Goal: Transaction & Acquisition: Book appointment/travel/reservation

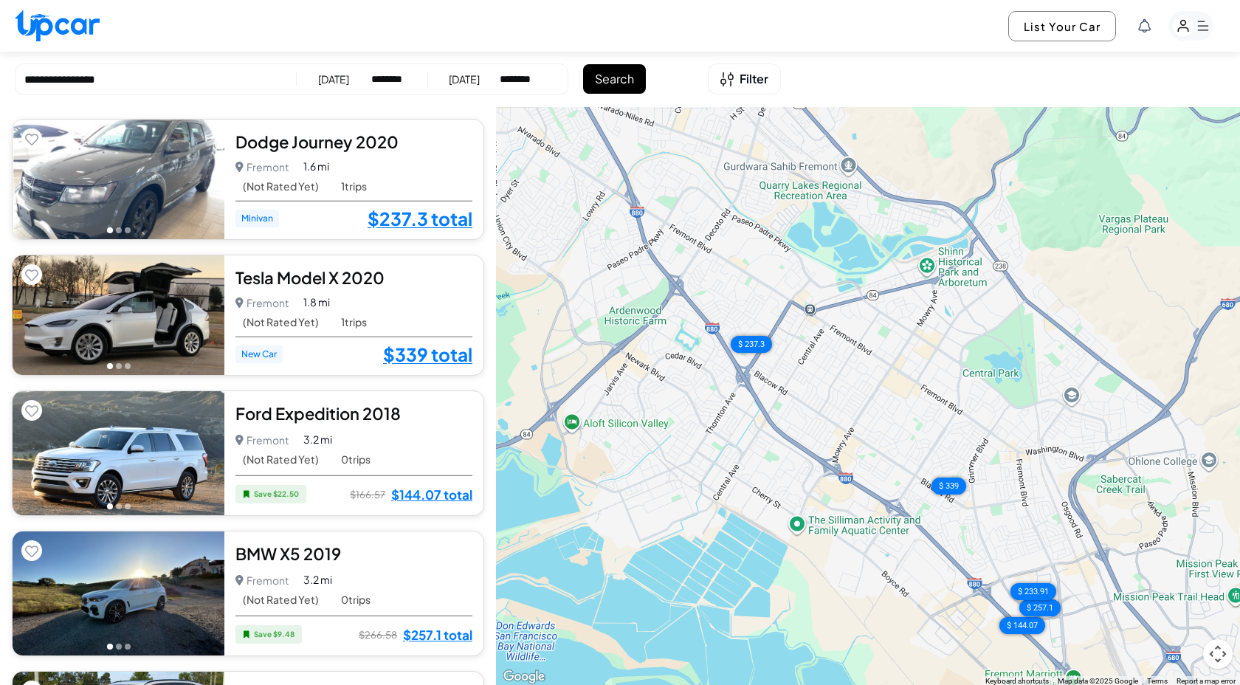
select select "********"
click at [755, 346] on div "$ 237.3" at bounding box center [751, 345] width 58 height 24
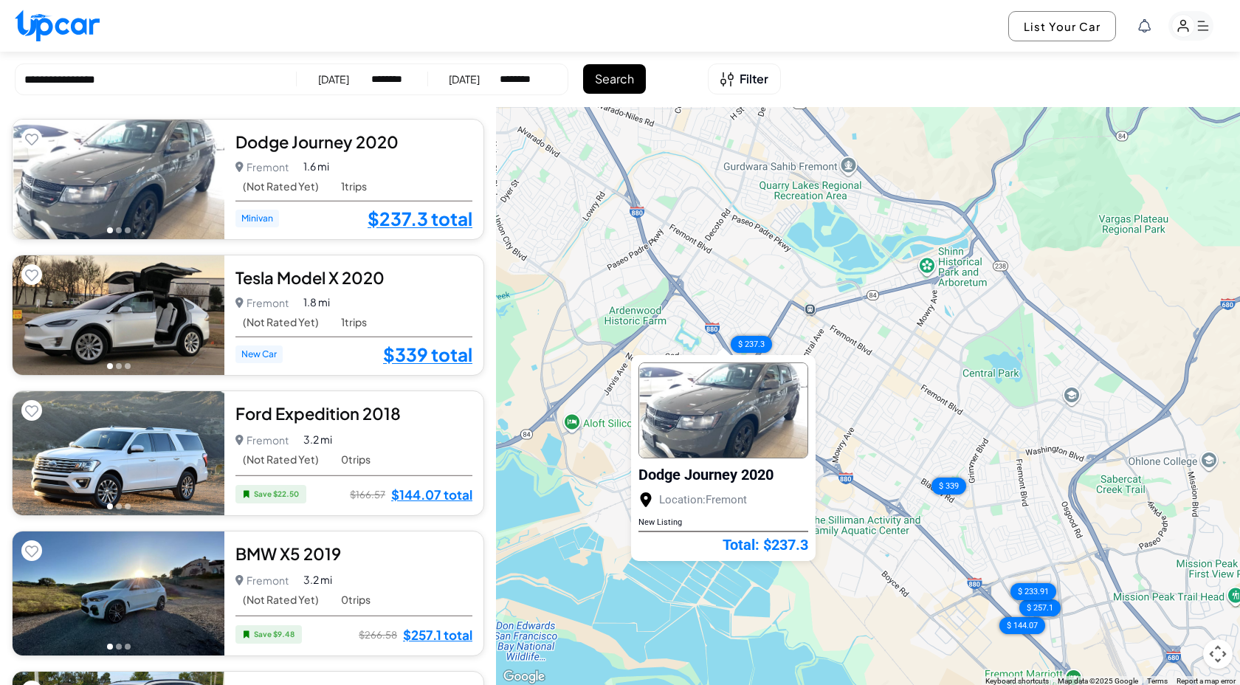
click at [849, 86] on div "**********" at bounding box center [620, 79] width 1240 height 55
click at [80, 80] on input "**********" at bounding box center [155, 80] width 263 height 17
click at [66, 28] on img at bounding box center [57, 26] width 85 height 32
select select "********"
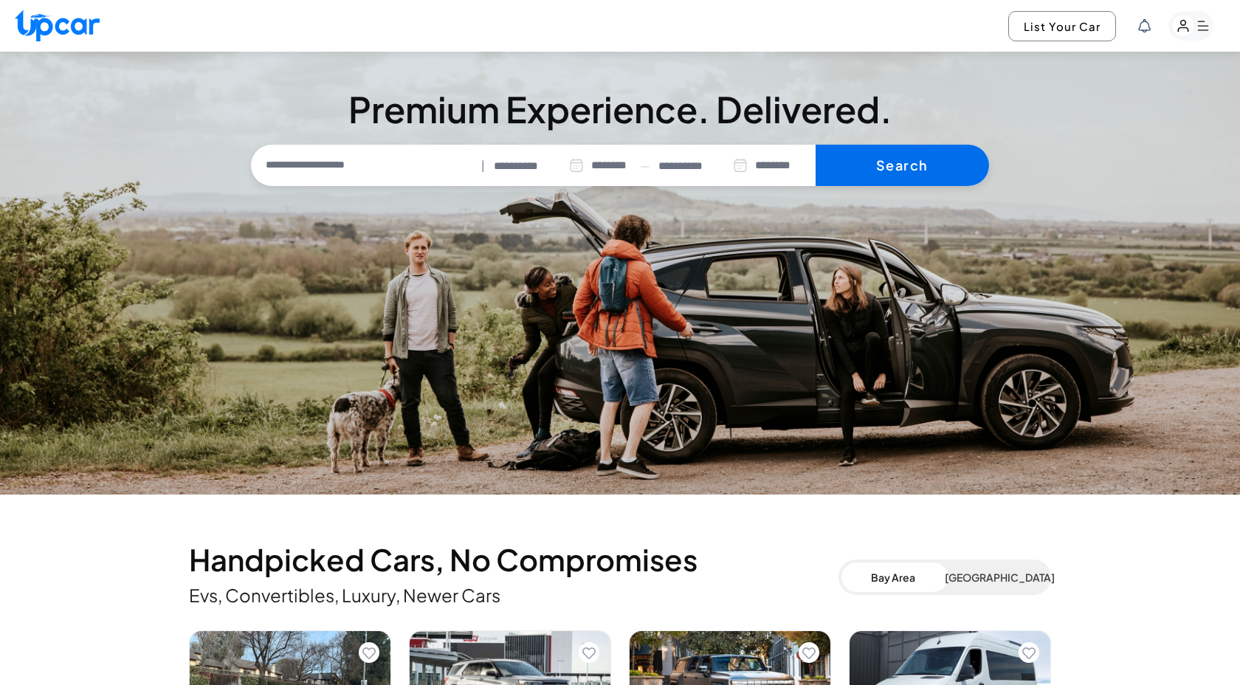
click at [917, 168] on button "Search" at bounding box center [901, 165] width 173 height 41
select select "********"
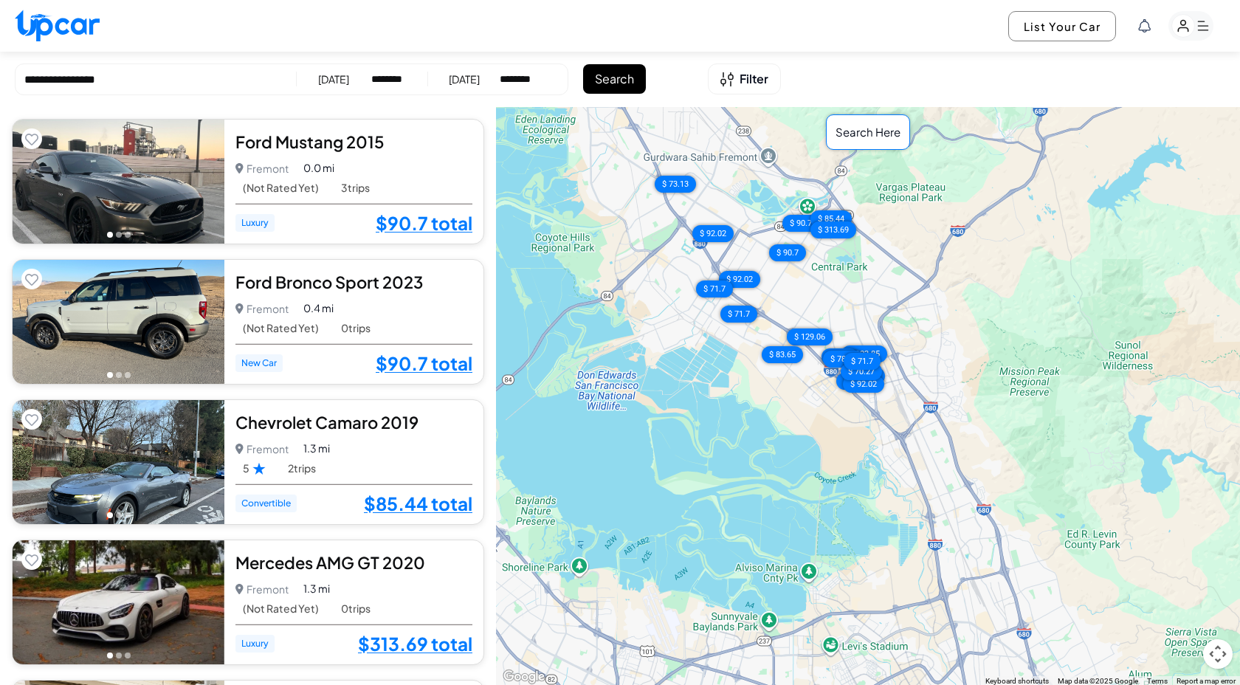
click at [1203, 35] on rect "button" at bounding box center [1190, 26] width 45 height 30
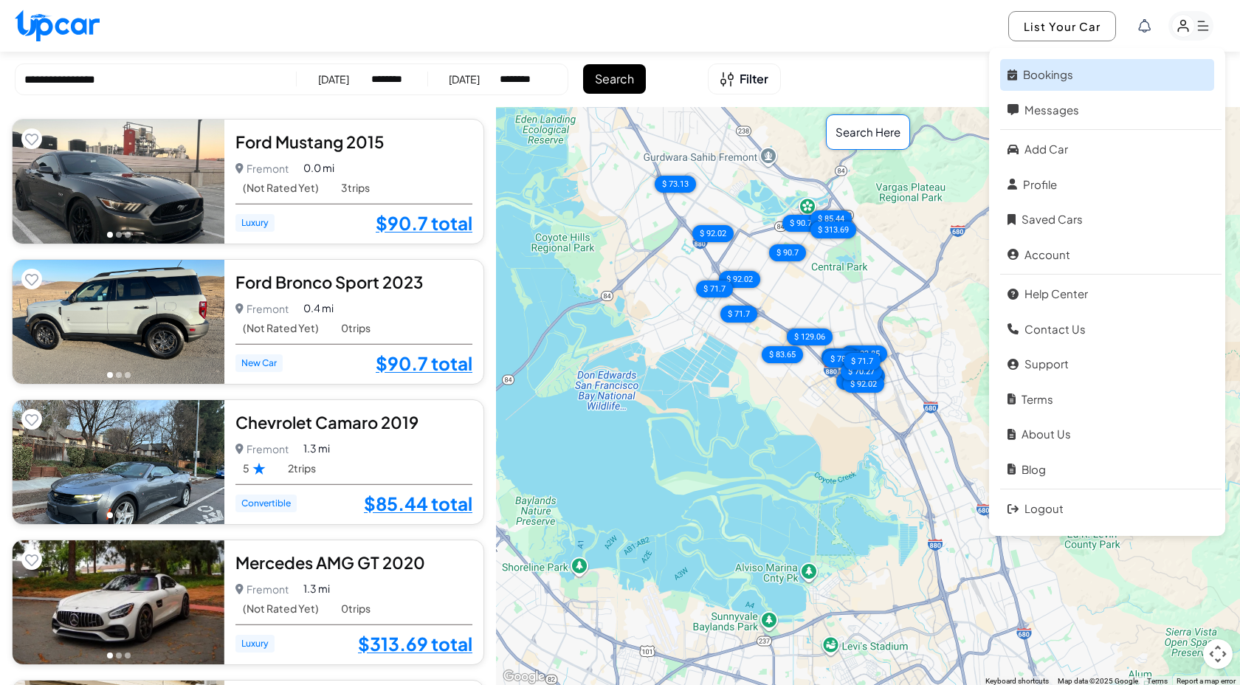
click at [1059, 79] on link "Bookings" at bounding box center [1107, 75] width 214 height 32
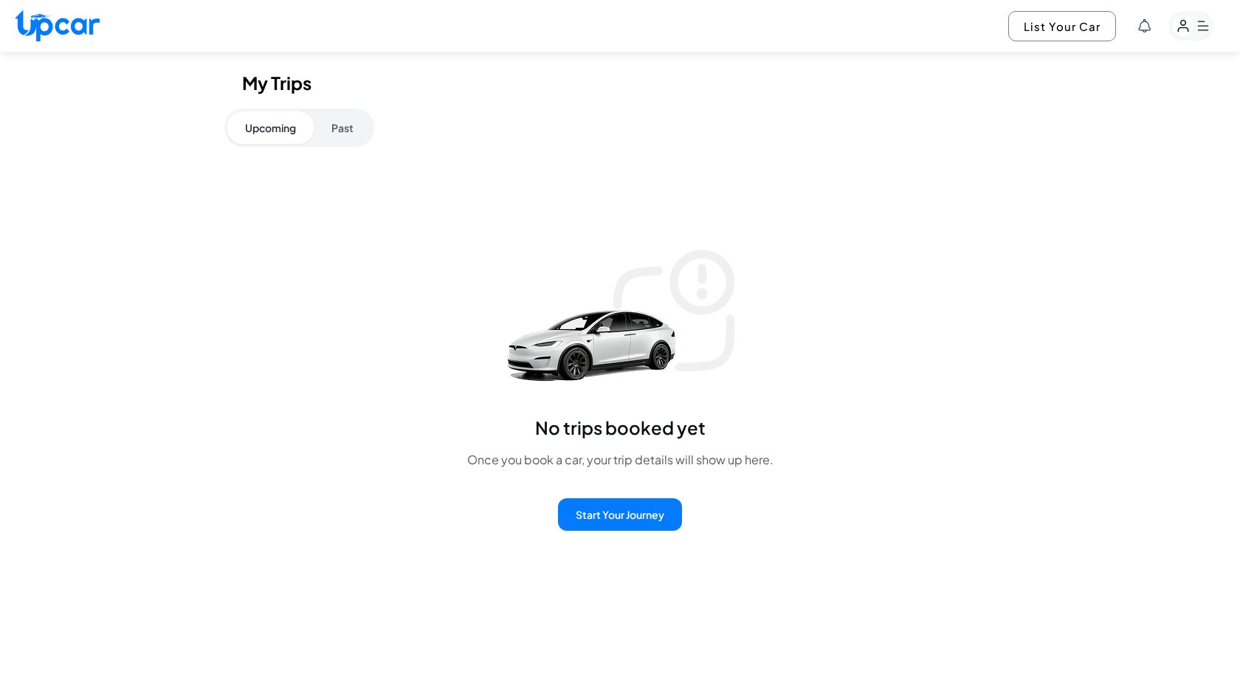
click at [331, 131] on button "Past" at bounding box center [343, 127] width 58 height 32
click at [261, 131] on button "Upcoming" at bounding box center [270, 127] width 86 height 32
click at [354, 134] on button "Past" at bounding box center [343, 127] width 58 height 32
click at [339, 128] on button "Past" at bounding box center [343, 127] width 58 height 32
click at [269, 128] on button "Upcoming" at bounding box center [270, 127] width 86 height 32
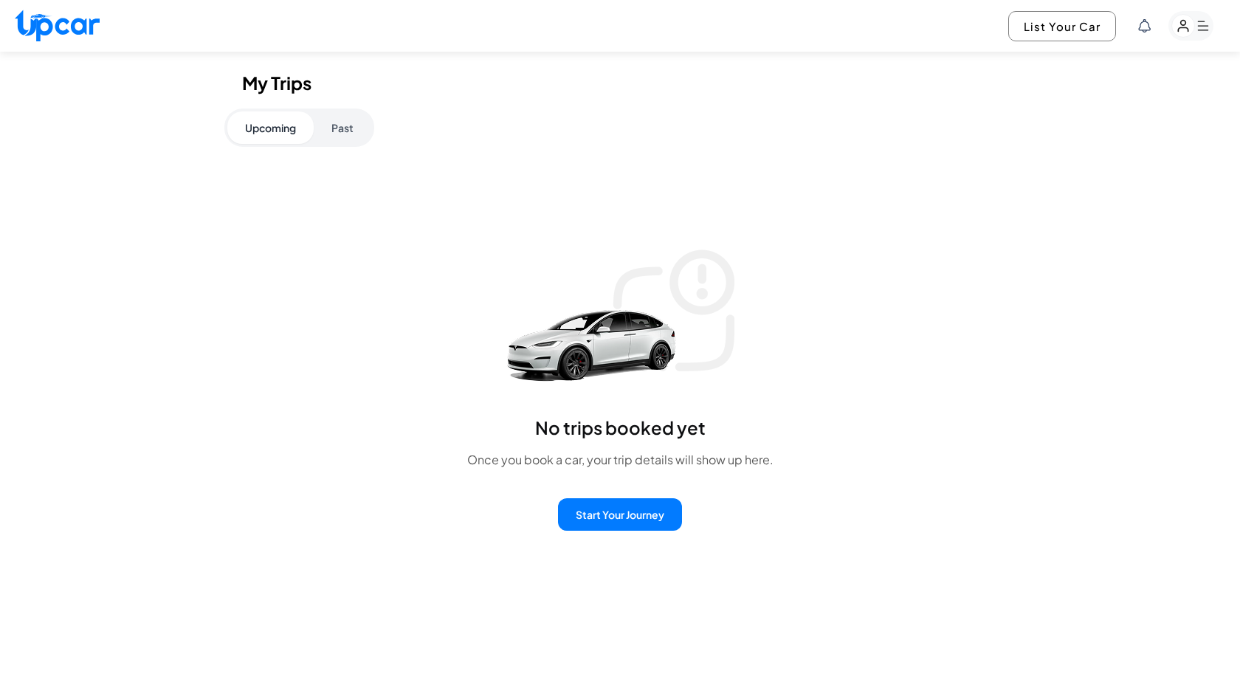
click at [345, 128] on button "Past" at bounding box center [343, 127] width 58 height 32
click at [635, 503] on button "Start Your Journey" at bounding box center [620, 514] width 124 height 32
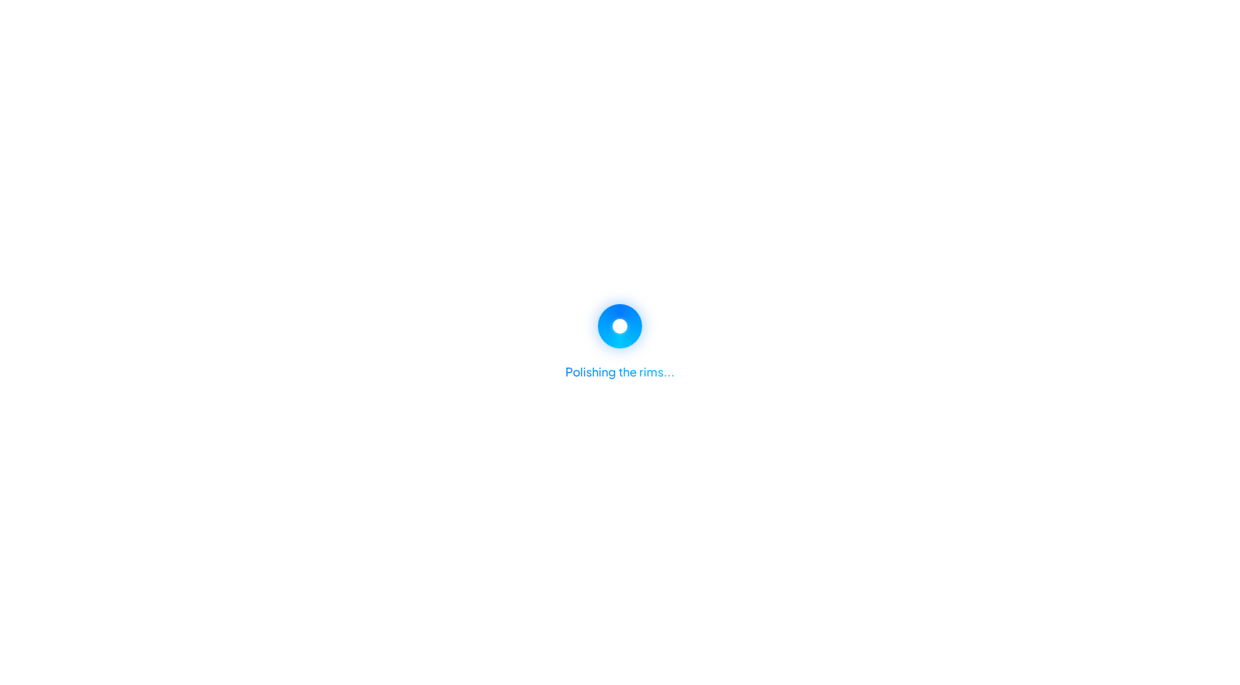
select select "********"
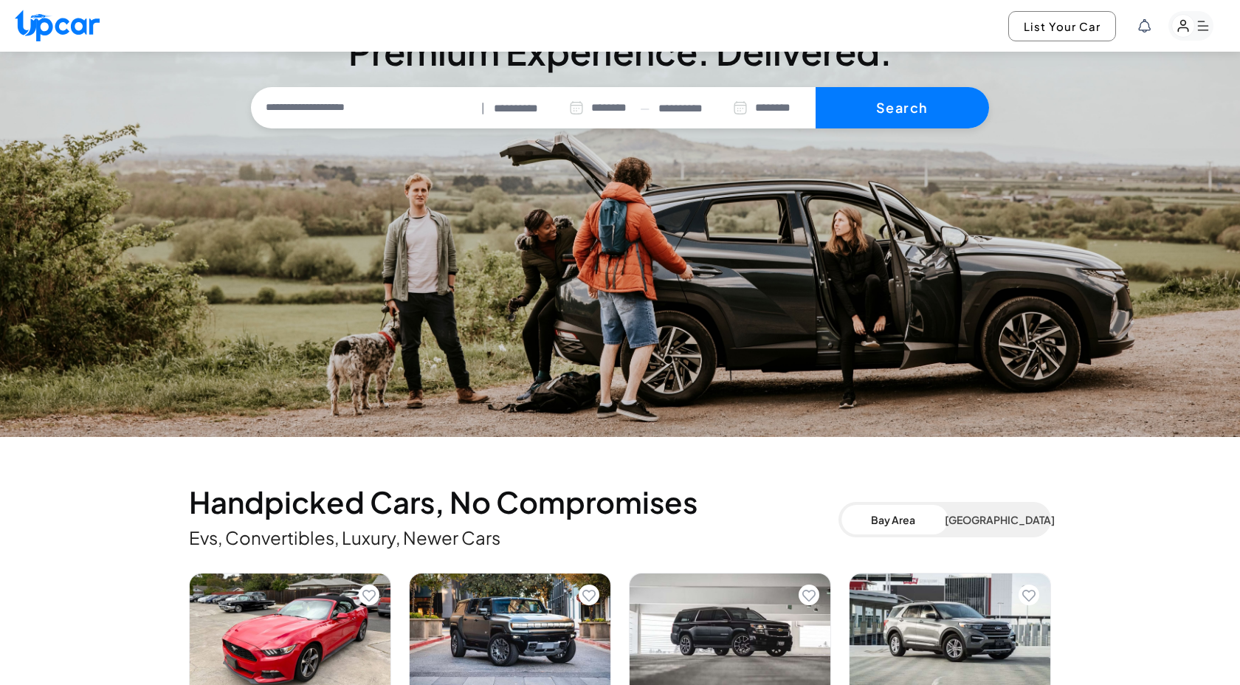
scroll to position [117, 0]
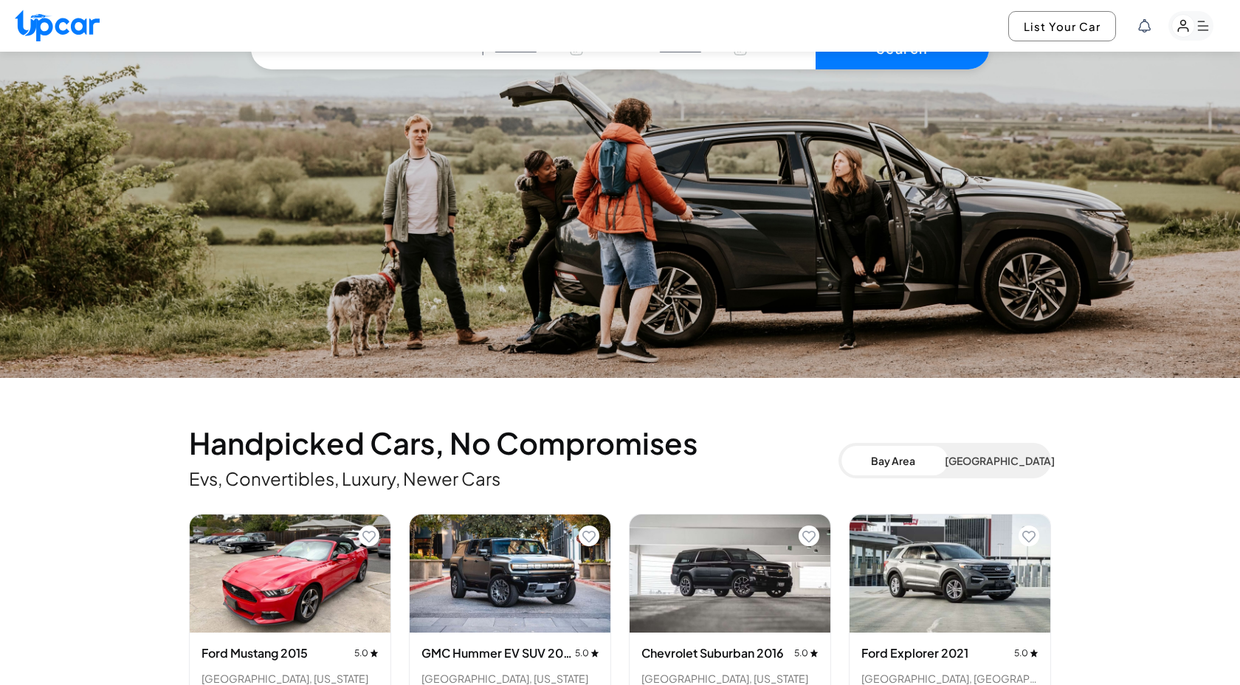
click at [1004, 453] on button "Los Angeles" at bounding box center [995, 461] width 103 height 30
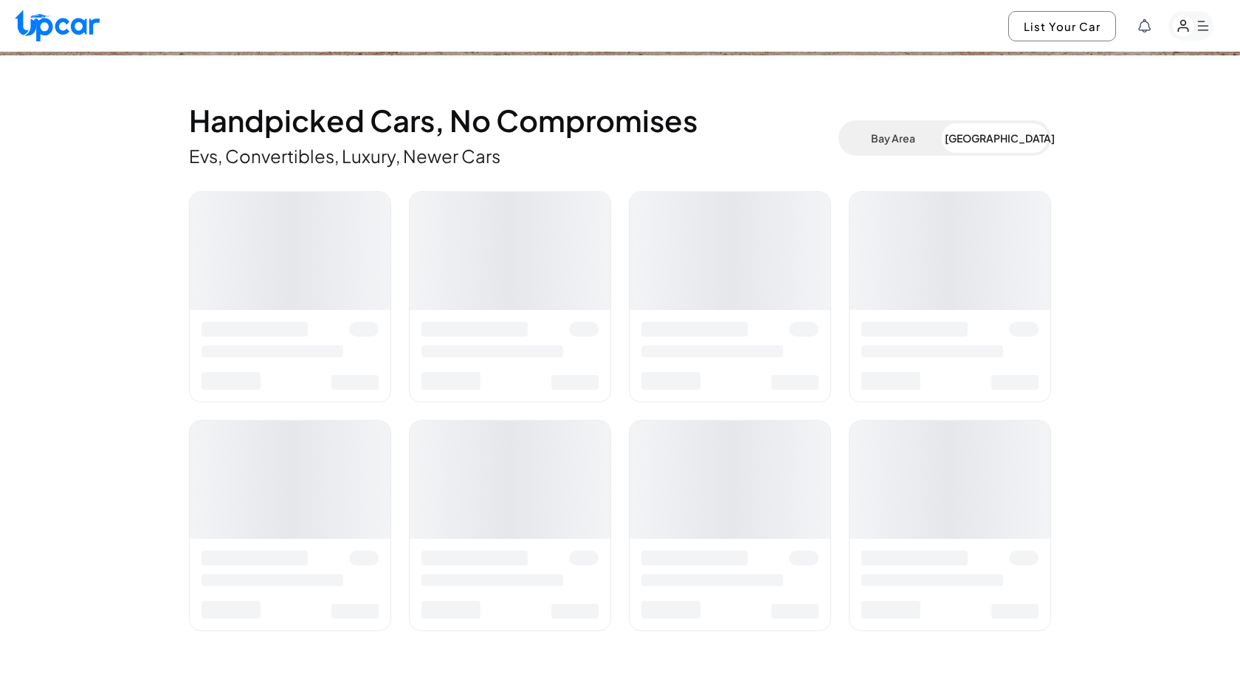
scroll to position [440, 0]
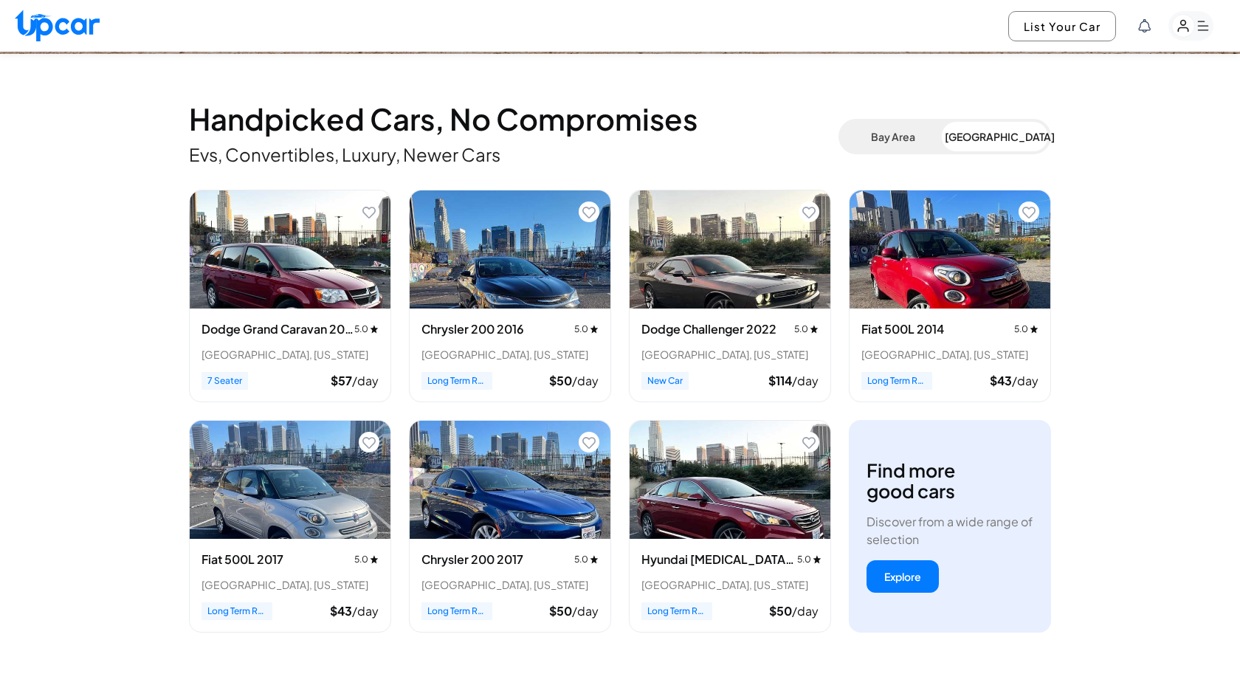
click at [903, 140] on button "Bay Area" at bounding box center [892, 137] width 103 height 30
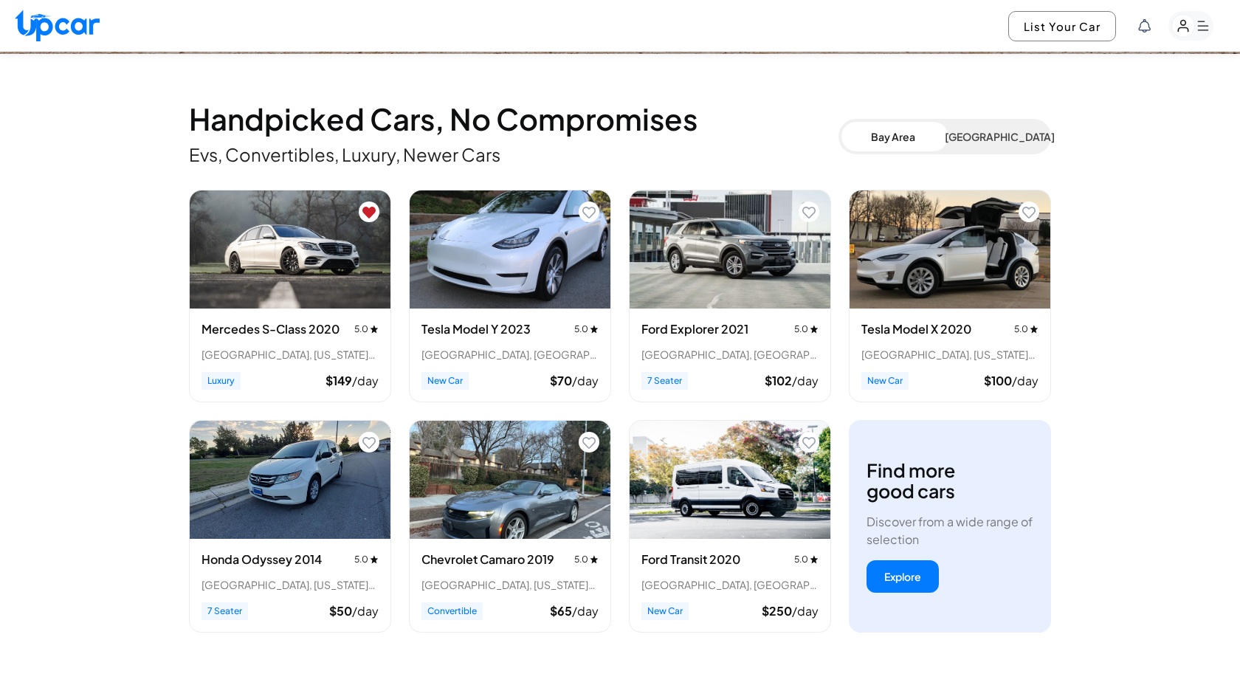
click at [363, 210] on icon "Remove from favorites" at bounding box center [368, 213] width 13 height 12
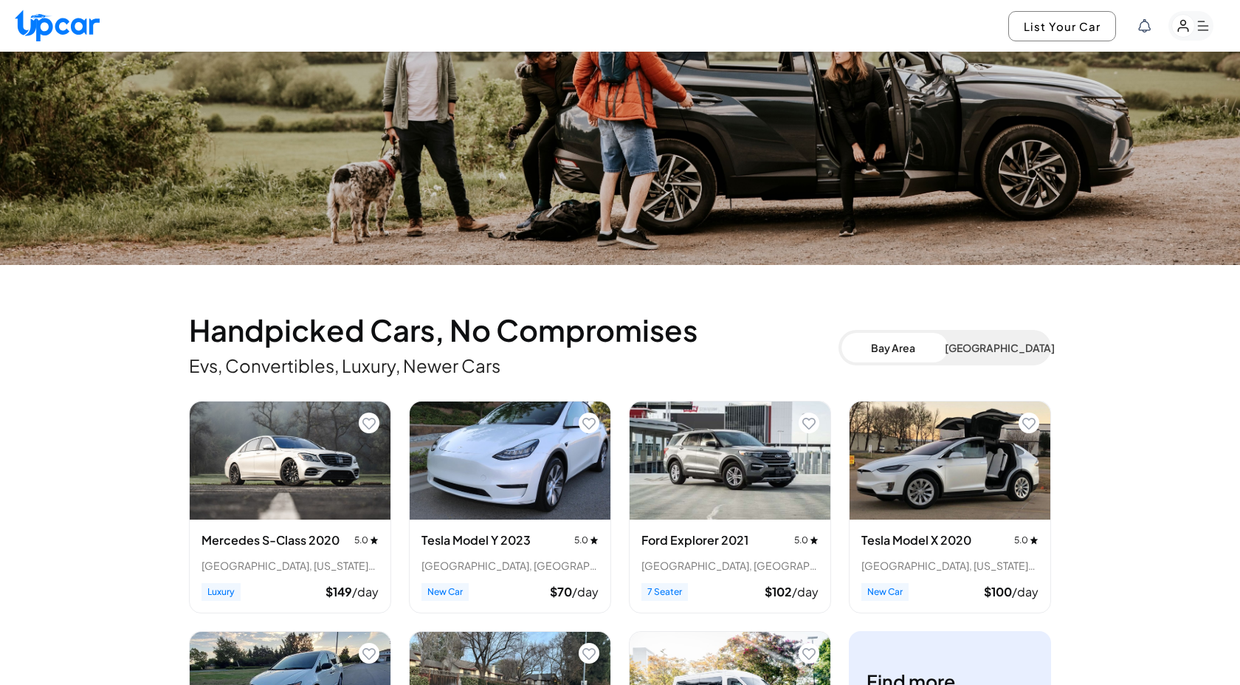
scroll to position [204, 0]
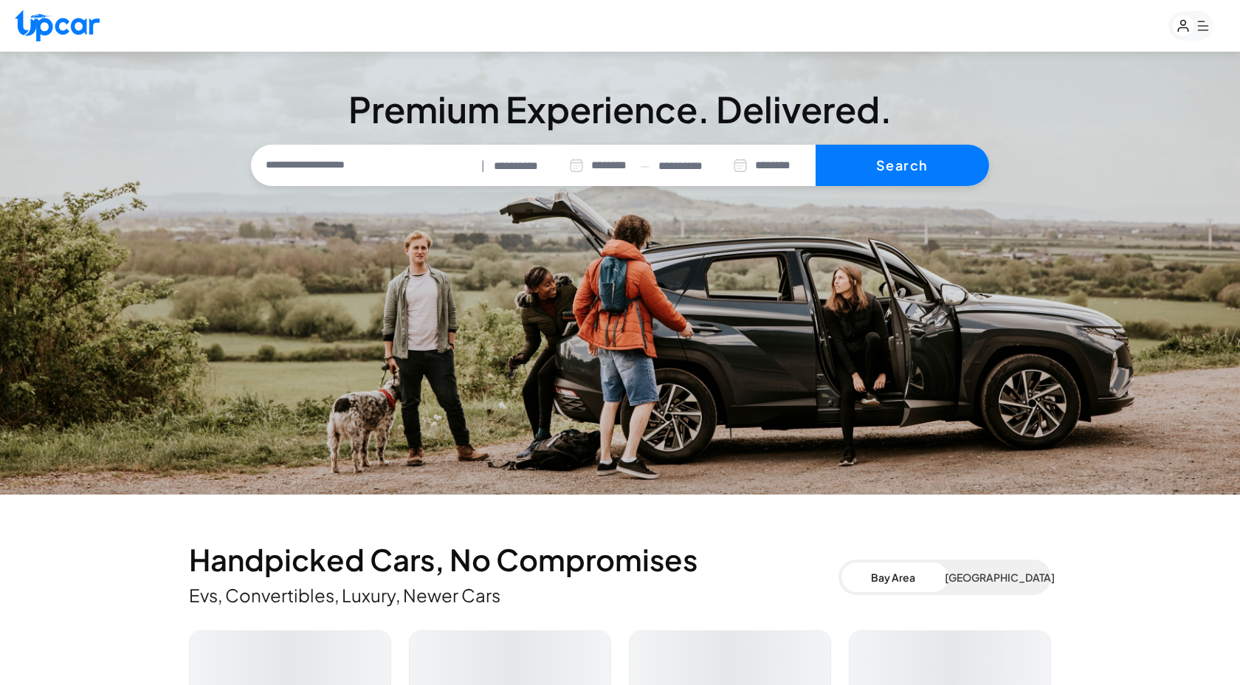
select select "********"
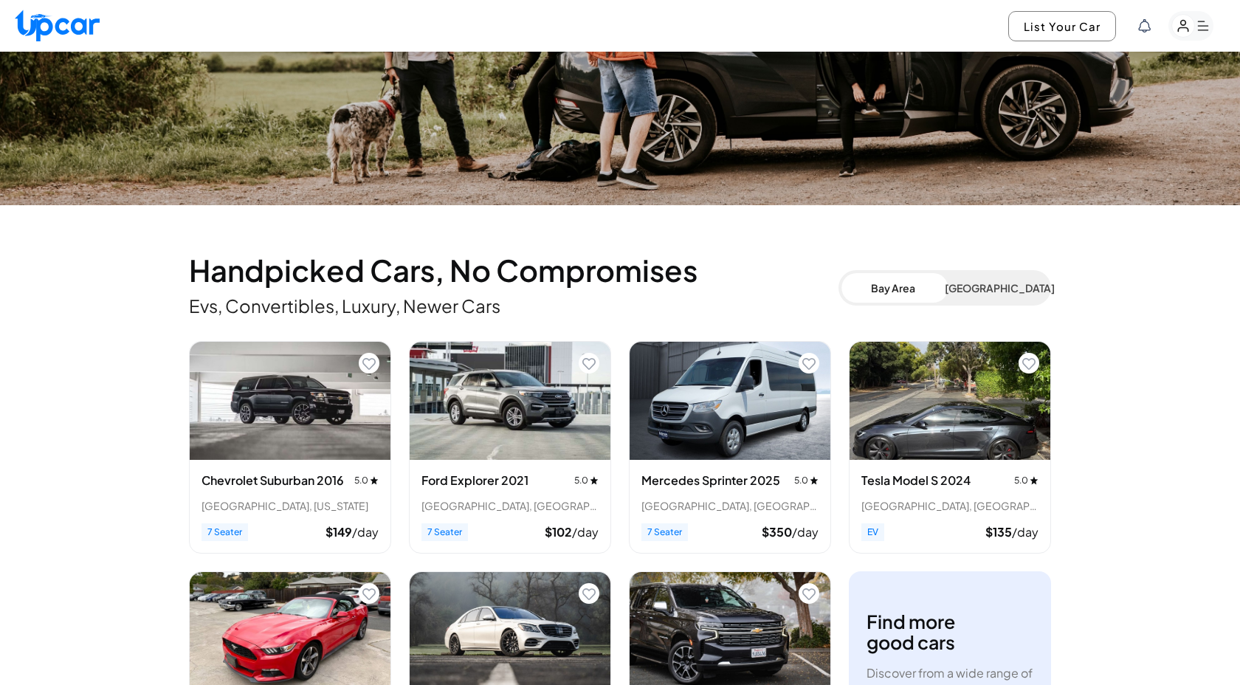
scroll to position [305, 0]
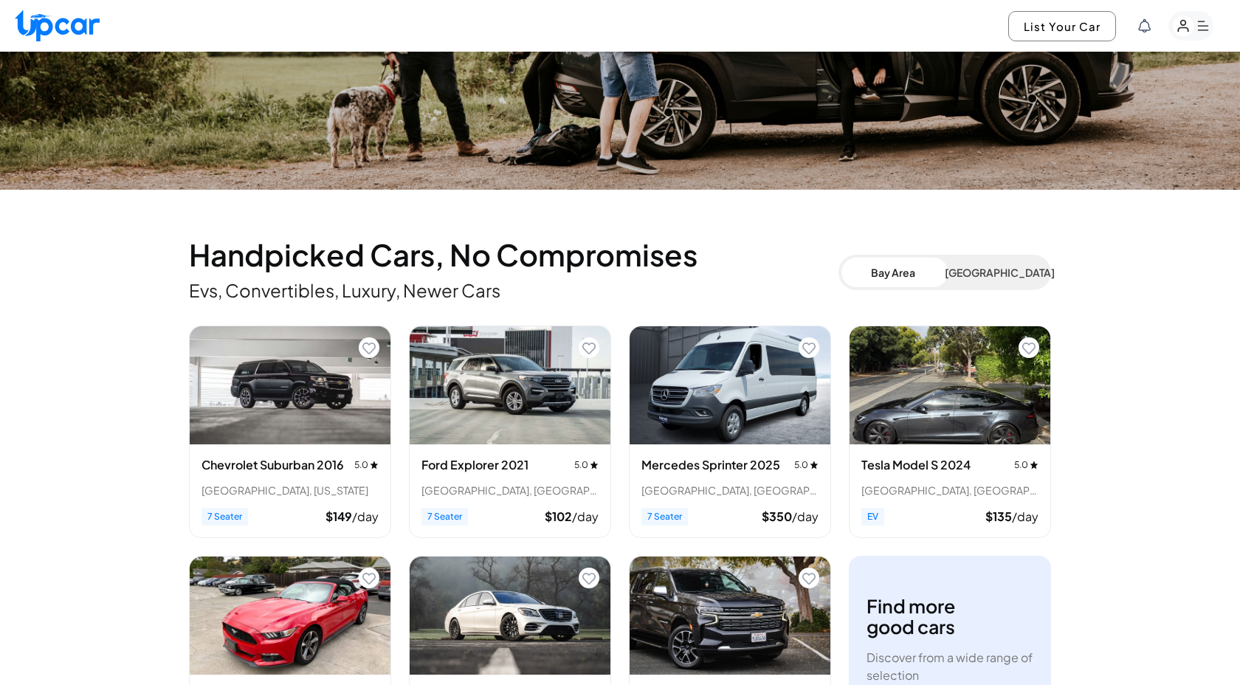
click at [373, 350] on icon "Add to favorites" at bounding box center [368, 348] width 13 height 12
click at [587, 342] on icon "Add to favorites" at bounding box center [588, 348] width 13 height 13
click at [809, 346] on icon "Add to favorites" at bounding box center [808, 348] width 13 height 13
click at [1033, 351] on icon "Add to favorites" at bounding box center [1028, 348] width 13 height 13
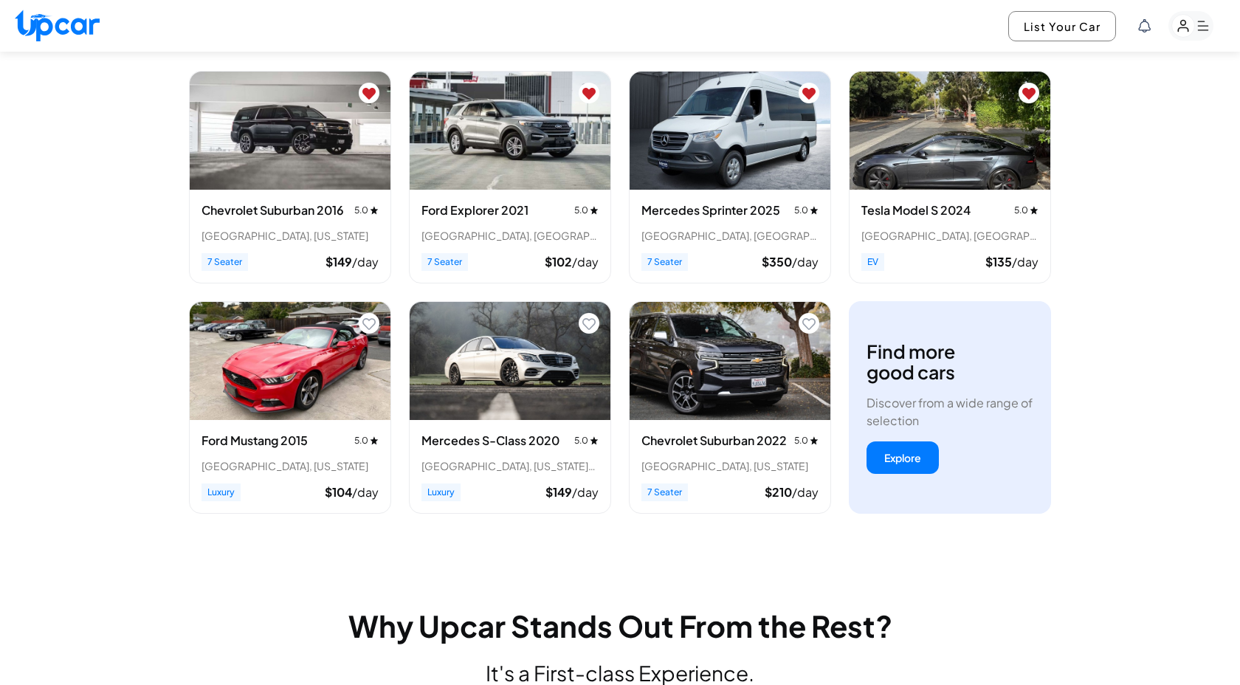
scroll to position [588, 0]
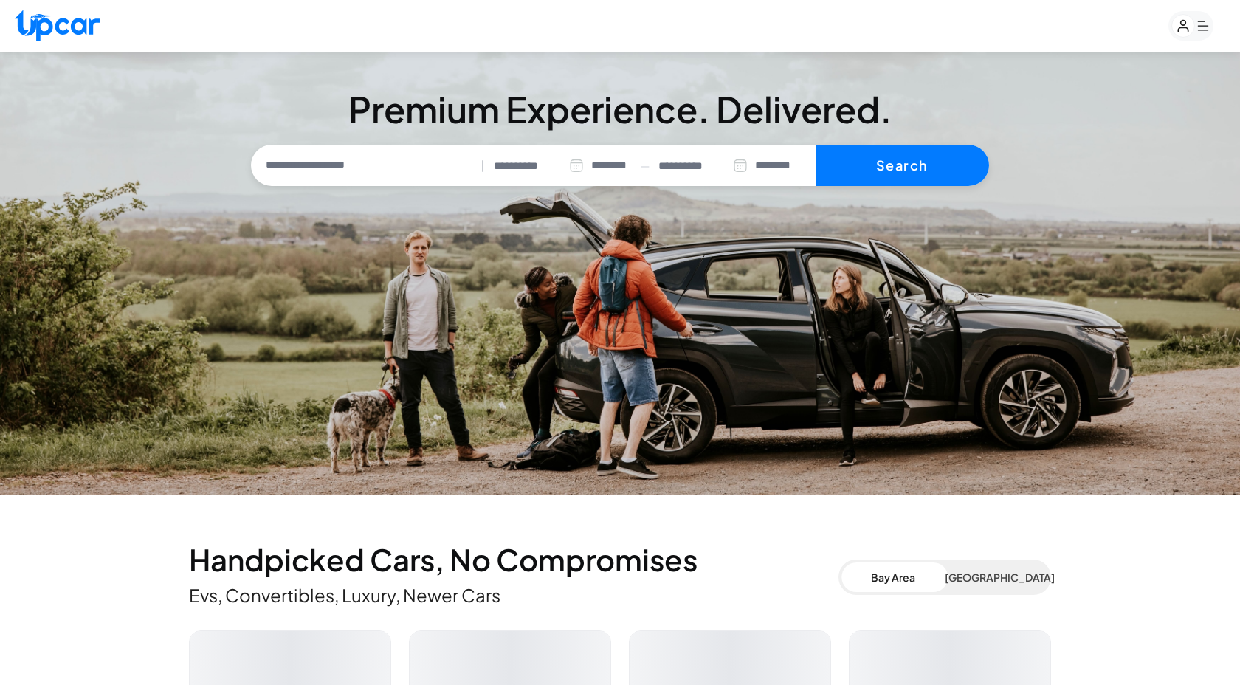
select select "********"
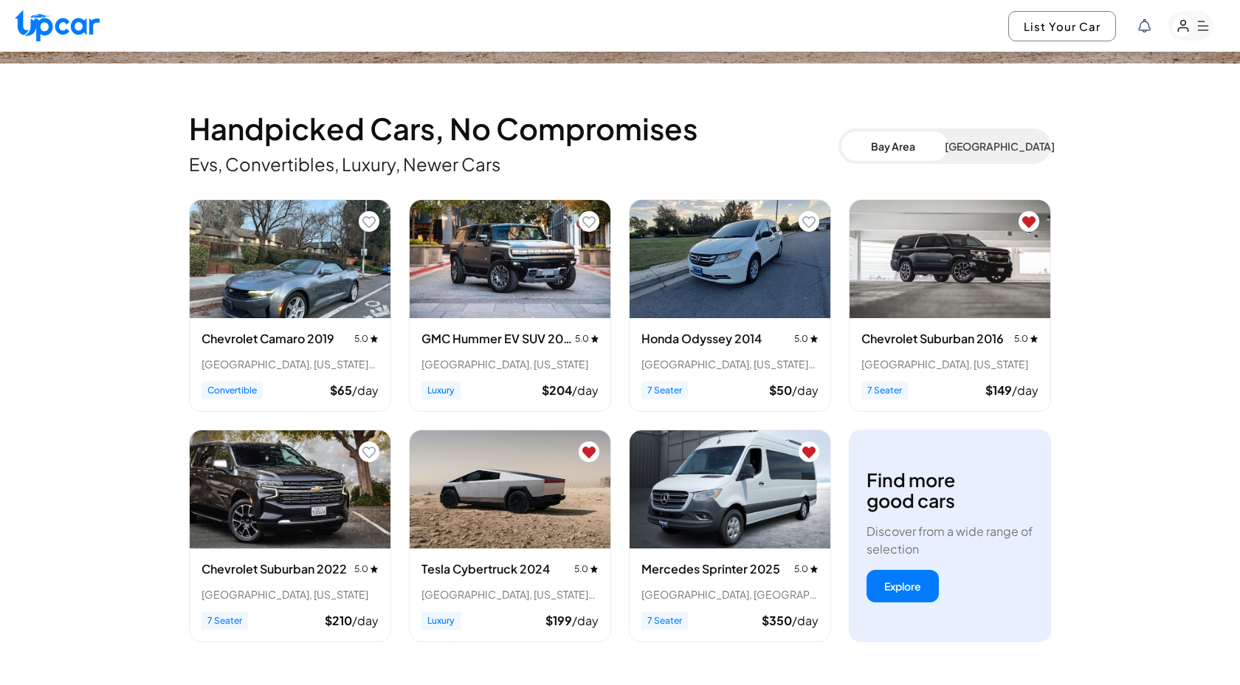
scroll to position [449, 0]
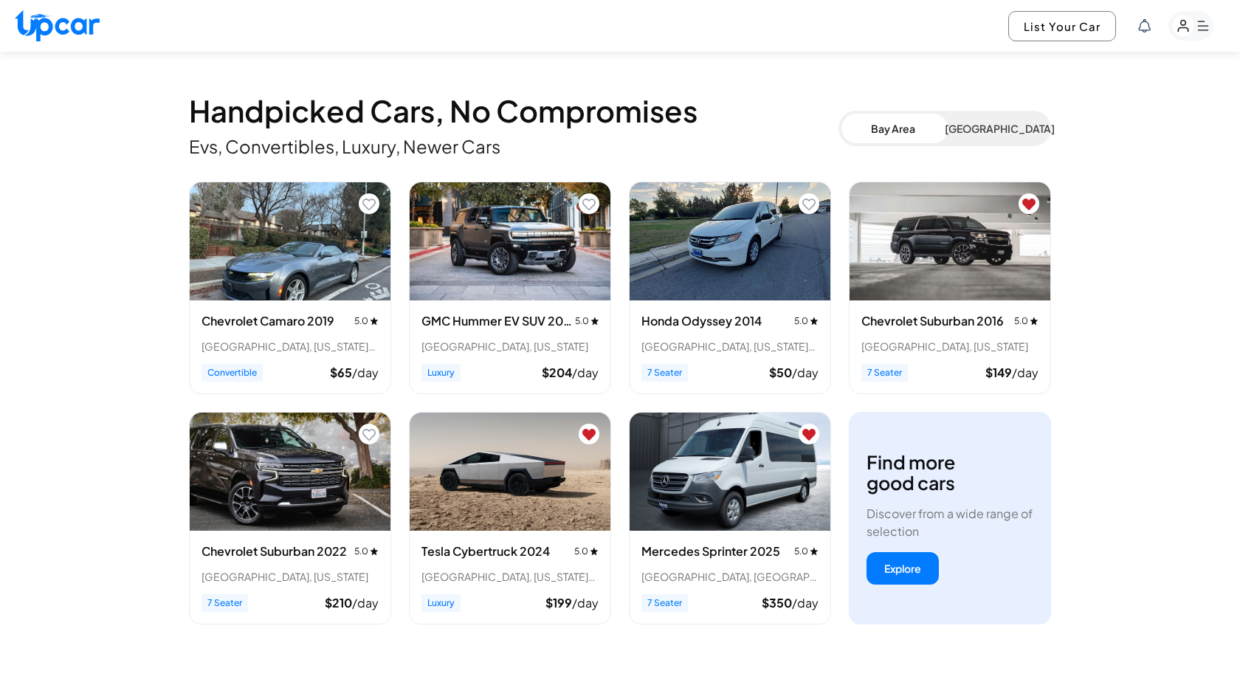
click at [590, 429] on icon "Remove from favorites" at bounding box center [588, 435] width 13 height 12
click at [807, 432] on icon "Remove from favorites" at bounding box center [808, 435] width 13 height 12
click at [1034, 206] on icon "Remove from favorites" at bounding box center [1028, 204] width 13 height 13
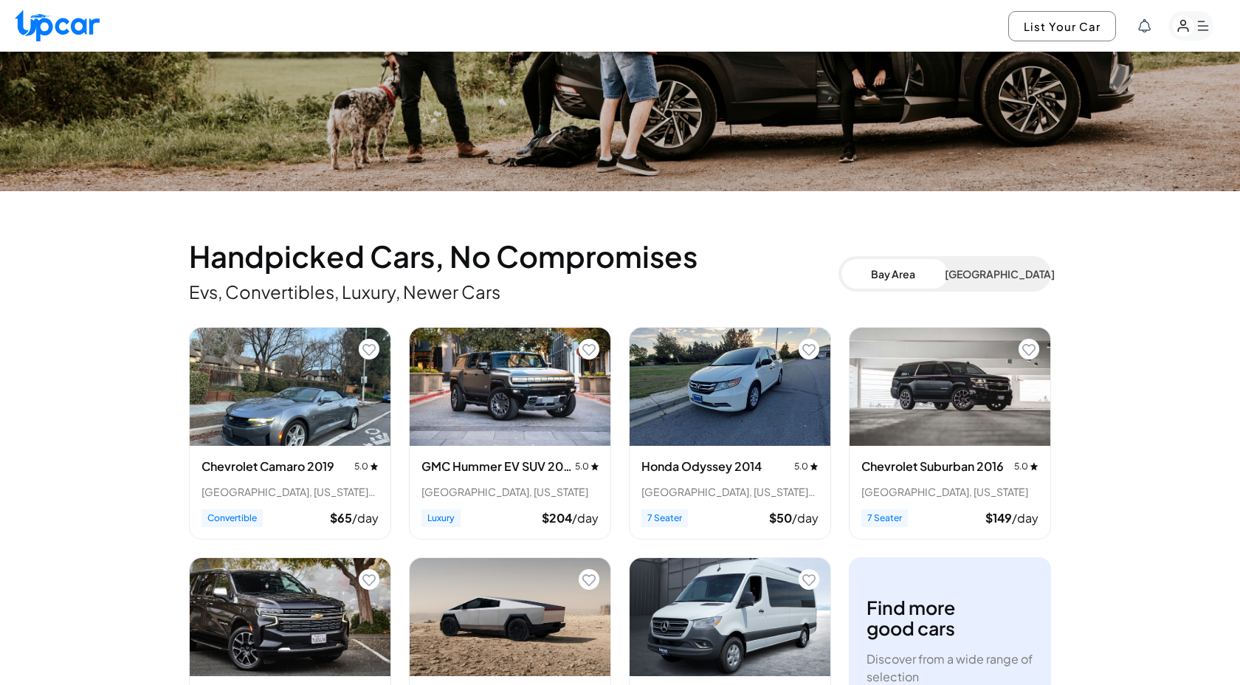
scroll to position [272, 0]
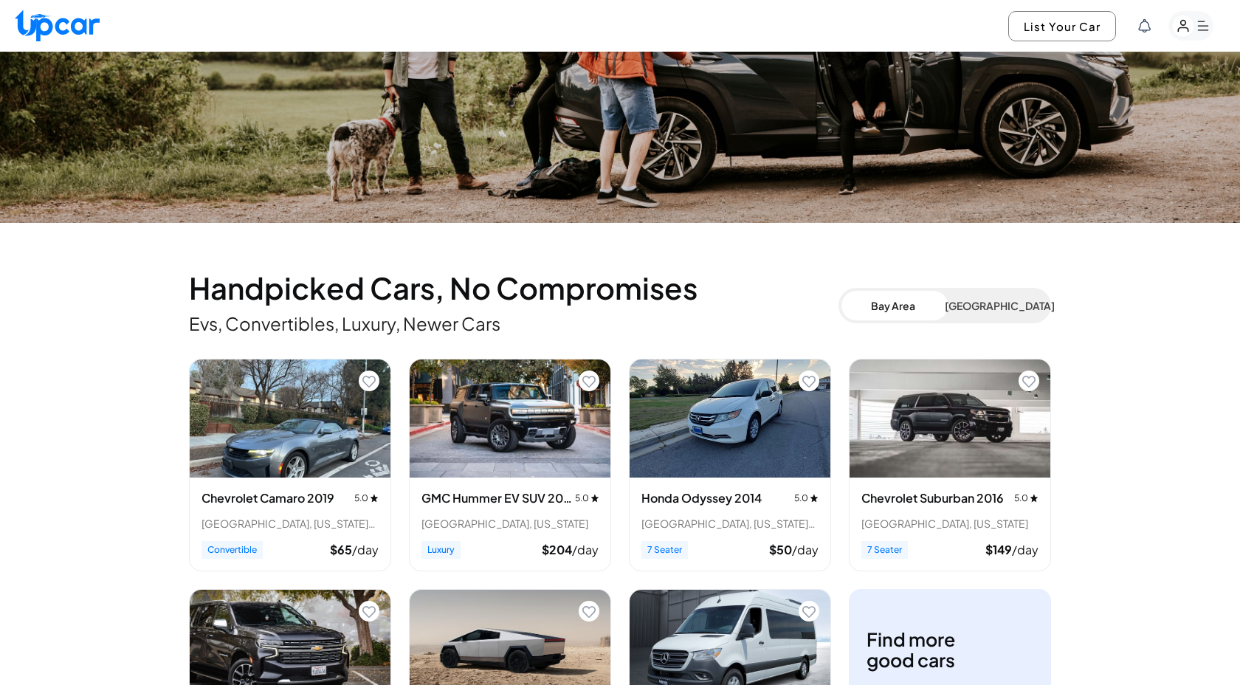
click at [979, 312] on button "[GEOGRAPHIC_DATA]" at bounding box center [995, 306] width 103 height 30
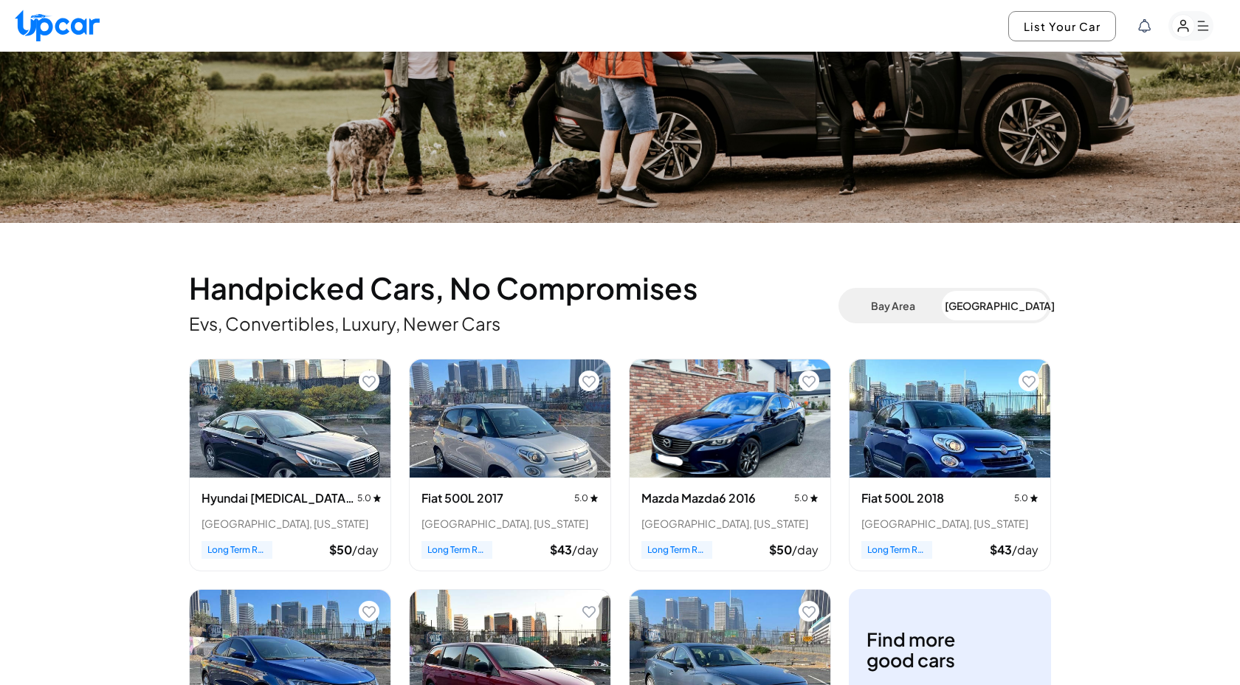
click at [922, 311] on button "Bay Area" at bounding box center [892, 306] width 103 height 30
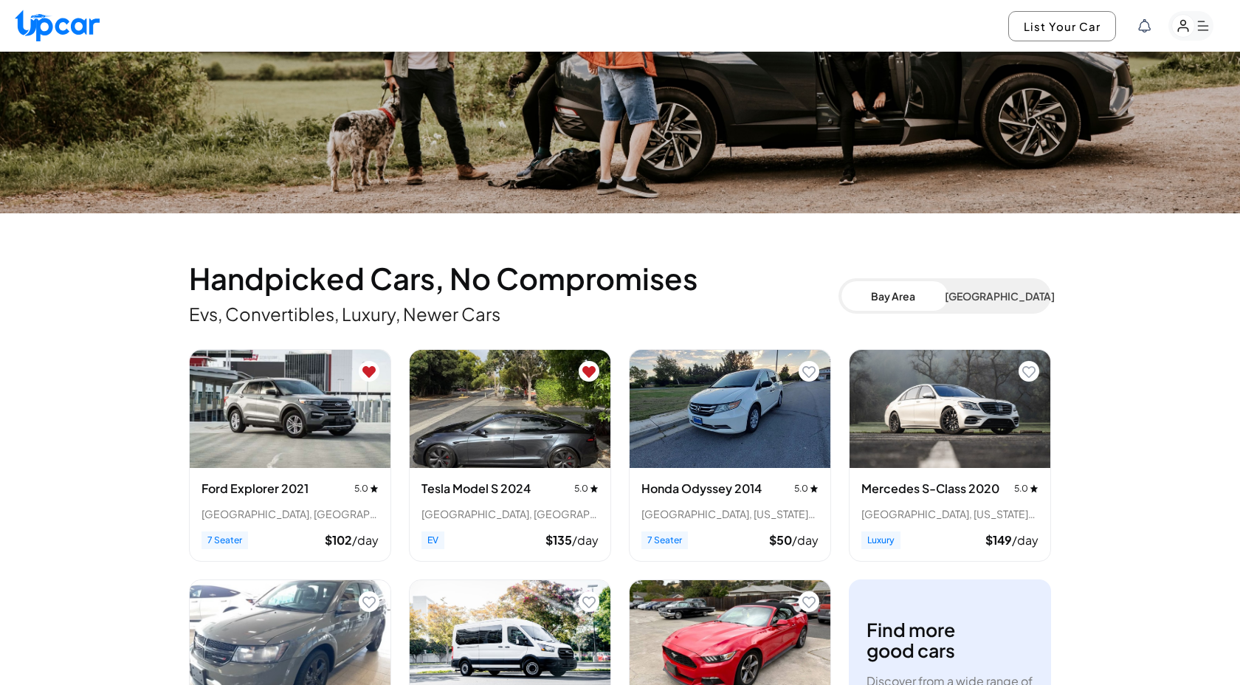
scroll to position [293, 0]
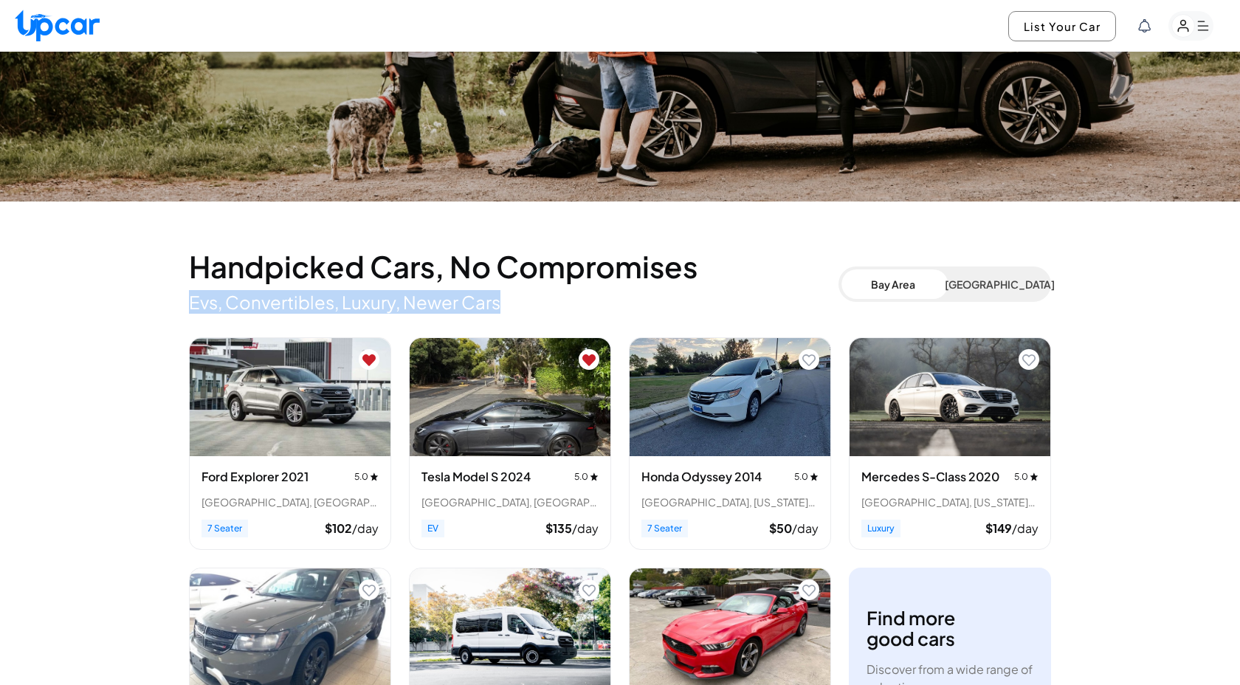
drag, startPoint x: 187, startPoint y: 301, endPoint x: 514, endPoint y: 305, distance: 326.9
click at [418, 303] on p "Evs, Convertibles, Luxury, Newer Cars" at bounding box center [513, 302] width 649 height 24
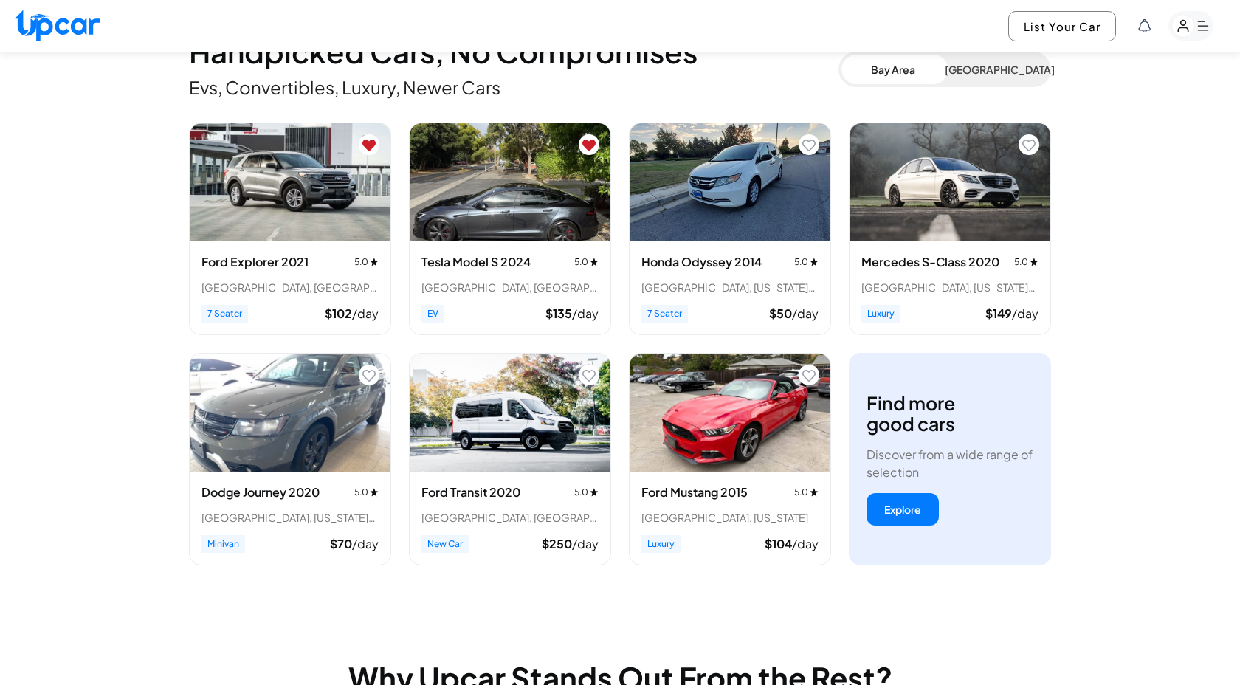
scroll to position [547, 0]
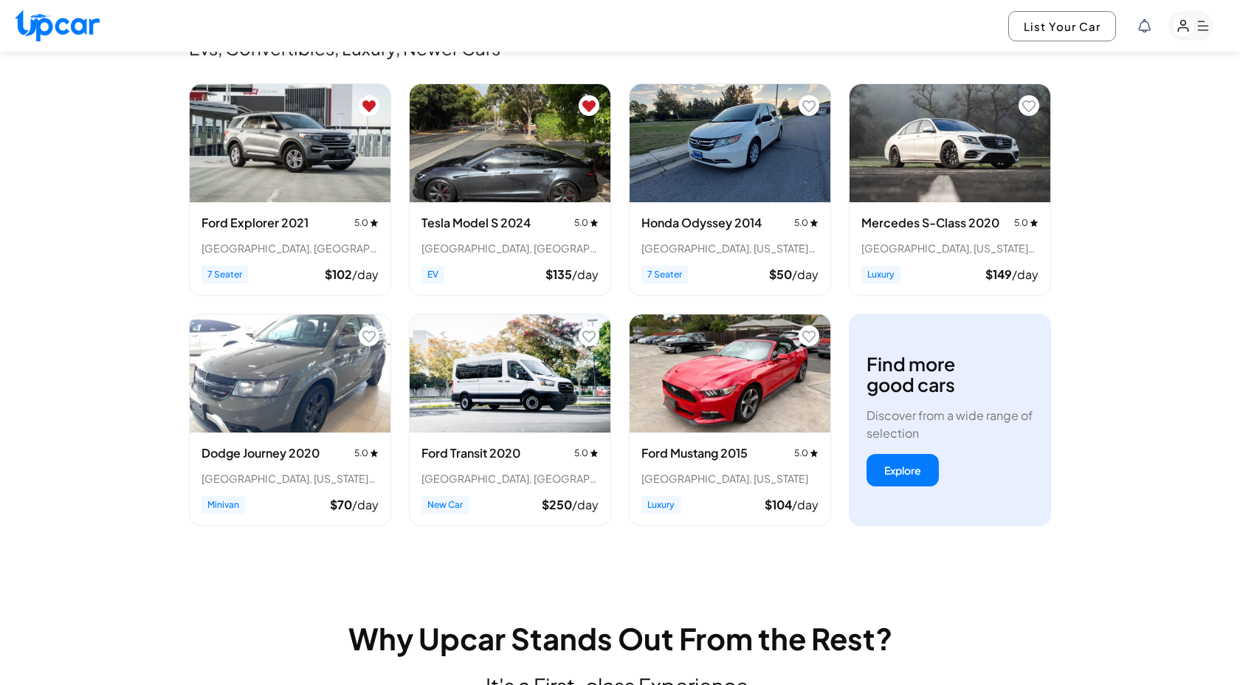
click at [336, 151] on img "View details for Ford Explorer 2021" at bounding box center [290, 143] width 201 height 118
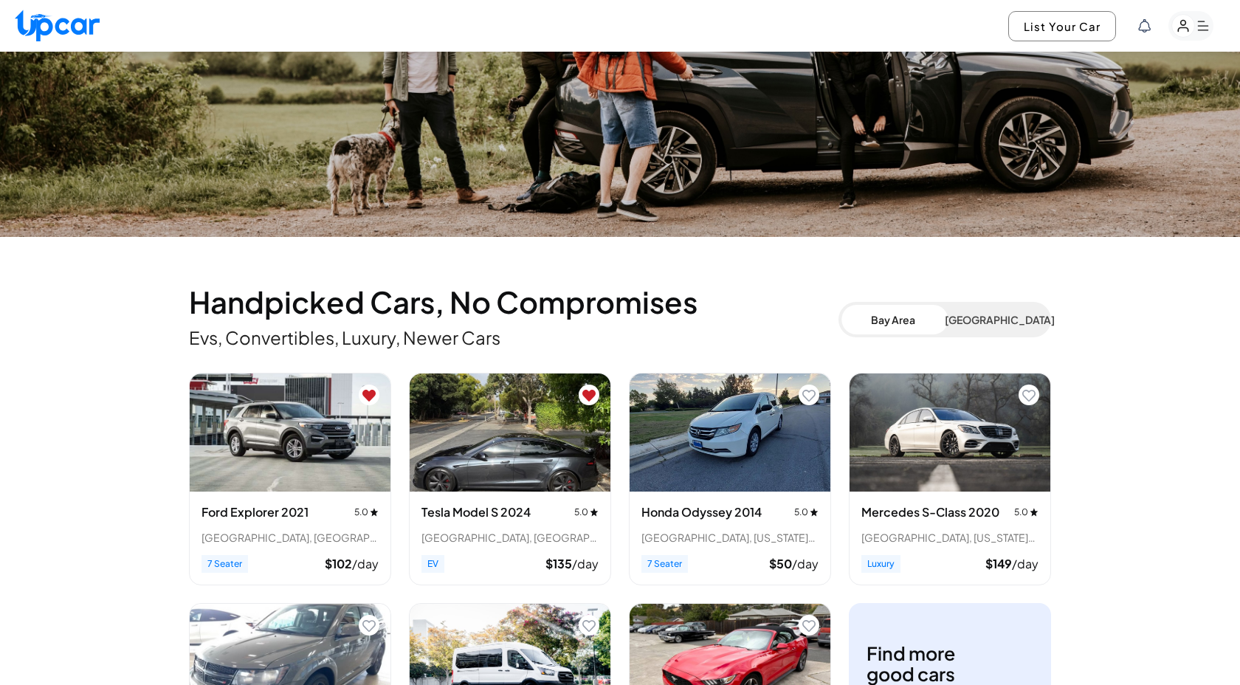
scroll to position [243, 0]
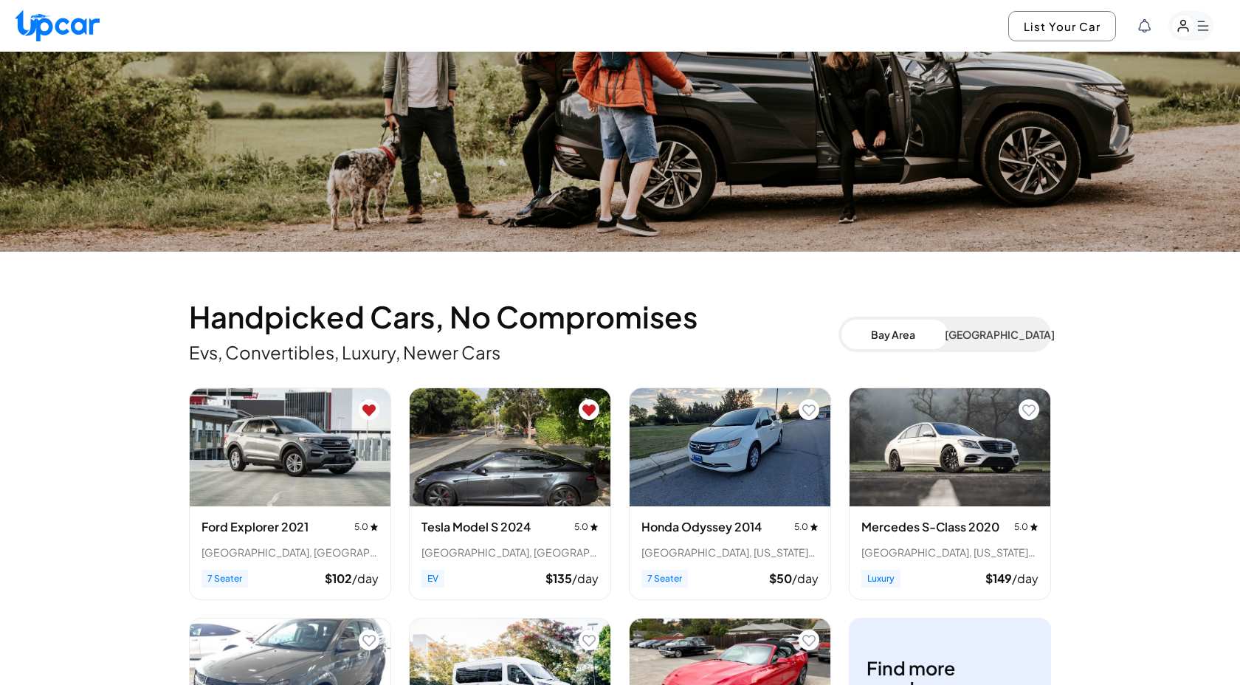
click at [371, 409] on icon "Remove from favorites" at bounding box center [368, 410] width 13 height 12
click at [591, 409] on icon "Remove from favorites" at bounding box center [588, 410] width 13 height 12
click at [909, 518] on h3 "Mercedes S-Class 2020" at bounding box center [930, 527] width 138 height 18
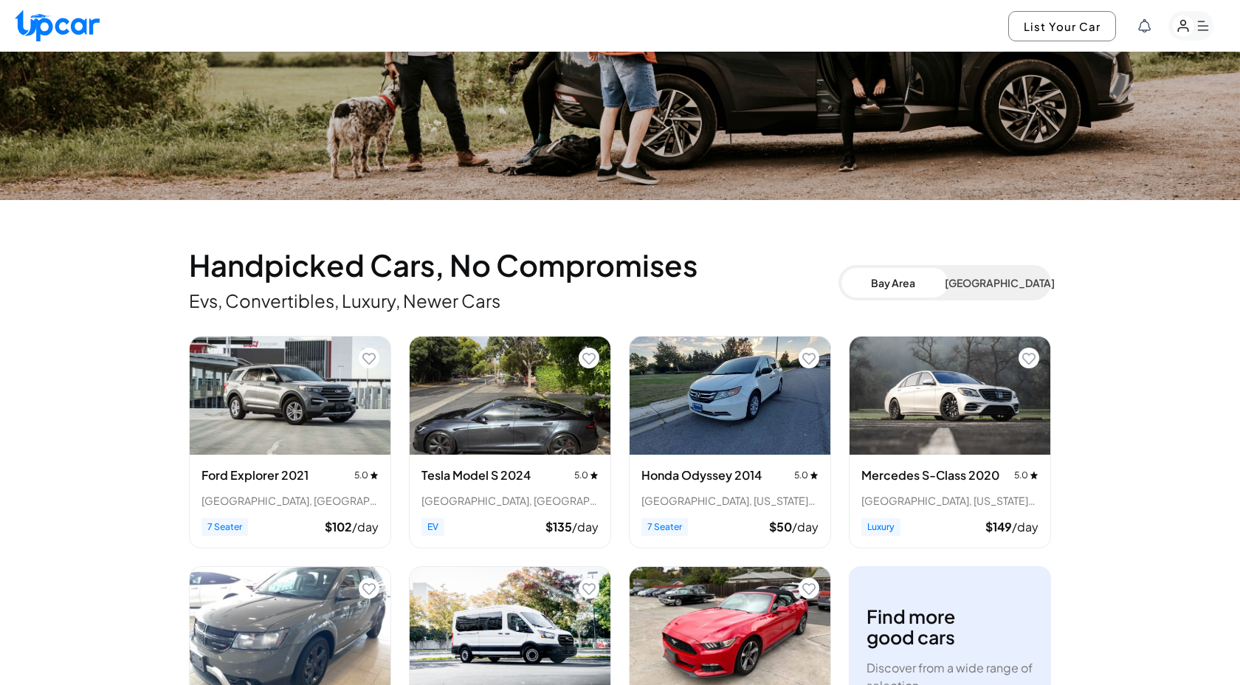
scroll to position [292, 0]
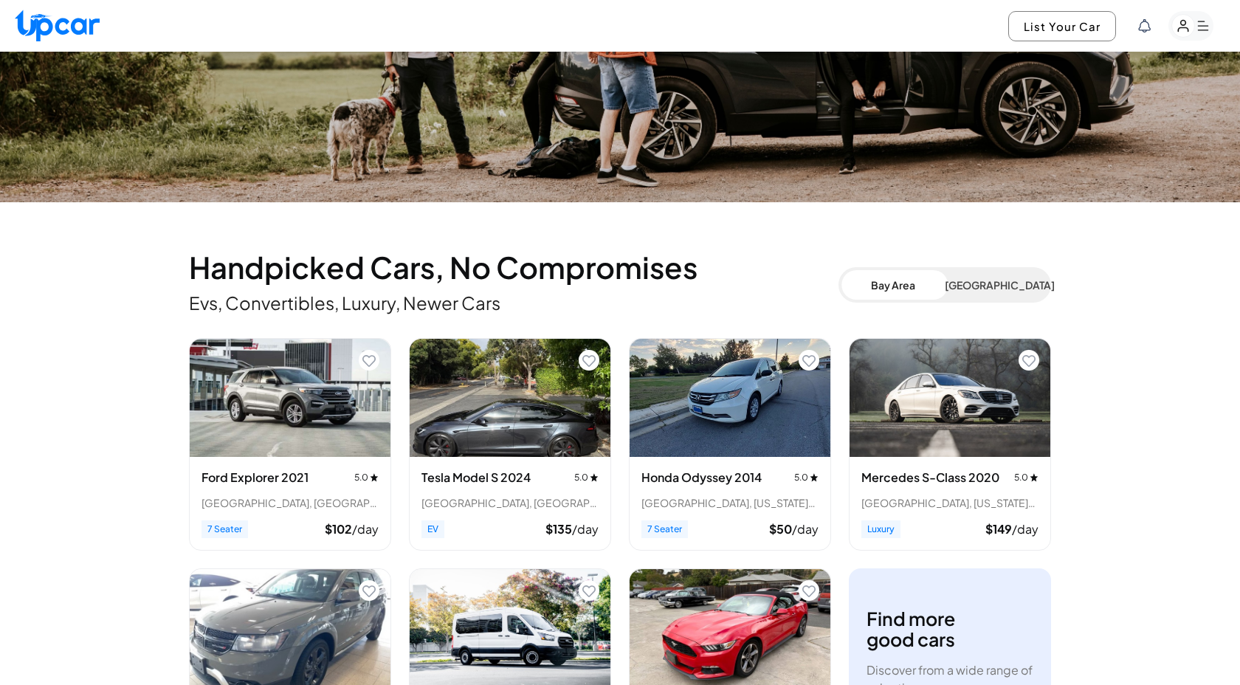
click at [1023, 360] on icon "Add to favorites" at bounding box center [1028, 361] width 13 height 12
click at [959, 434] on img "View details for Mercedes S-Class 2020" at bounding box center [949, 398] width 201 height 118
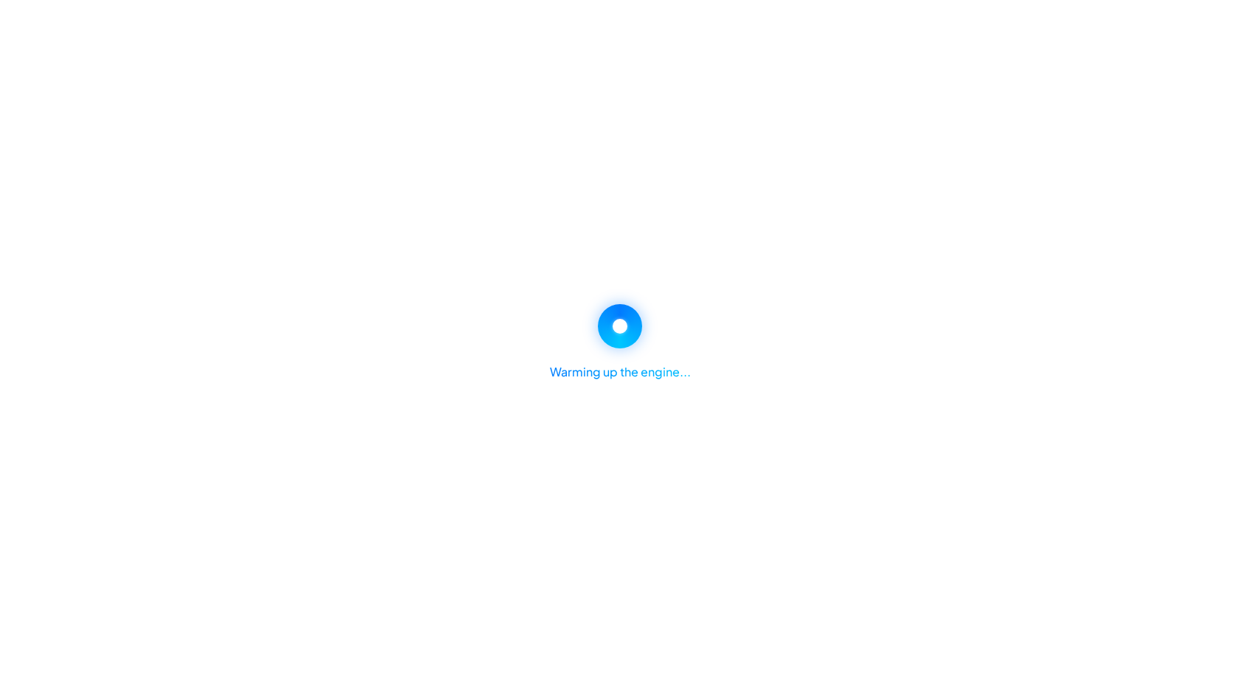
select select "********"
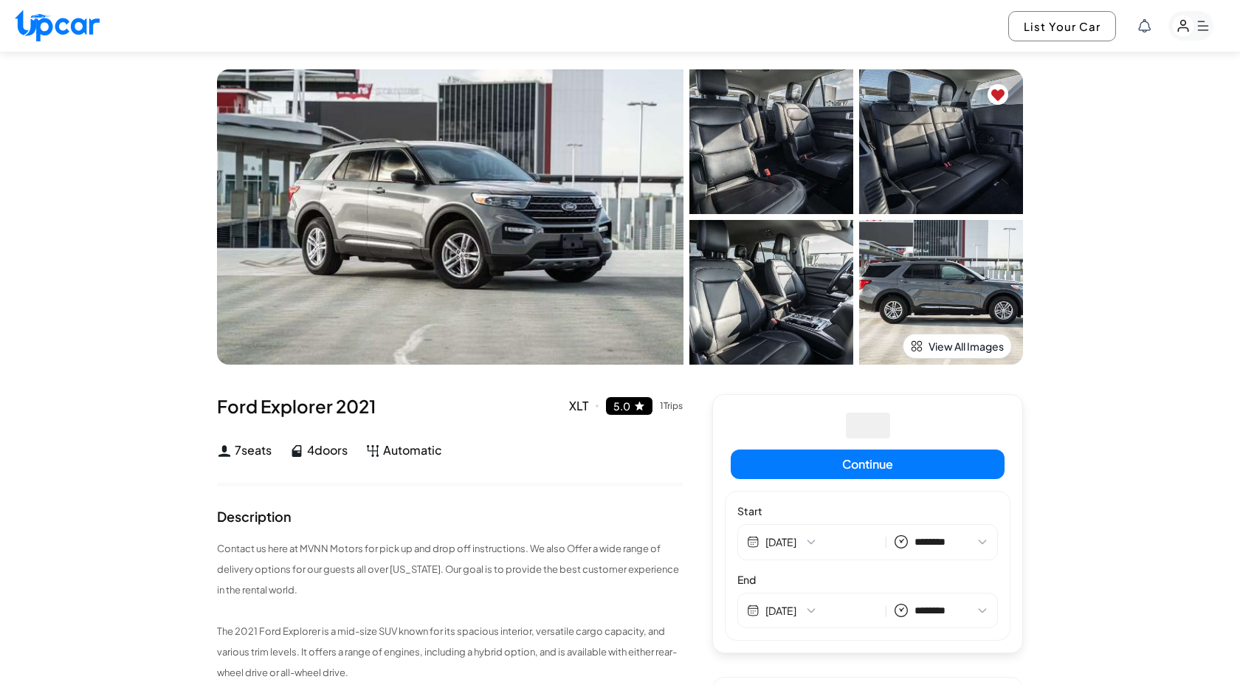
select select "********"
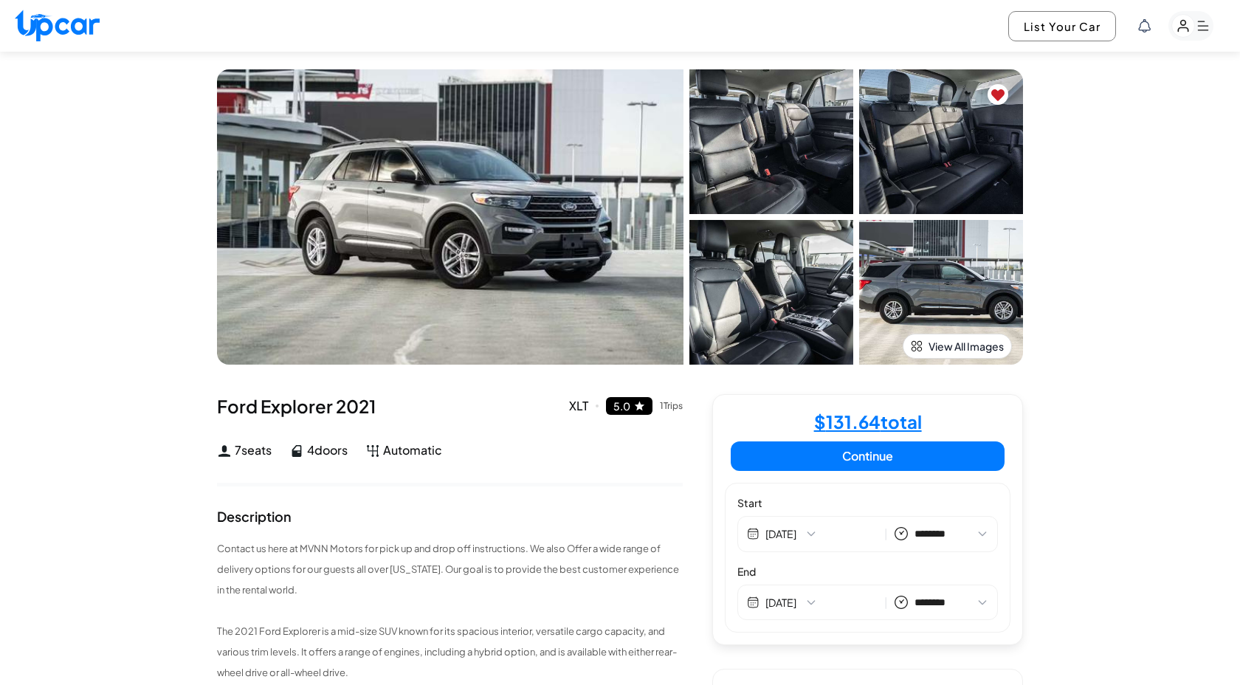
select select "********"
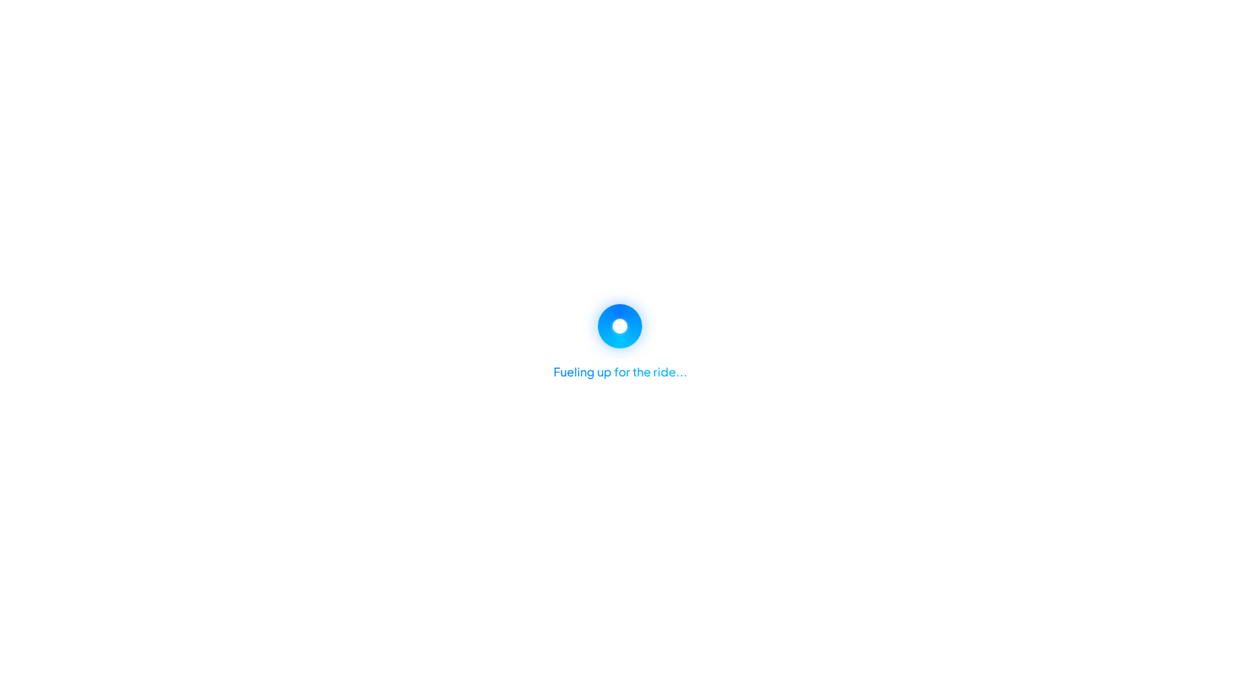
select select "********"
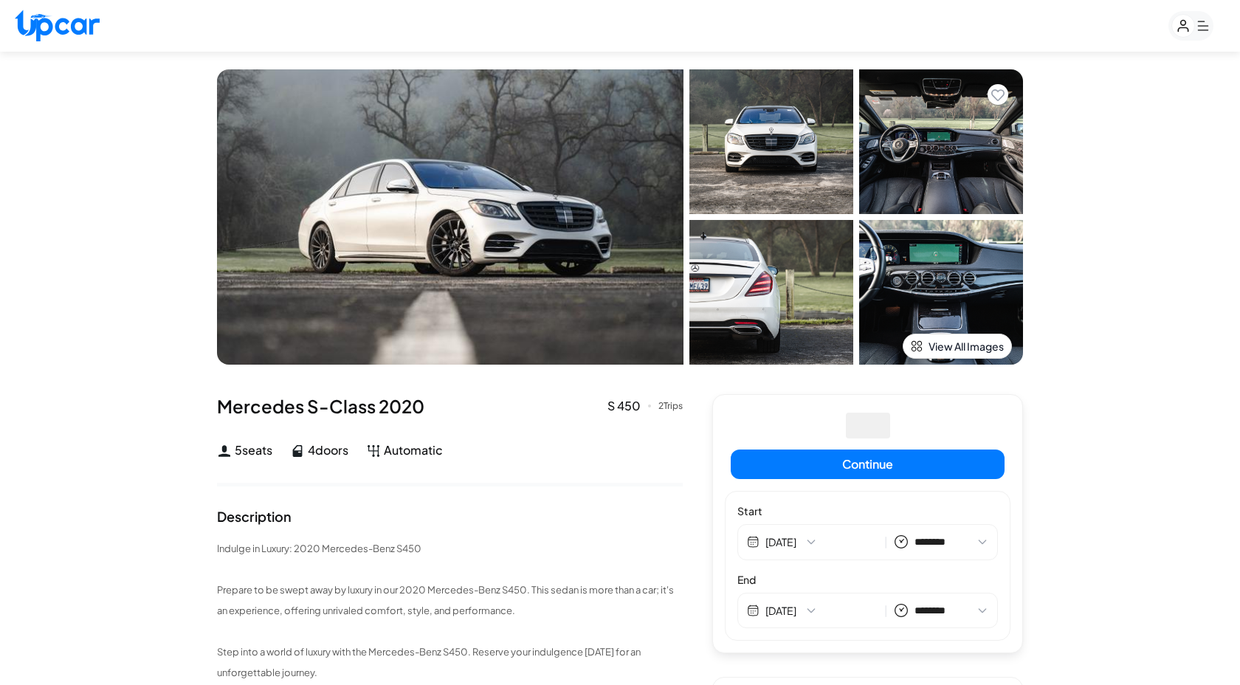
select select "********"
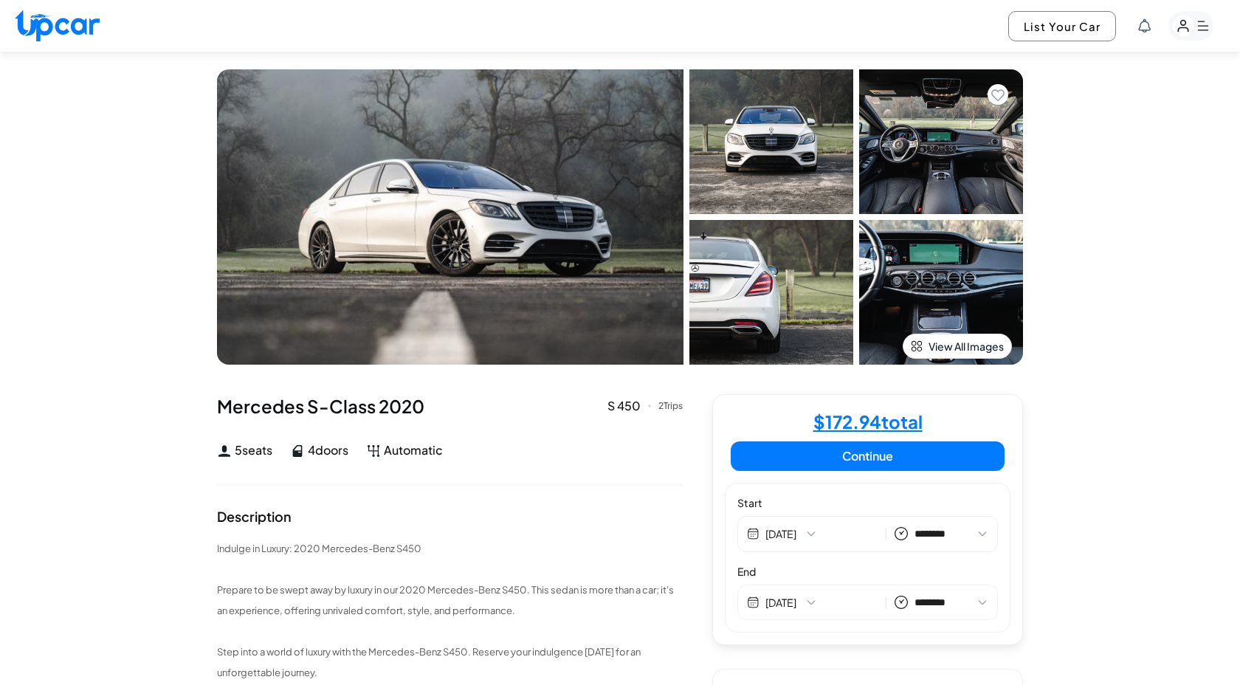
select select "********"
click at [998, 93] on icon "Remove from favorites" at bounding box center [997, 95] width 13 height 12
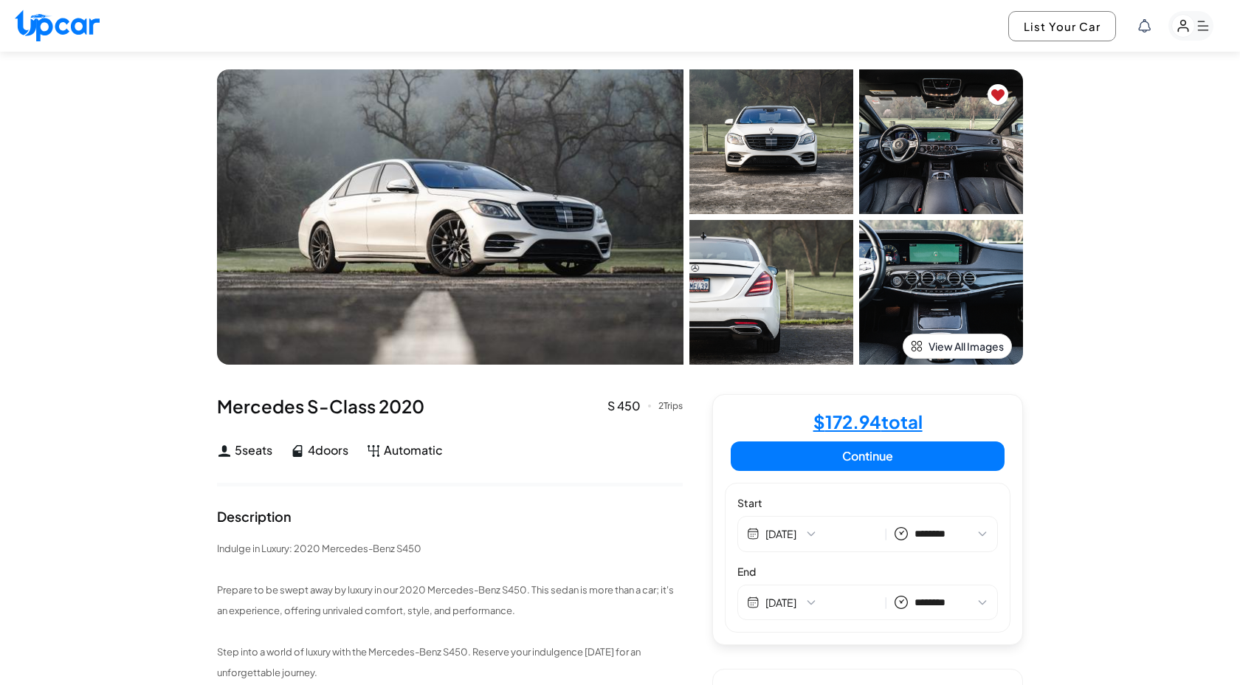
select select "********"
click at [73, 34] on img at bounding box center [57, 26] width 85 height 32
select select "********"
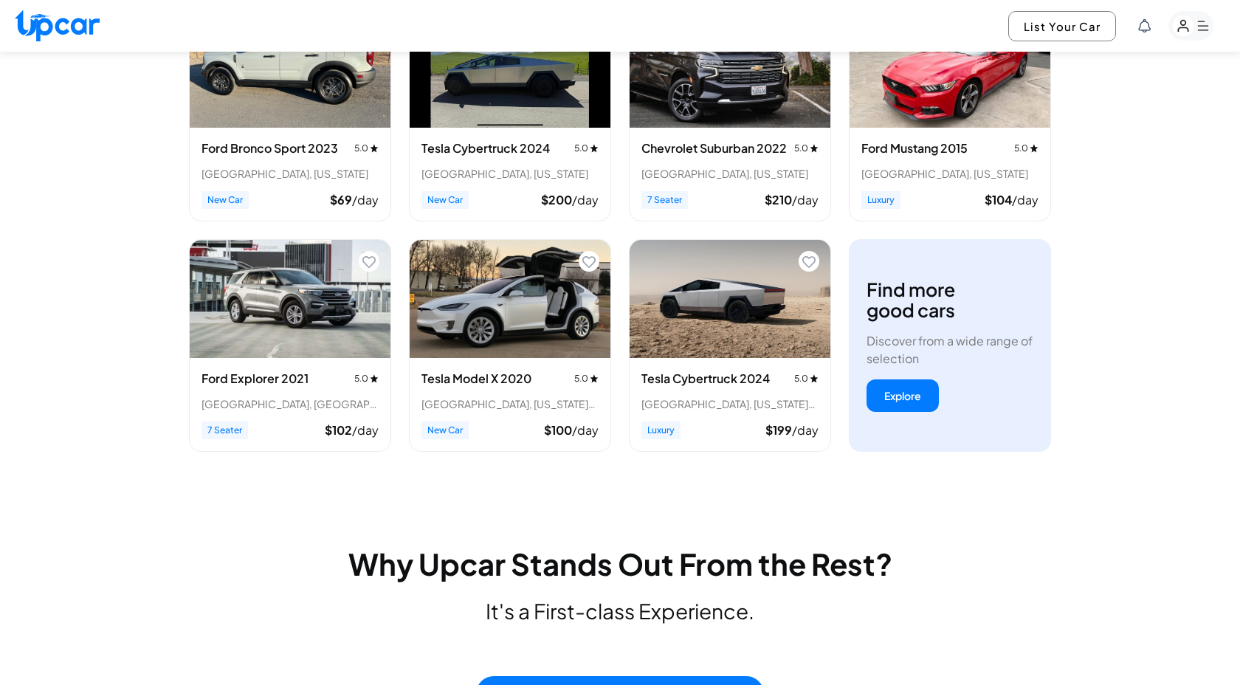
scroll to position [654, 0]
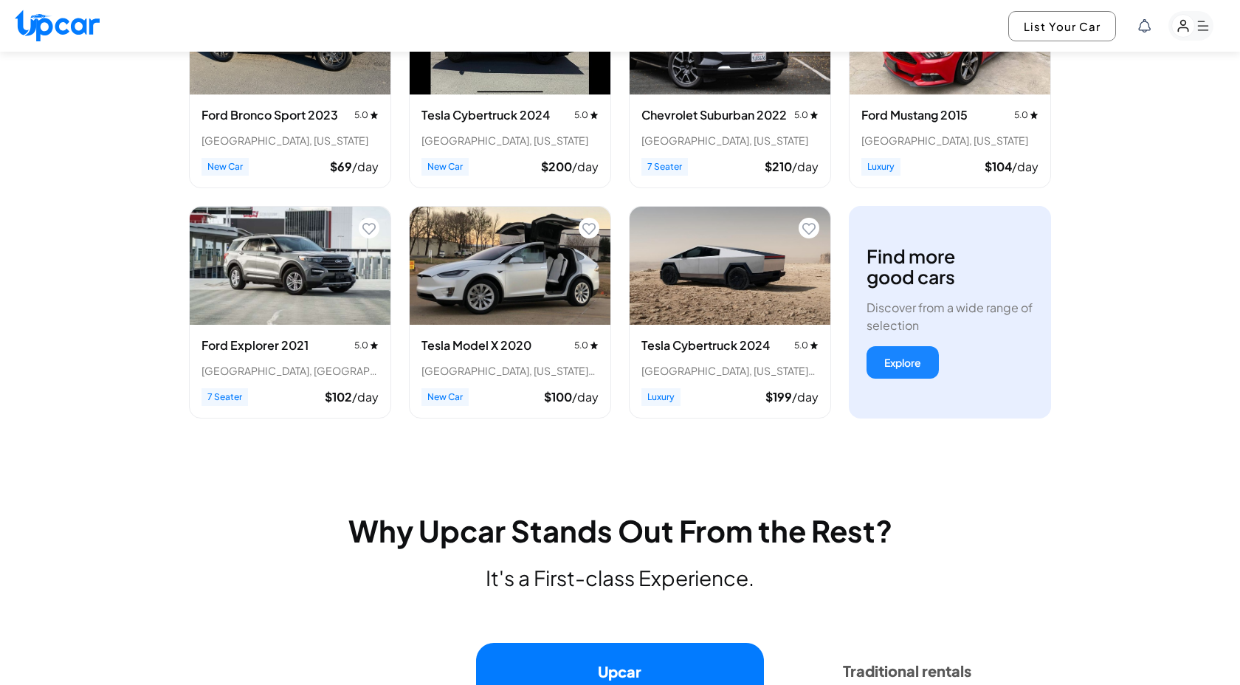
click at [910, 364] on button "Explore" at bounding box center [902, 362] width 72 height 32
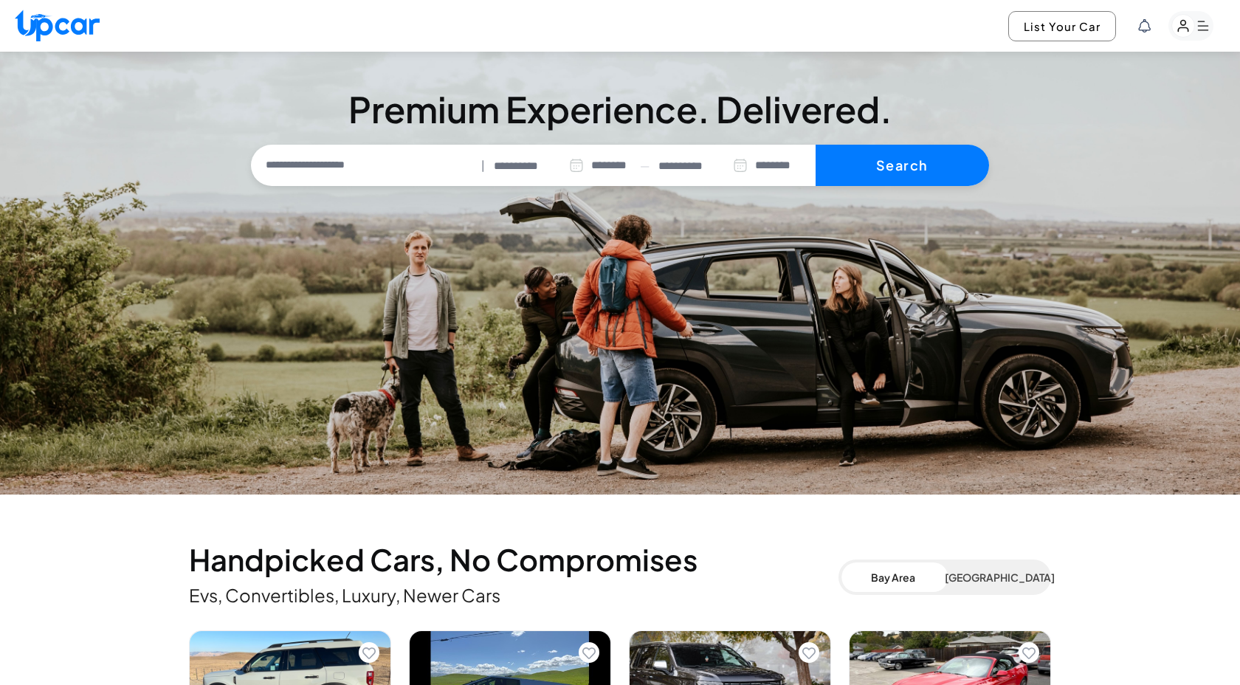
select select "********"
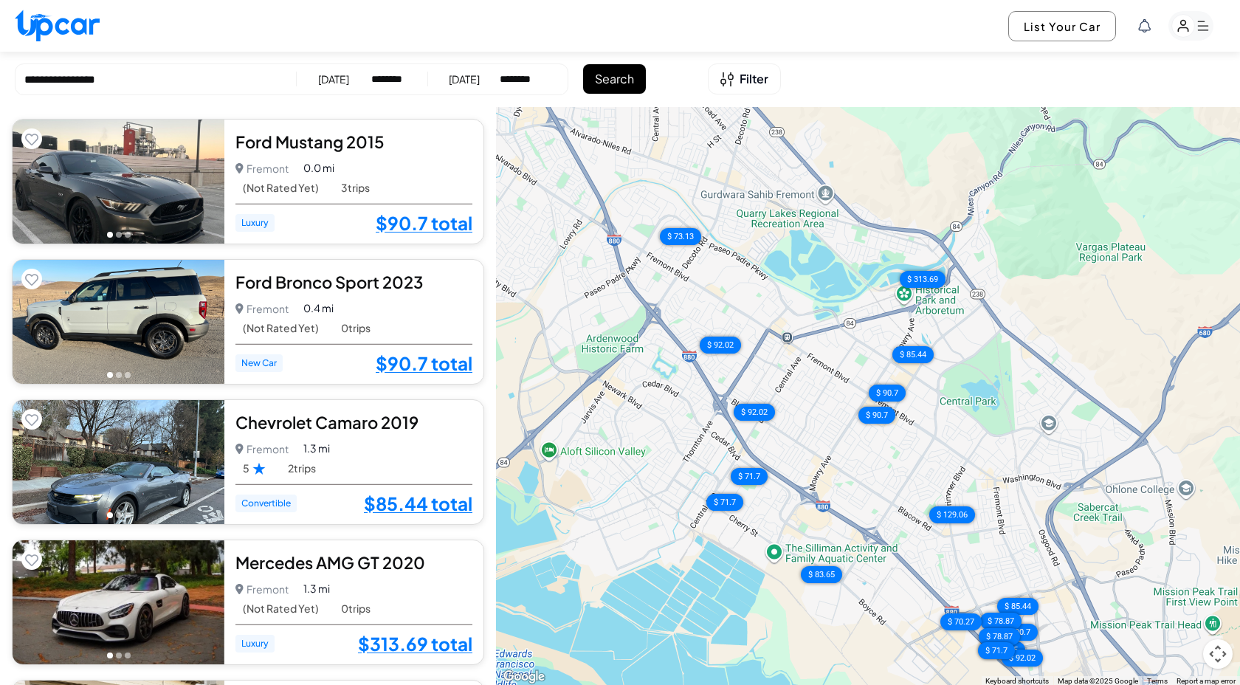
click at [392, 78] on select "********* ******** ******** ******* ******* ******* ******* ******* ******* ***…" at bounding box center [388, 79] width 35 height 15
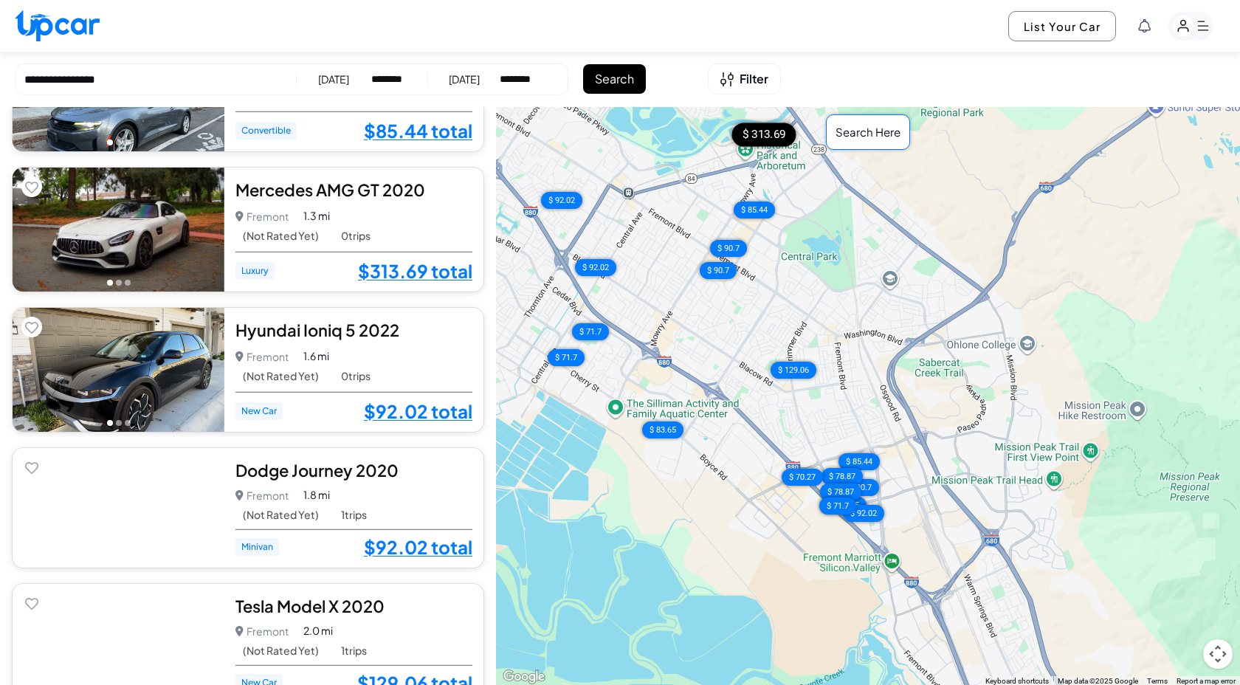
scroll to position [347, 0]
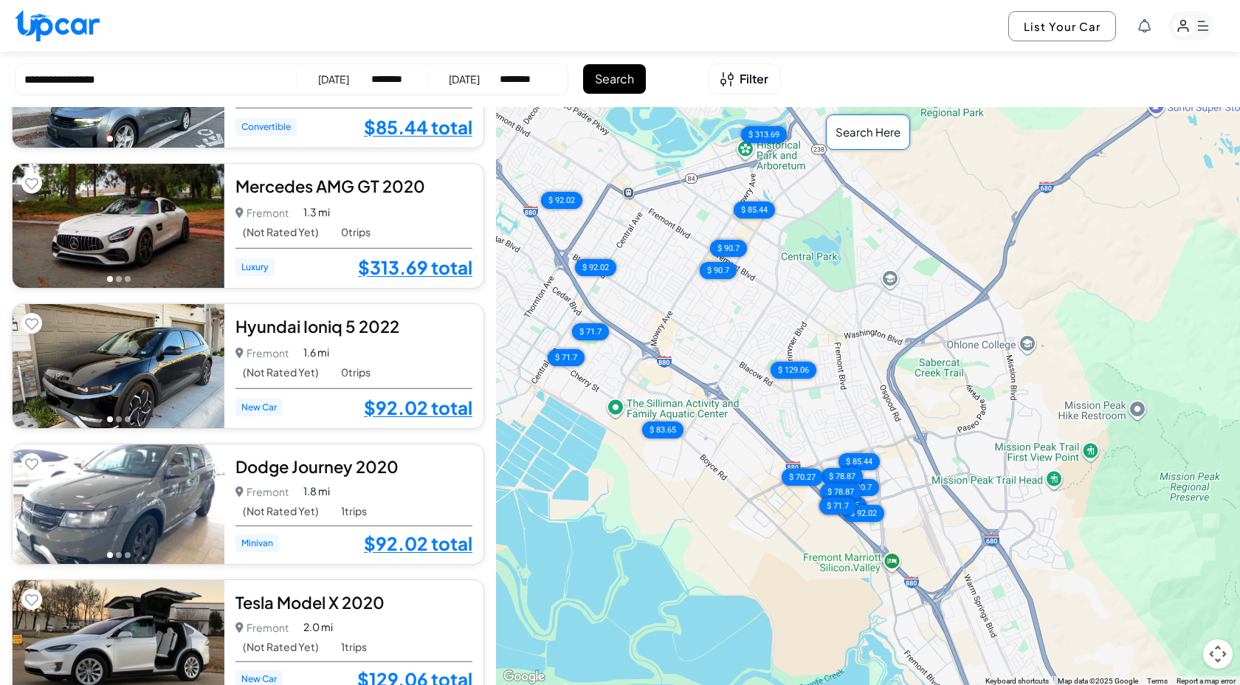
click at [872, 140] on div "Search Here" at bounding box center [868, 132] width 84 height 36
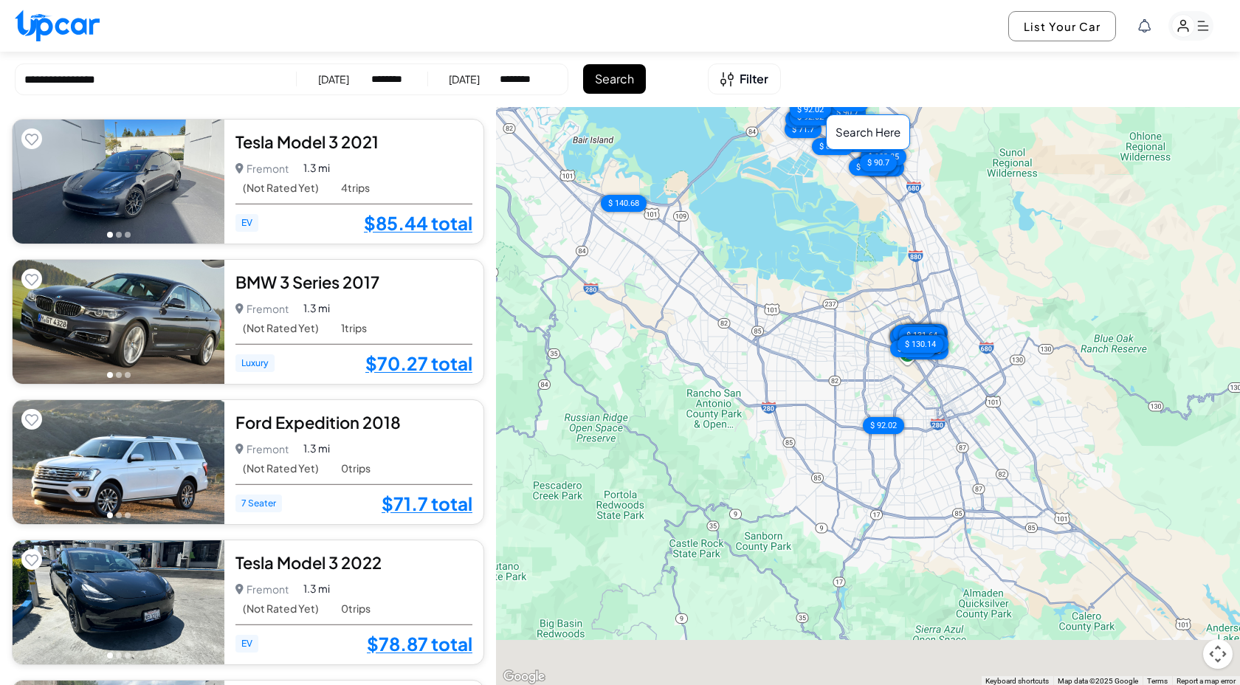
drag, startPoint x: 803, startPoint y: 493, endPoint x: 803, endPoint y: 297, distance: 195.5
click at [803, 297] on div "$ 85.44 $ 70.27 $ 71.7 $ 78.87 $ 92.02 $ 103.85 $ 78.87 $ 90.7 $ 129.06 $ 83.65…" at bounding box center [868, 396] width 744 height 579
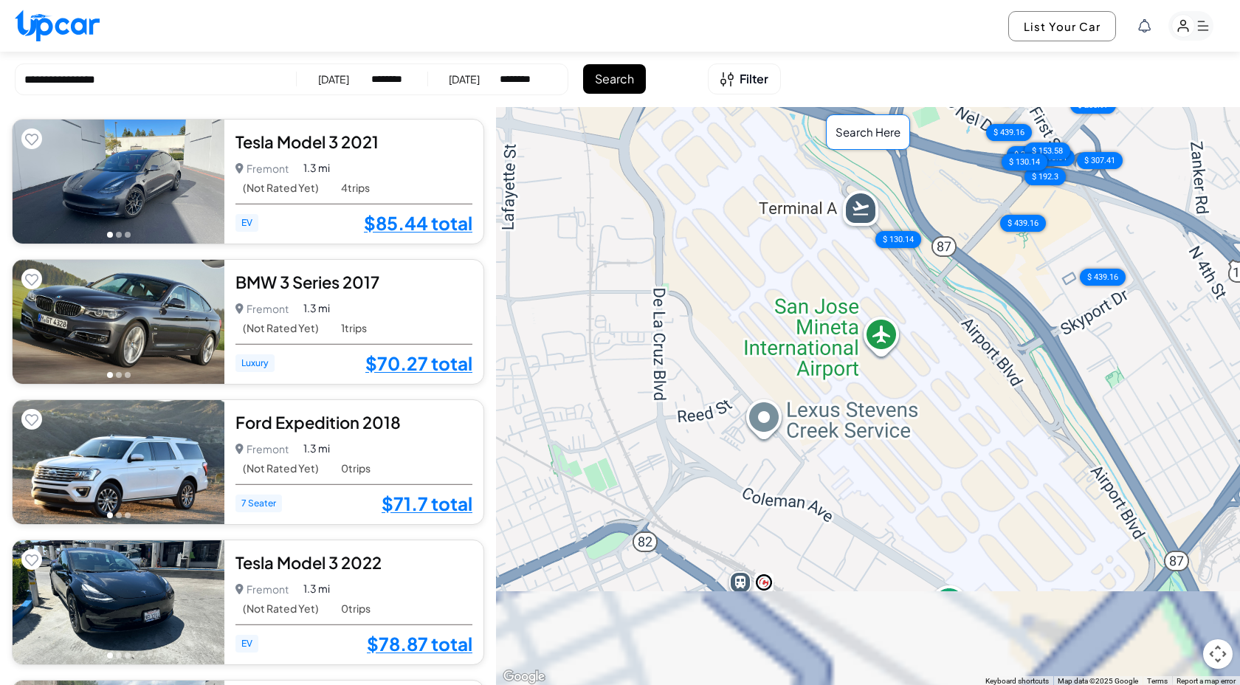
click at [941, 317] on div "$ 85.44 $ 70.27 $ 71.7 $ 78.87 $ 92.02 $ 103.85 $ 78.87 $ 90.7 $ 129.06 $ 83.65…" at bounding box center [868, 396] width 744 height 579
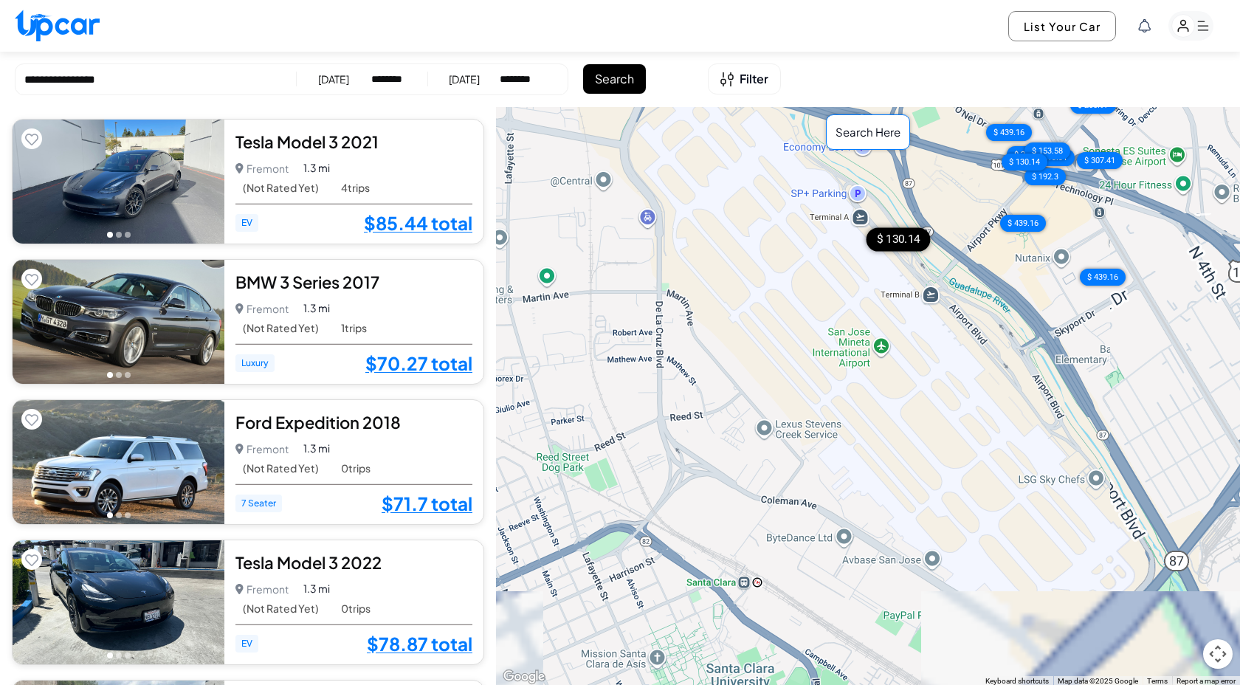
click at [906, 243] on div "$ 130.14" at bounding box center [898, 240] width 64 height 24
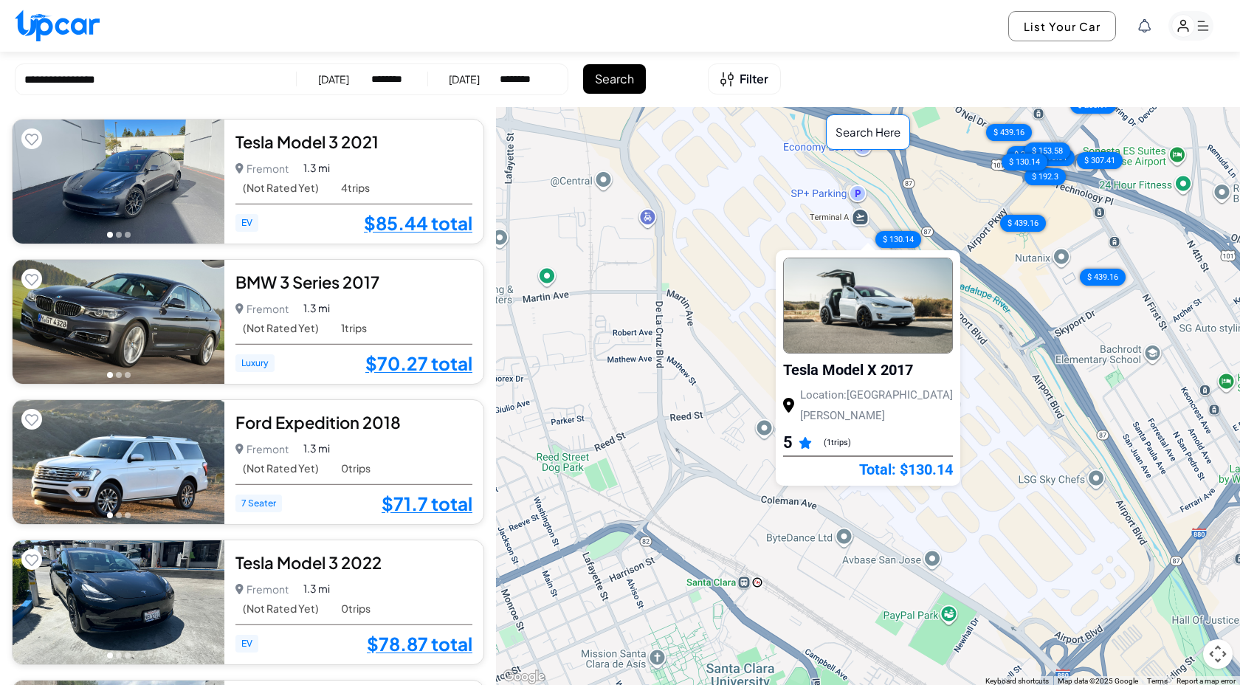
click at [947, 327] on img at bounding box center [868, 305] width 168 height 94
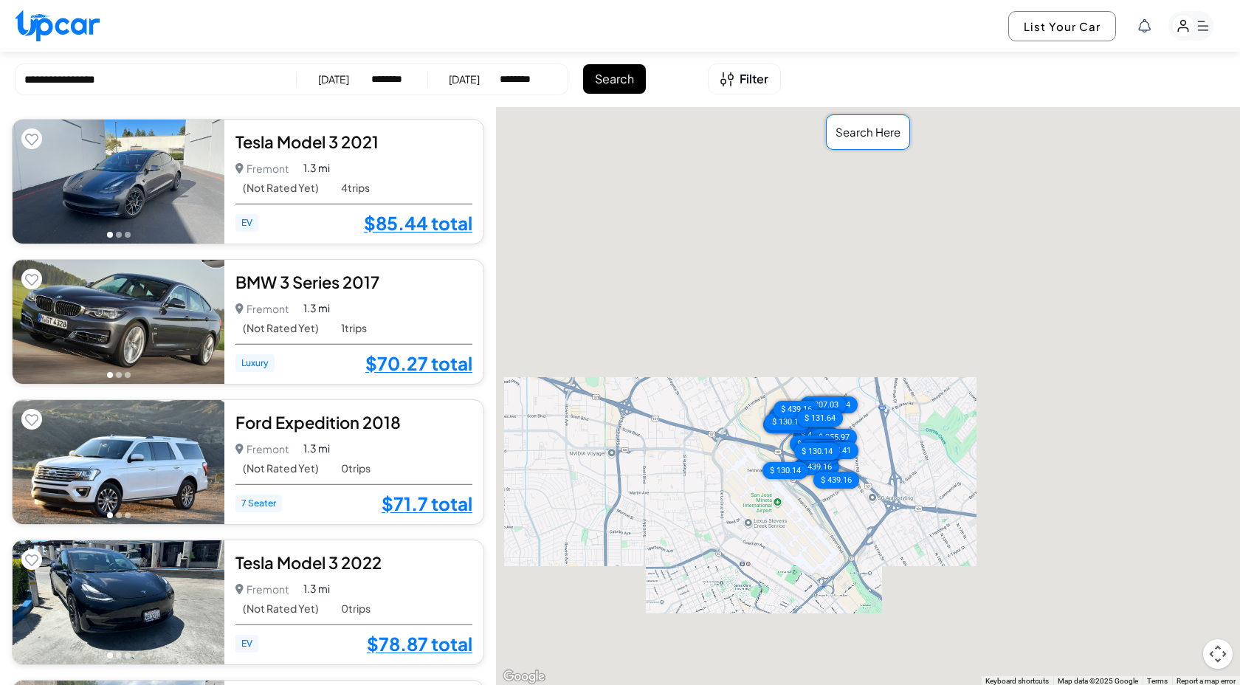
drag, startPoint x: 859, startPoint y: 345, endPoint x: 789, endPoint y: 488, distance: 159.7
click at [789, 488] on div "$ 85.44 $ 70.27 $ 71.7 $ 78.87 $ 92.02 $ 103.85 $ 78.87 $ 90.7 $ 129.06 $ 83.65…" at bounding box center [868, 396] width 744 height 579
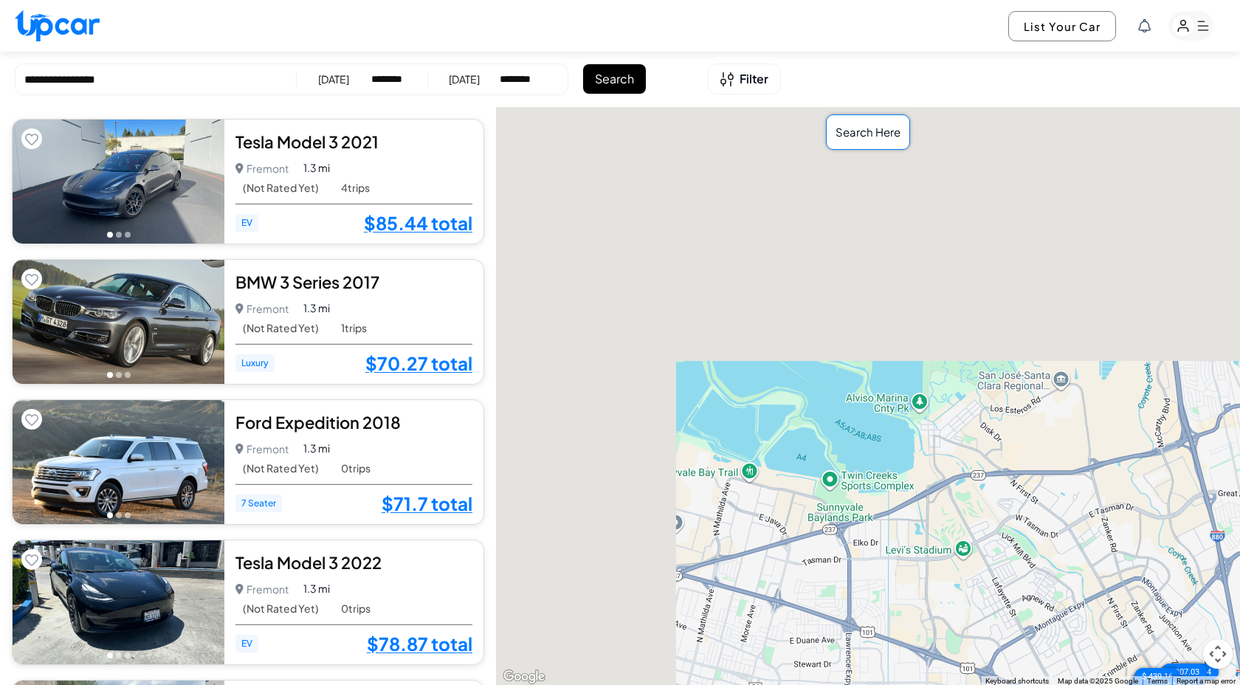
drag, startPoint x: 553, startPoint y: 251, endPoint x: 925, endPoint y: 536, distance: 467.8
click at [925, 536] on div "$ 85.44 $ 70.27 $ 71.7 $ 78.87 $ 92.02 $ 103.85 $ 78.87 $ 90.7 $ 129.06 $ 83.65…" at bounding box center [868, 396] width 744 height 579
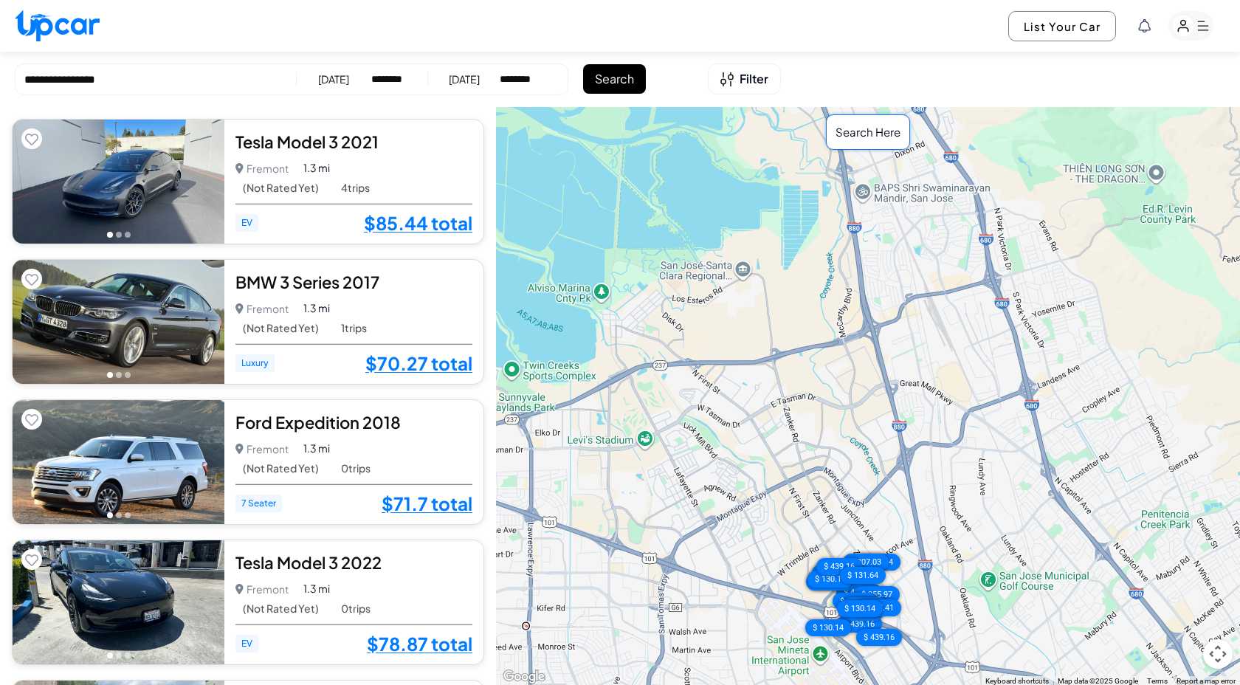
drag, startPoint x: 1029, startPoint y: 520, endPoint x: 710, endPoint y: 409, distance: 337.4
click at [710, 409] on div "$ 85.44 $ 70.27 $ 71.7 $ 78.87 $ 92.02 $ 103.85 $ 78.87 $ 90.7 $ 129.06 $ 83.65…" at bounding box center [868, 396] width 744 height 579
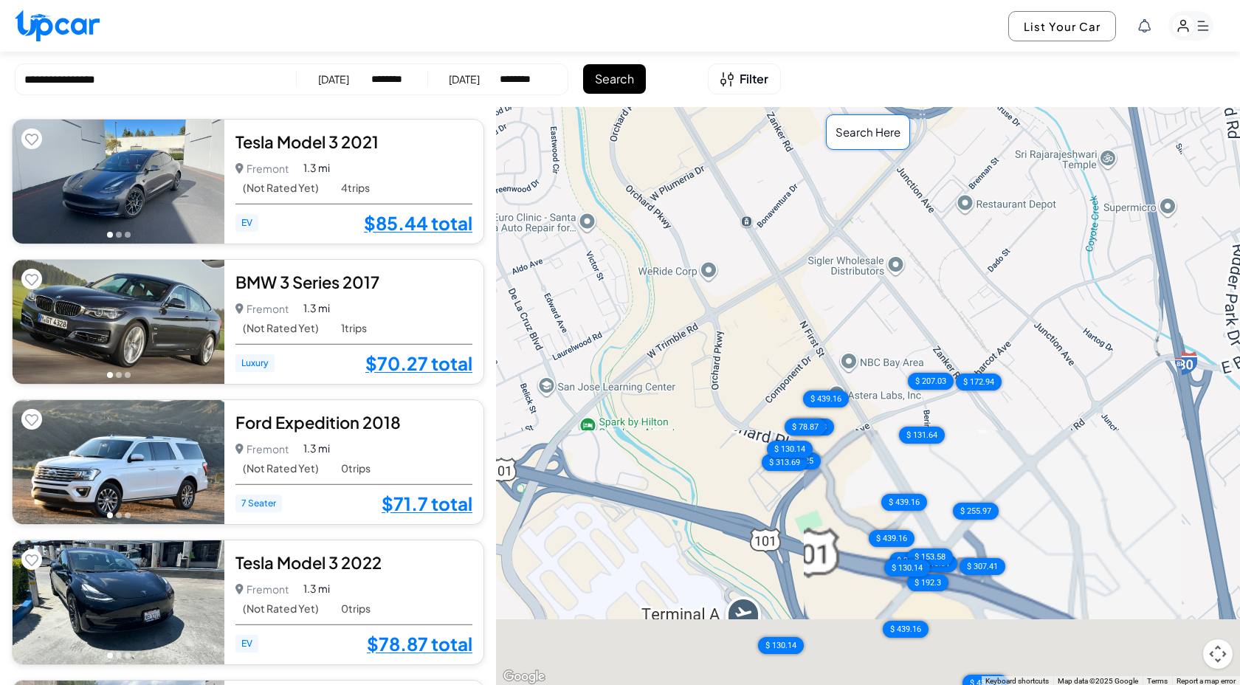
drag, startPoint x: 837, startPoint y: 516, endPoint x: 784, endPoint y: 227, distance: 294.8
click at [784, 227] on div "$ 85.44 $ 70.27 $ 71.7 $ 78.87 $ 92.02 $ 103.85 $ 78.87 $ 90.7 $ 129.06 $ 83.65…" at bounding box center [868, 396] width 744 height 579
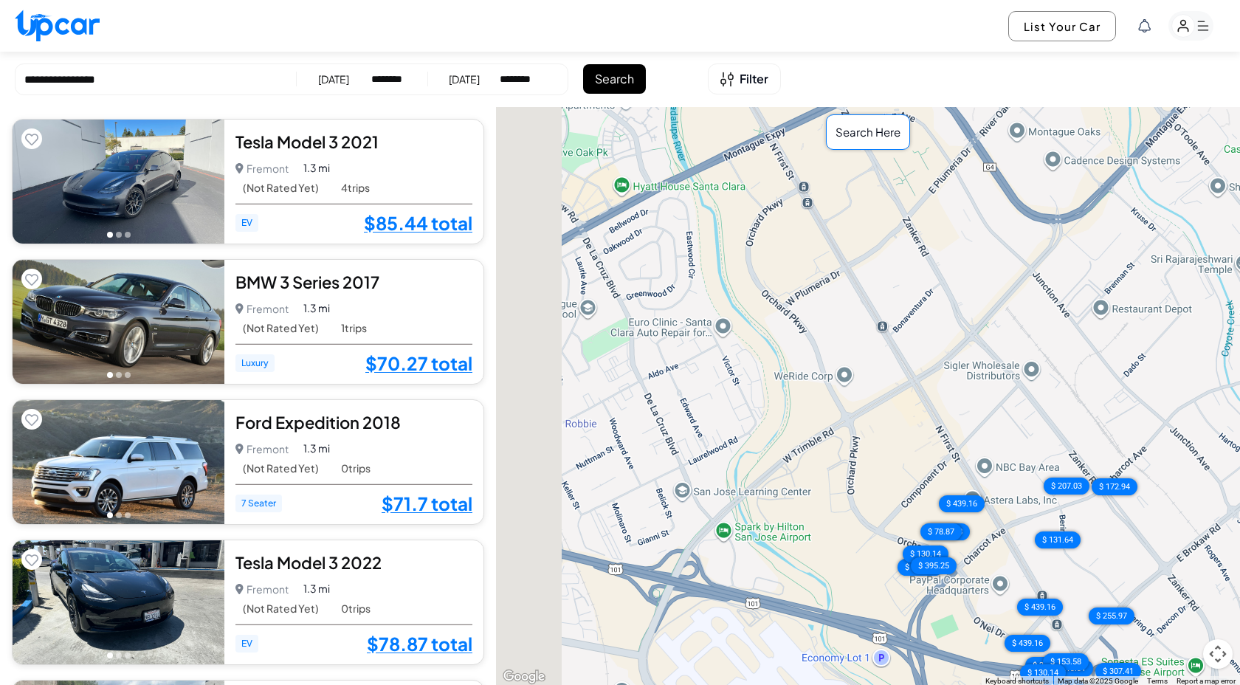
drag, startPoint x: 649, startPoint y: 449, endPoint x: 791, endPoint y: 573, distance: 188.3
click at [792, 573] on div "$ 85.44 $ 70.27 $ 71.7 $ 78.87 $ 92.02 $ 103.85 $ 78.87 $ 90.7 $ 129.06 $ 83.65…" at bounding box center [868, 396] width 744 height 579
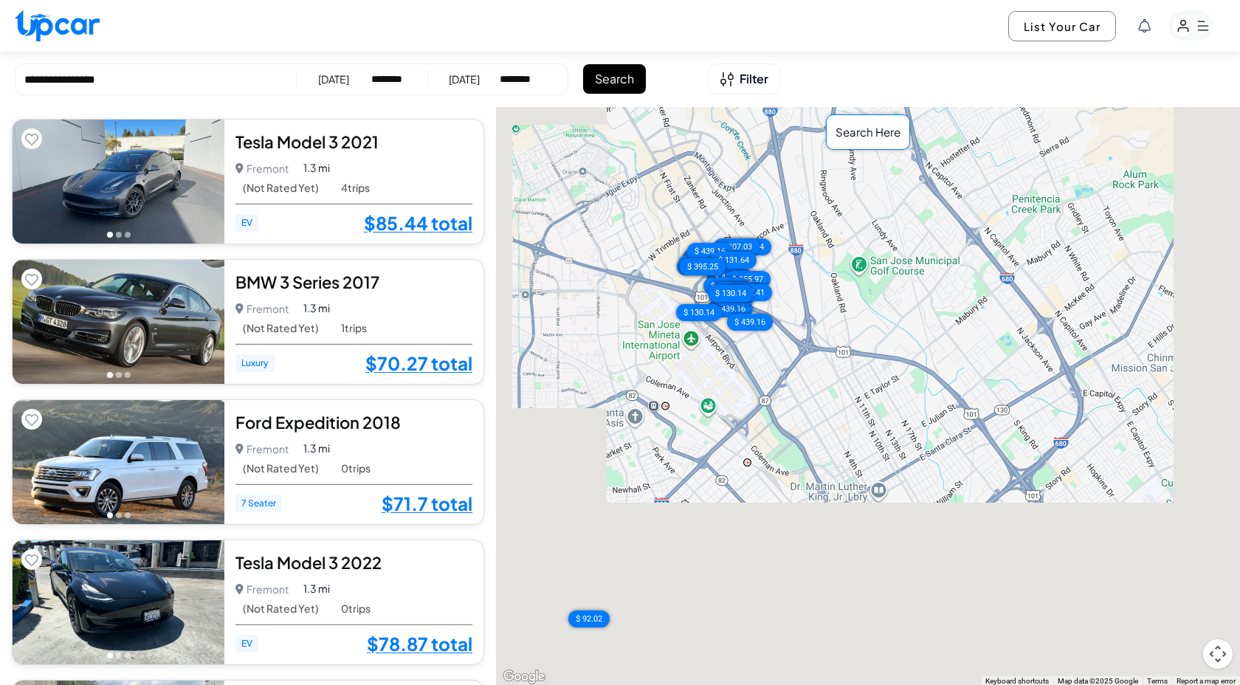
drag, startPoint x: 723, startPoint y: 533, endPoint x: 652, endPoint y: 267, distance: 275.1
click at [652, 267] on div "$ 85.44 $ 70.27 $ 71.7 $ 78.87 $ 92.02 $ 103.85 $ 78.87 $ 90.7 $ 129.06 $ 83.65…" at bounding box center [868, 396] width 744 height 579
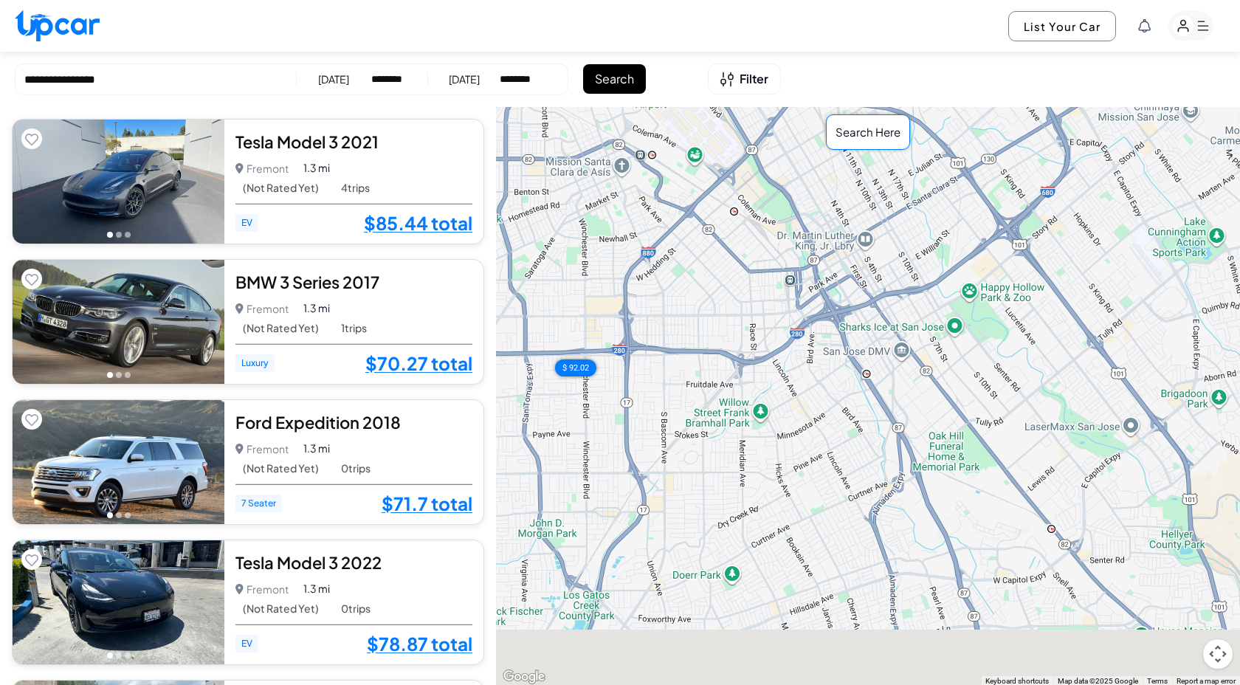
drag, startPoint x: 828, startPoint y: 474, endPoint x: 836, endPoint y: 308, distance: 166.2
click at [836, 308] on div "$ 85.44 $ 70.27 $ 71.7 $ 78.87 $ 92.02 $ 103.85 $ 78.87 $ 90.7 $ 129.06 $ 83.65…" at bounding box center [868, 396] width 744 height 579
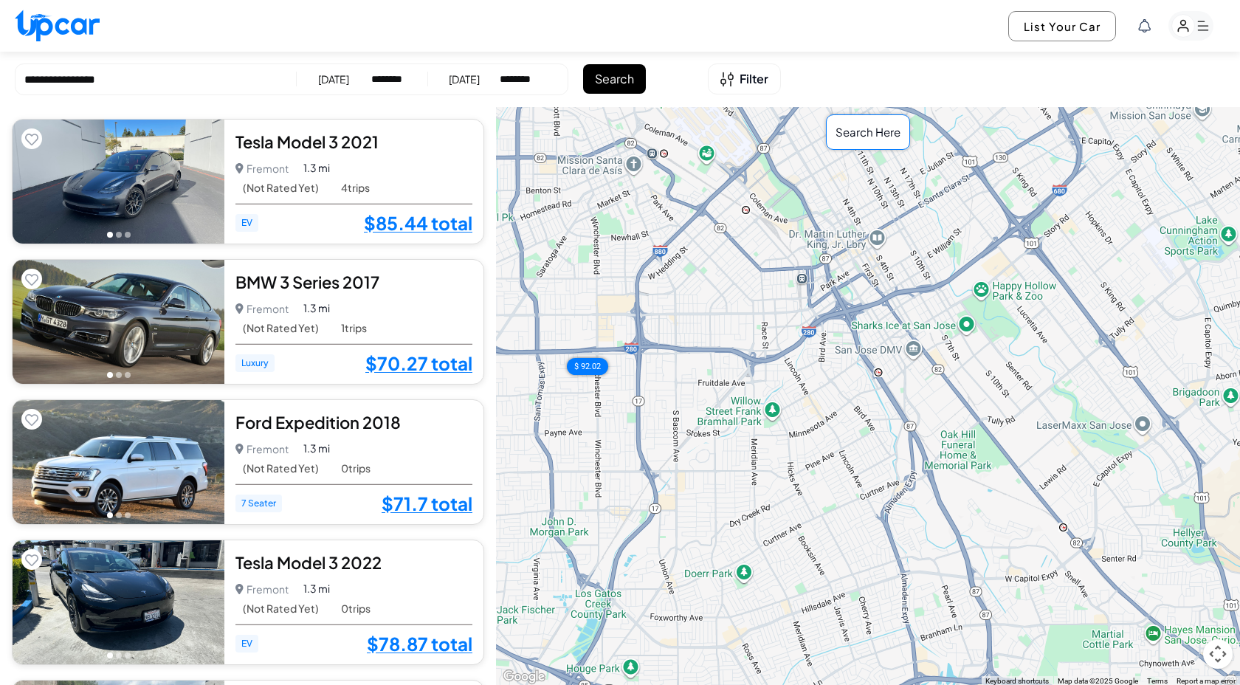
drag, startPoint x: 671, startPoint y: 384, endPoint x: 875, endPoint y: 380, distance: 204.4
click at [876, 381] on div "$ 85.44 $ 70.27 $ 71.7 $ 78.87 $ 92.02 $ 103.85 $ 78.87 $ 90.7 $ 129.06 $ 83.65…" at bounding box center [868, 396] width 744 height 579
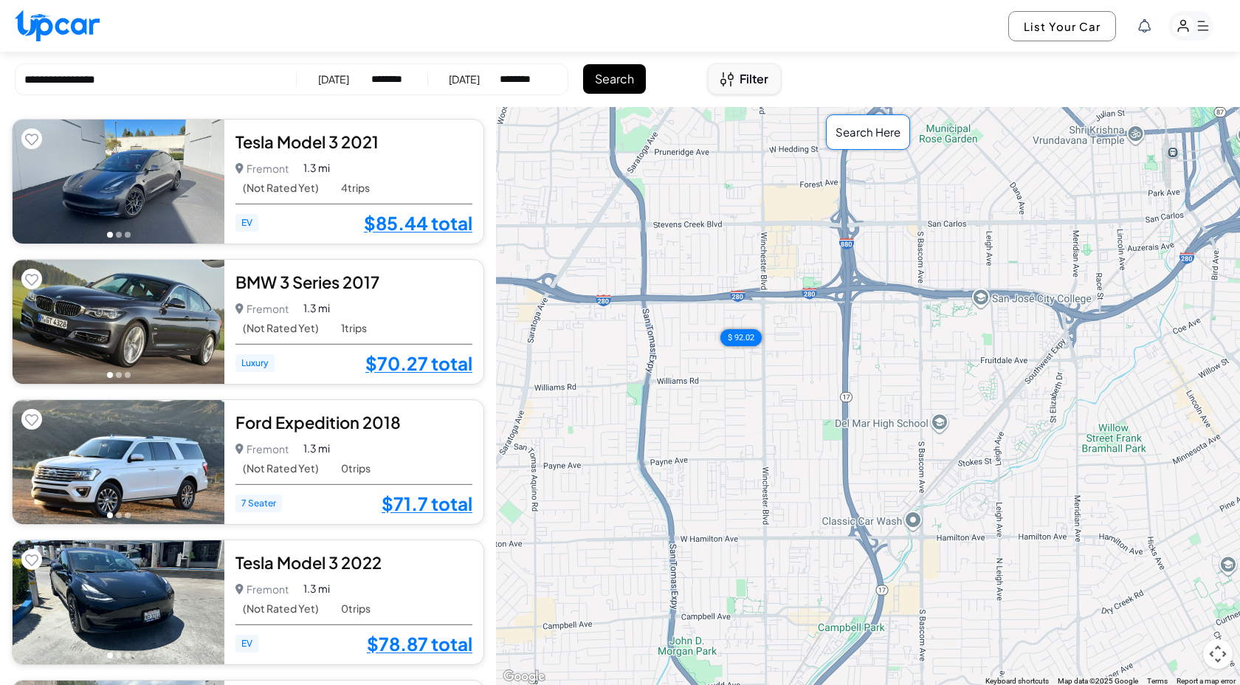
click at [747, 90] on button "Filter" at bounding box center [744, 78] width 73 height 31
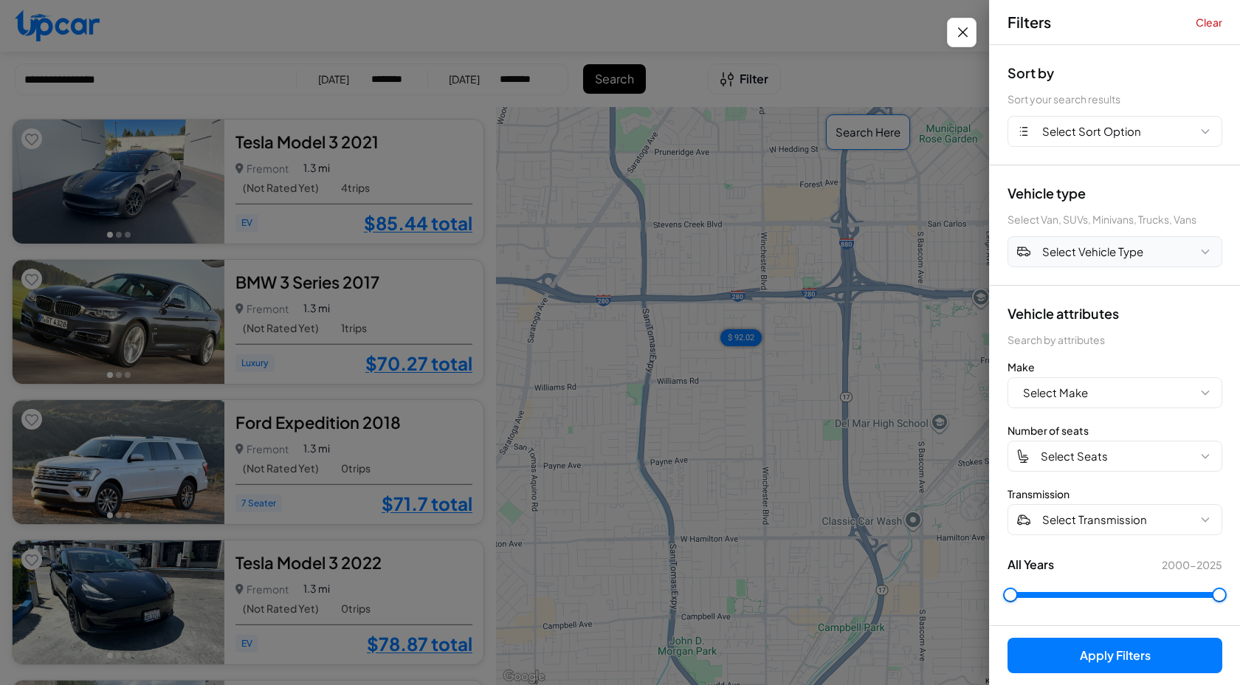
scroll to position [4, 0]
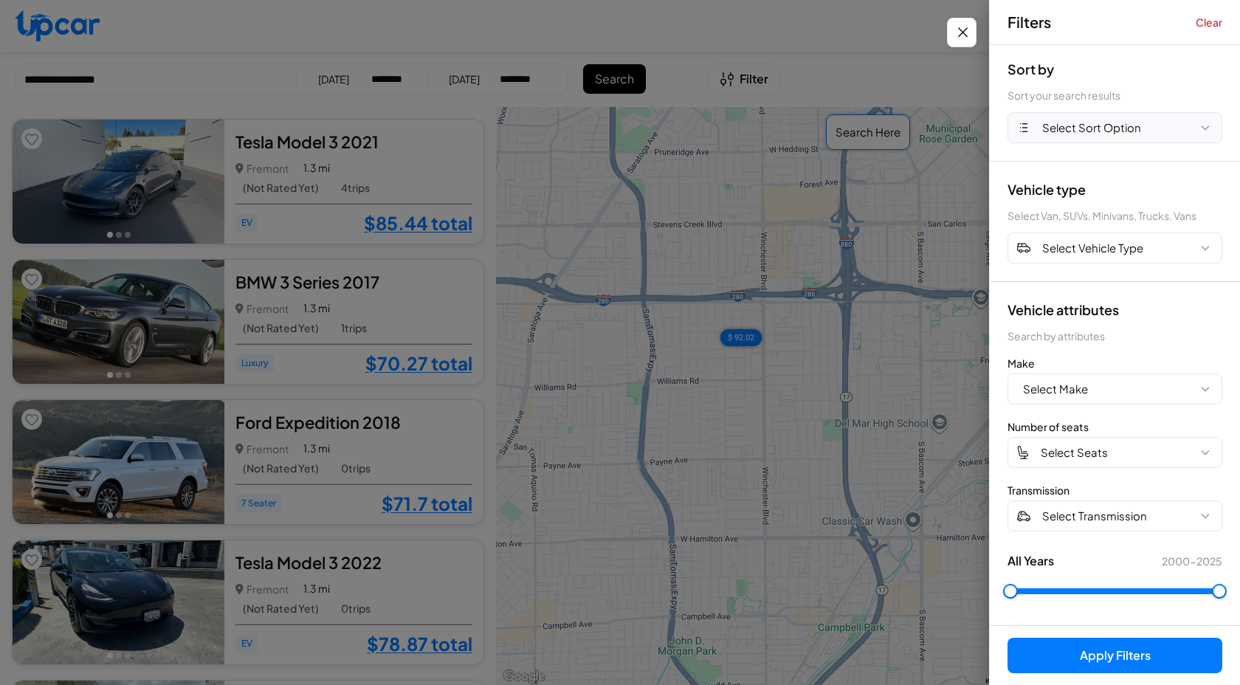
click at [1101, 127] on span "Select Sort Option" at bounding box center [1091, 128] width 99 height 17
click at [1096, 41] on div "Filters Clear" at bounding box center [1114, 22] width 250 height 45
click at [959, 27] on icon "Close filters" at bounding box center [962, 33] width 18 height 18
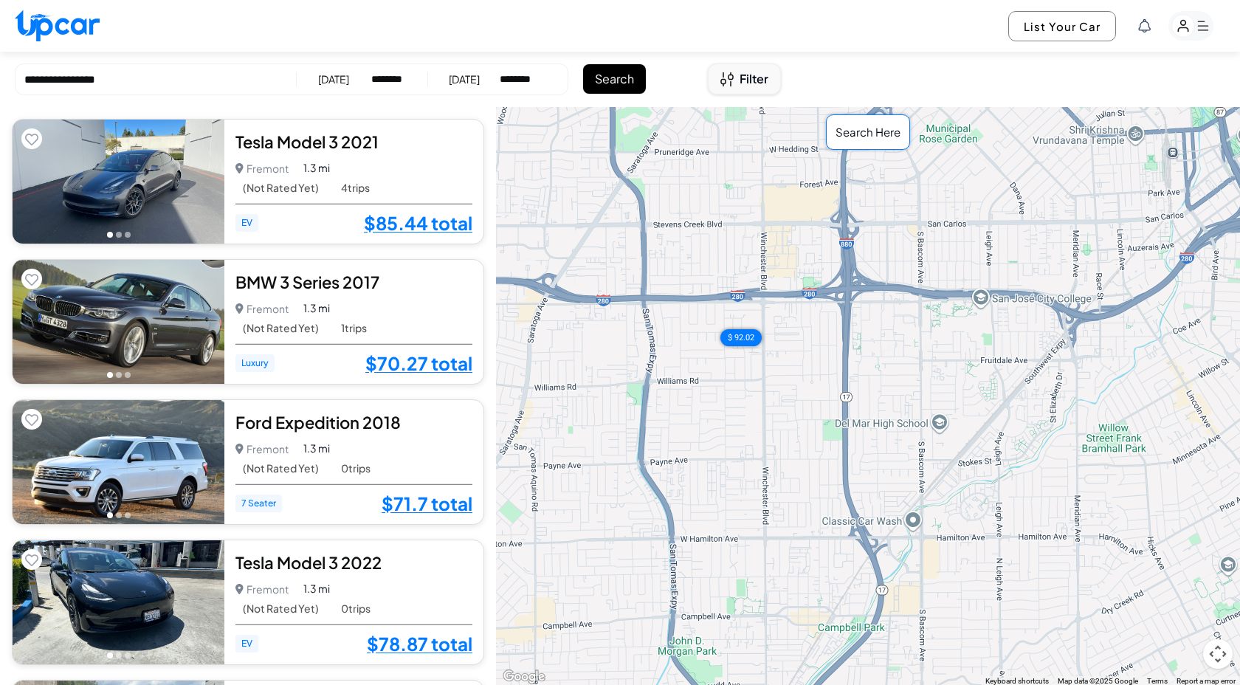
click at [709, 78] on button "Filter" at bounding box center [744, 78] width 73 height 31
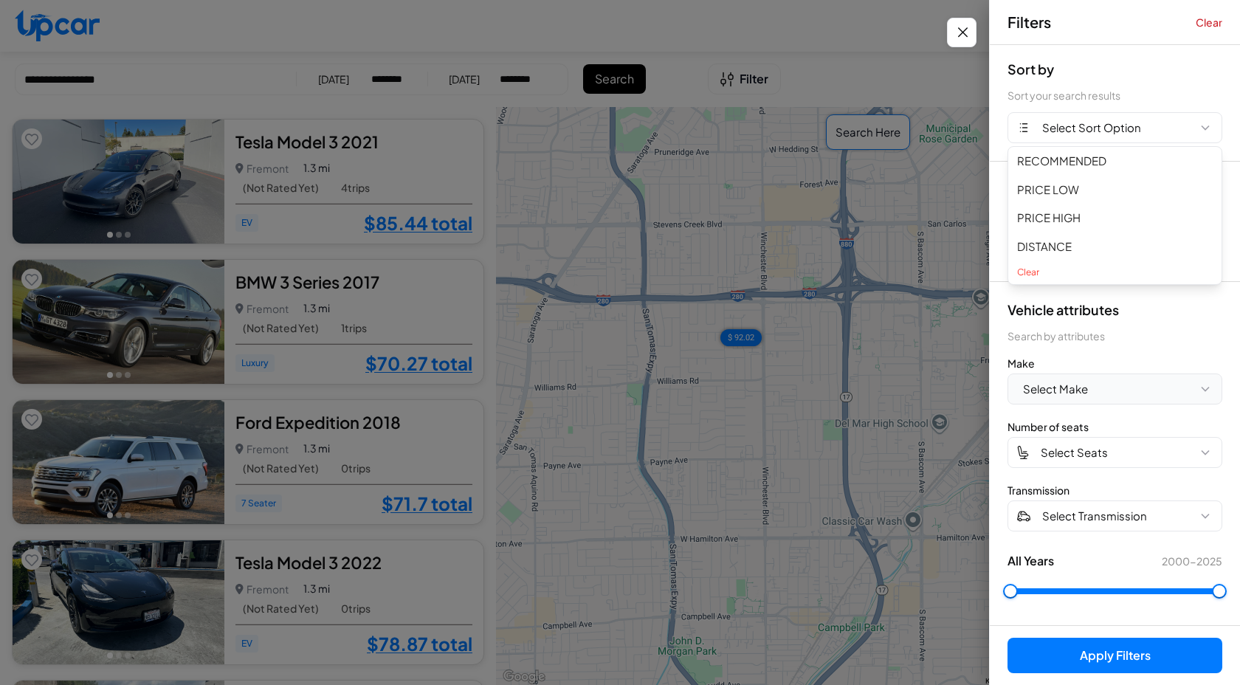
click at [1093, 395] on button "Select Make" at bounding box center [1114, 388] width 215 height 31
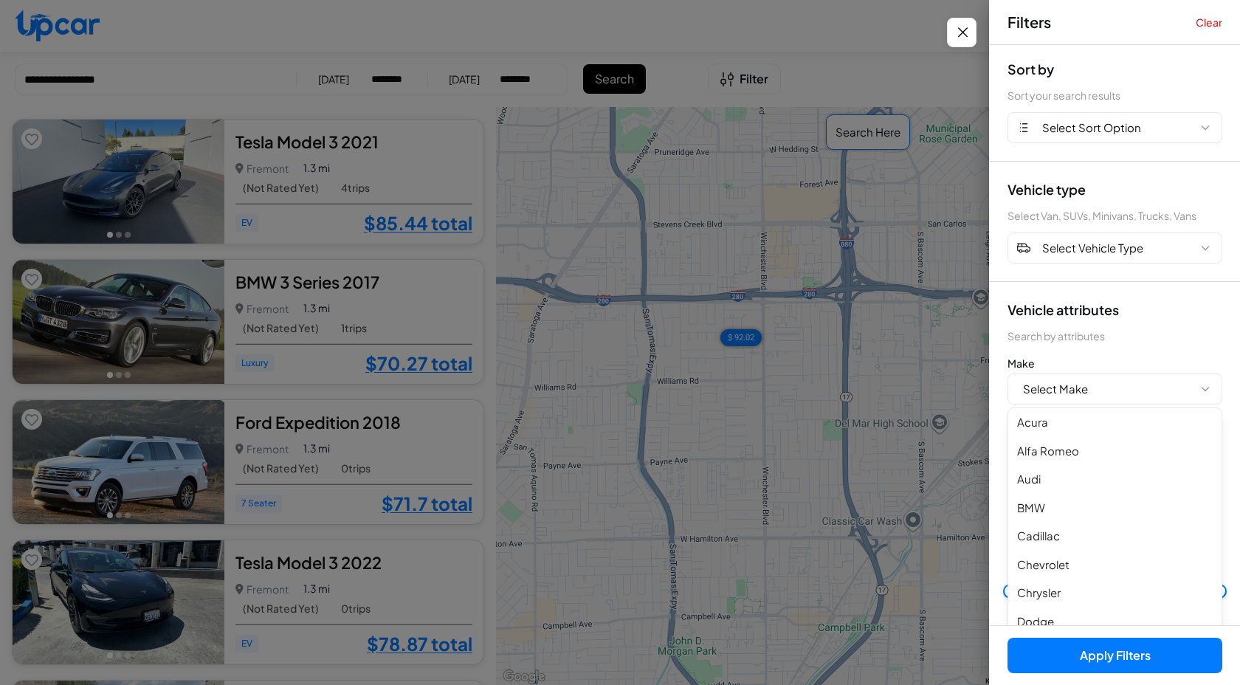
click at [1183, 350] on div "Vehicle attributes Search by attributes Make Select Make Acura Alfa Romeo Audi …" at bounding box center [1114, 454] width 250 height 344
click at [1141, 351] on div "Vehicle attributes Search by attributes Make Select Make Acura Alfa Romeo Audi …" at bounding box center [1114, 454] width 250 height 344
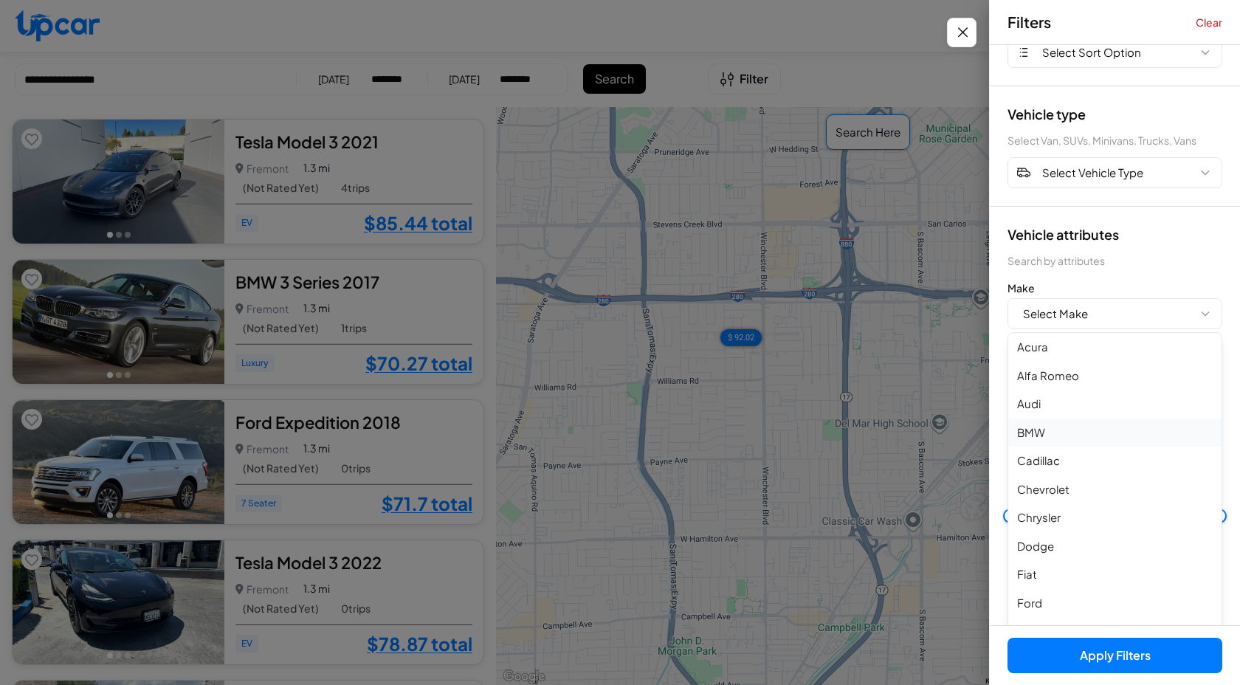
scroll to position [0, 0]
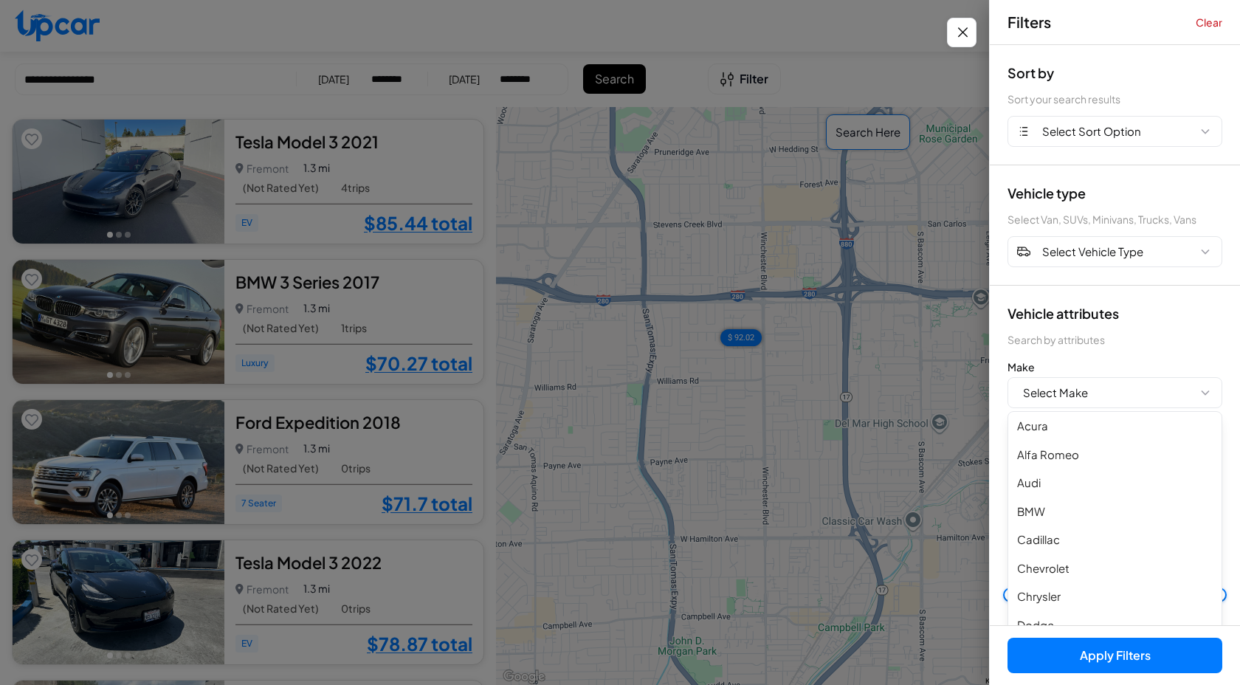
click at [1137, 346] on div "Search by attributes" at bounding box center [1114, 339] width 215 height 15
click at [964, 31] on icon "Close filters" at bounding box center [962, 33] width 18 height 18
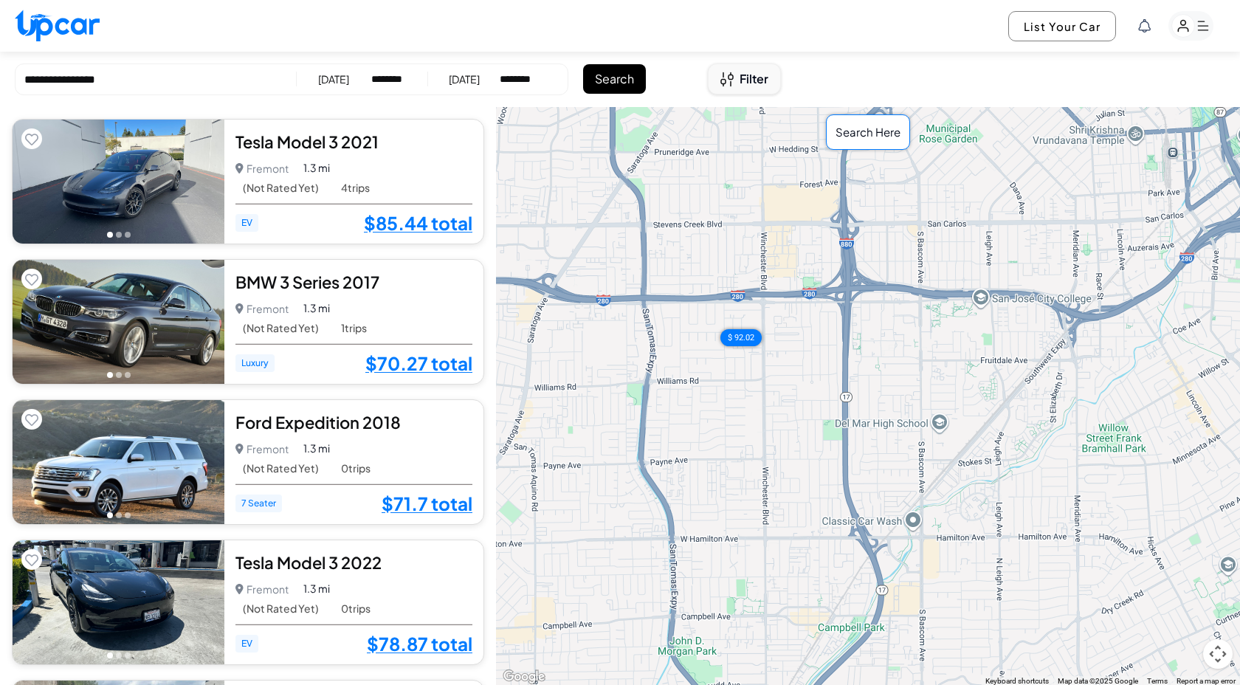
click at [742, 90] on button "Filter" at bounding box center [744, 78] width 73 height 31
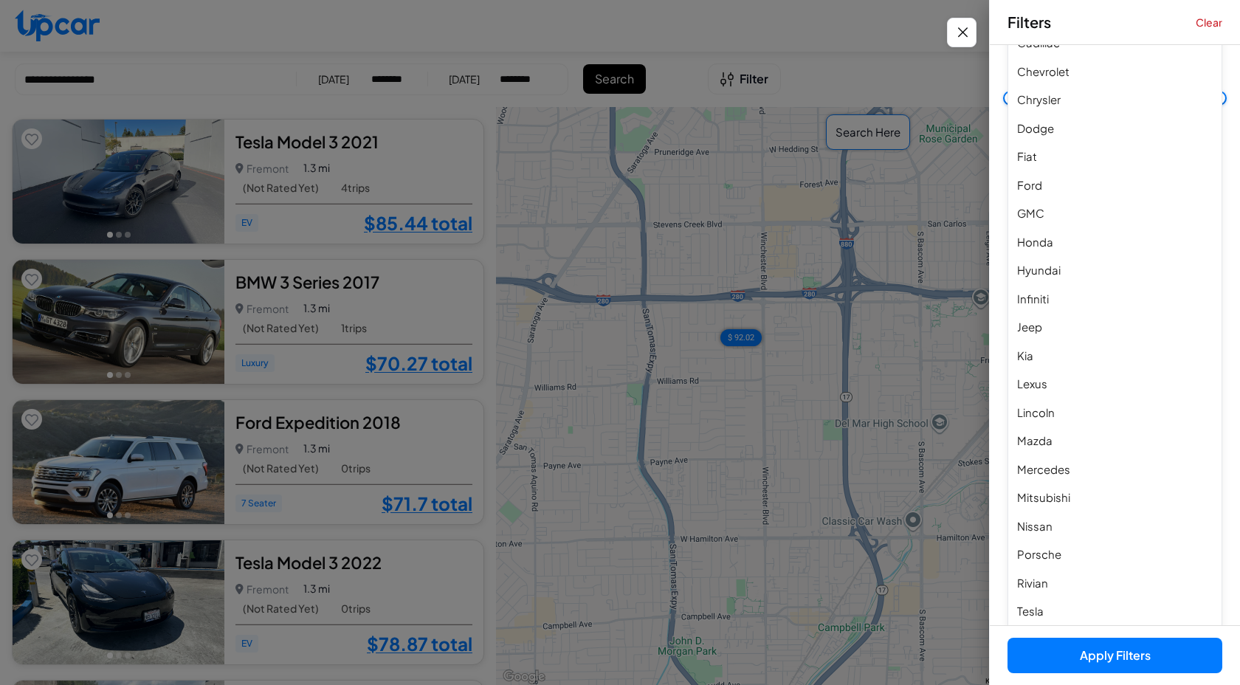
scroll to position [578, 0]
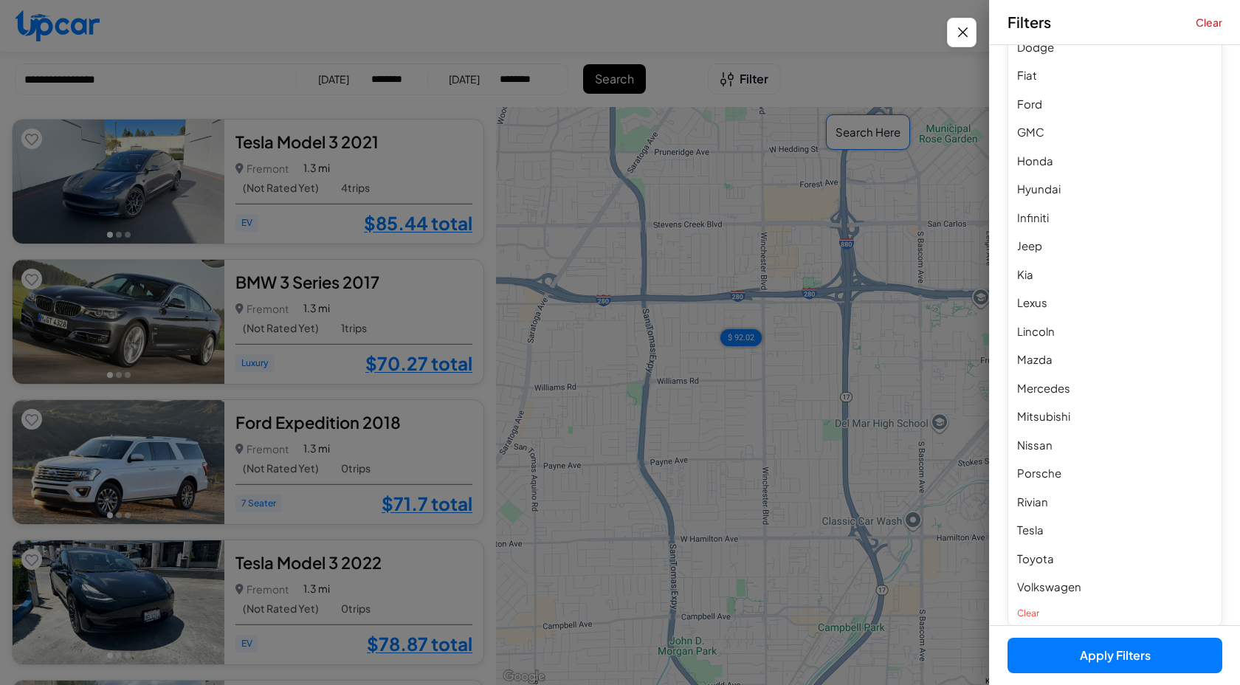
click at [997, 443] on div "Sort by Sort your search results Select Sort Option Vehicle type Select Van, SU…" at bounding box center [1114, 335] width 250 height 580
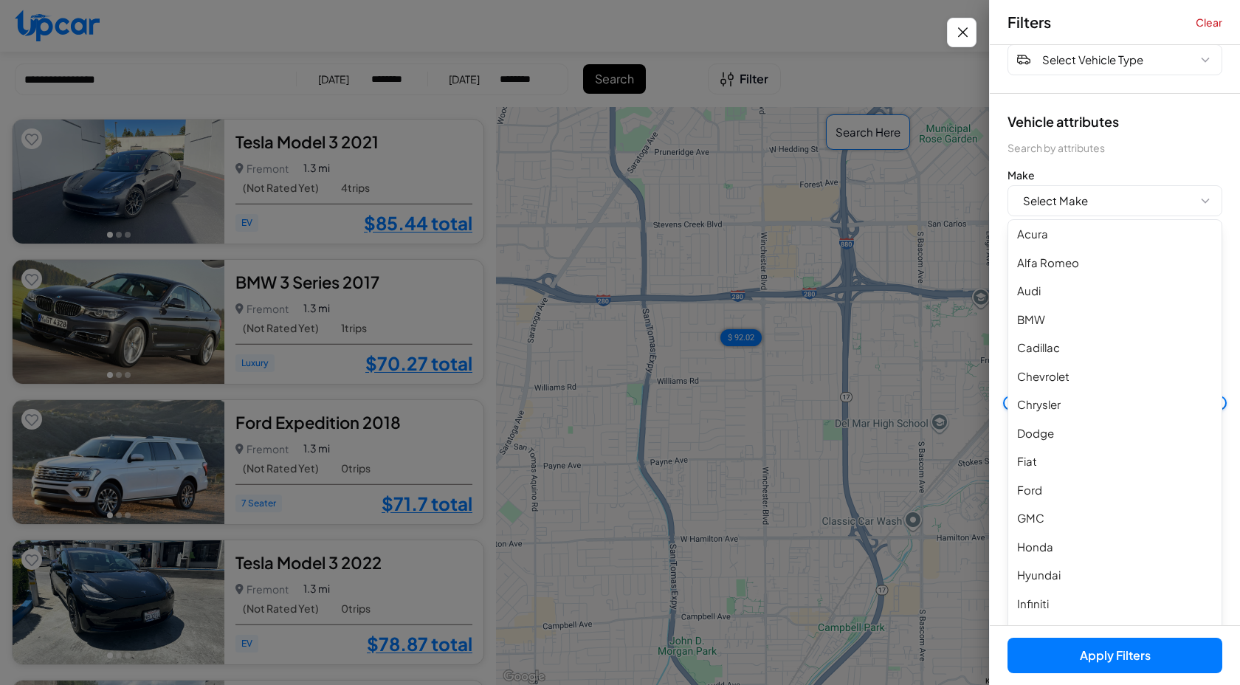
scroll to position [0, 0]
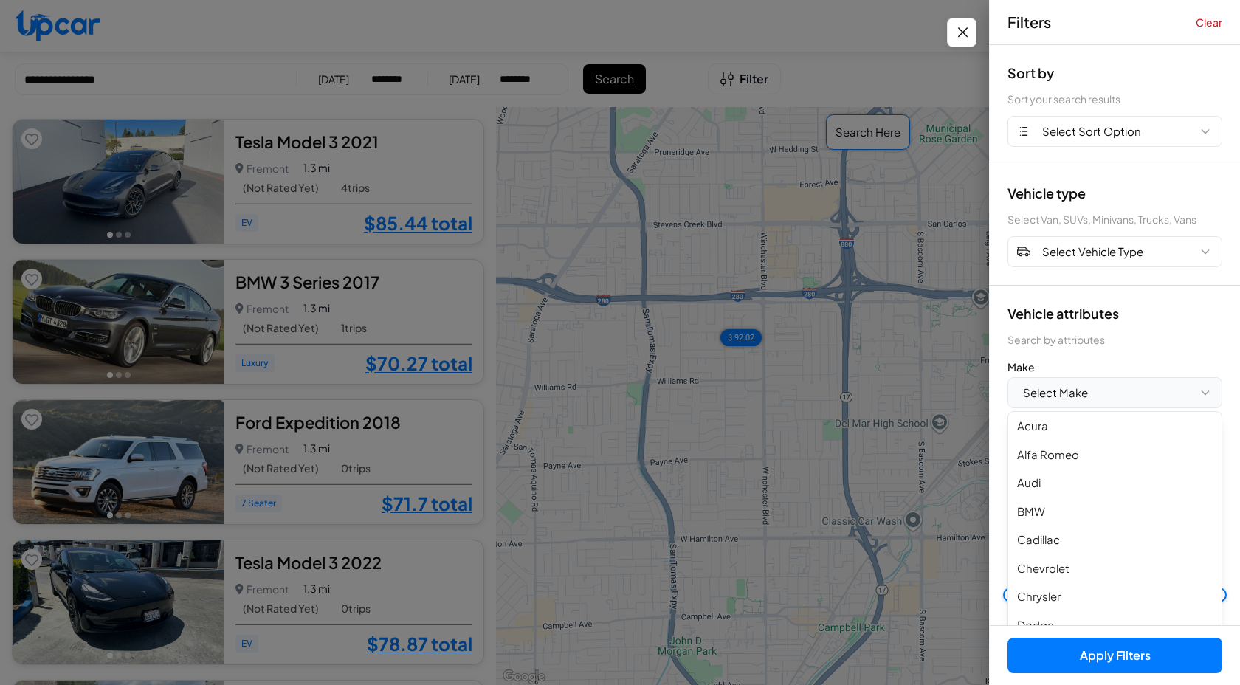
click at [1205, 393] on icon "button" at bounding box center [1204, 393] width 7 height 4
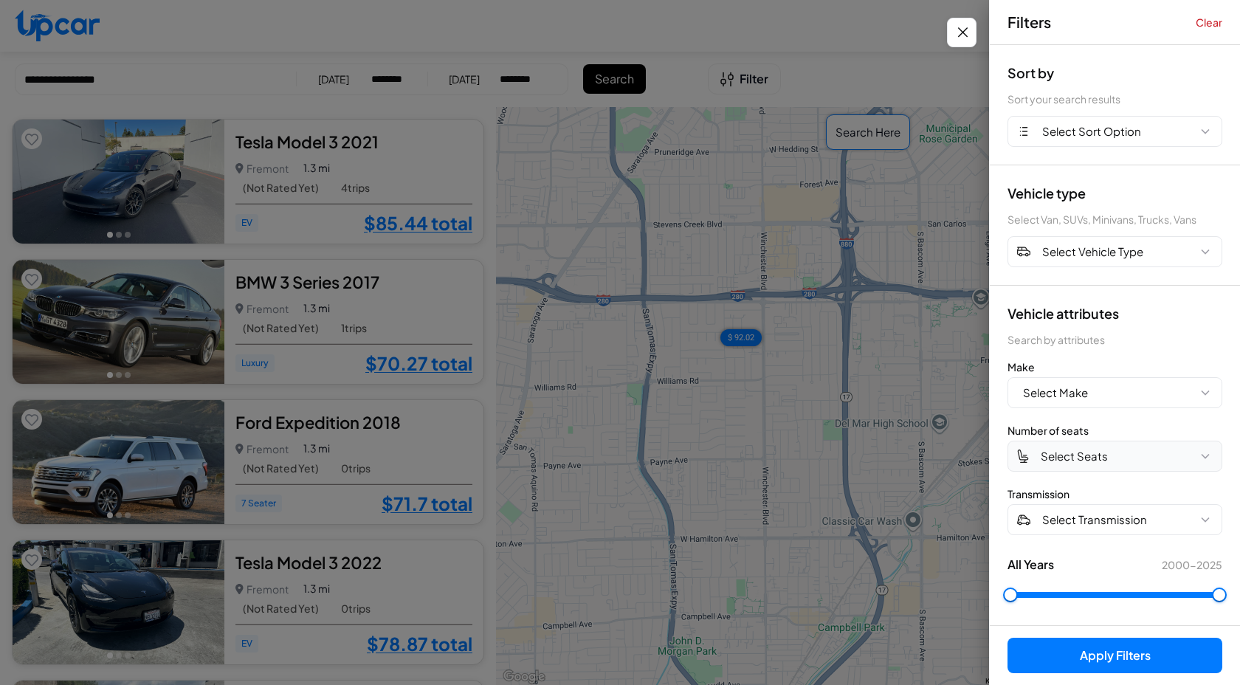
click at [1093, 462] on span "Select Seats" at bounding box center [1073, 456] width 67 height 17
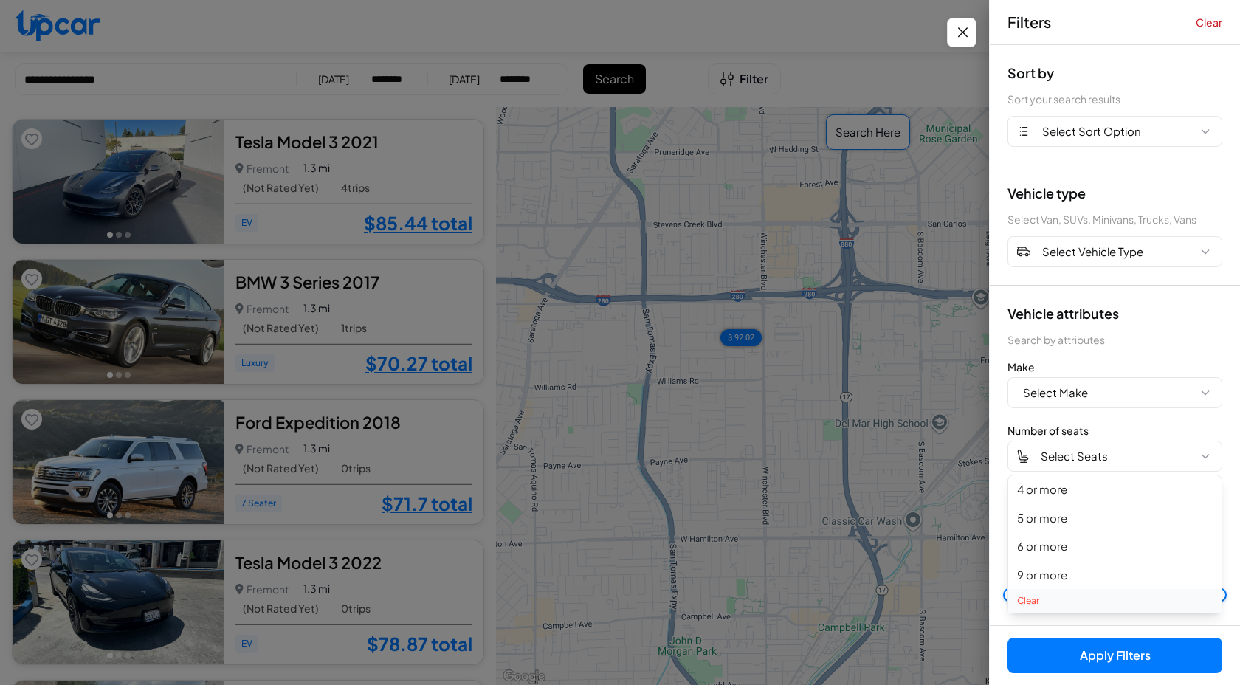
click at [1034, 601] on button "Clear" at bounding box center [1114, 601] width 213 height 24
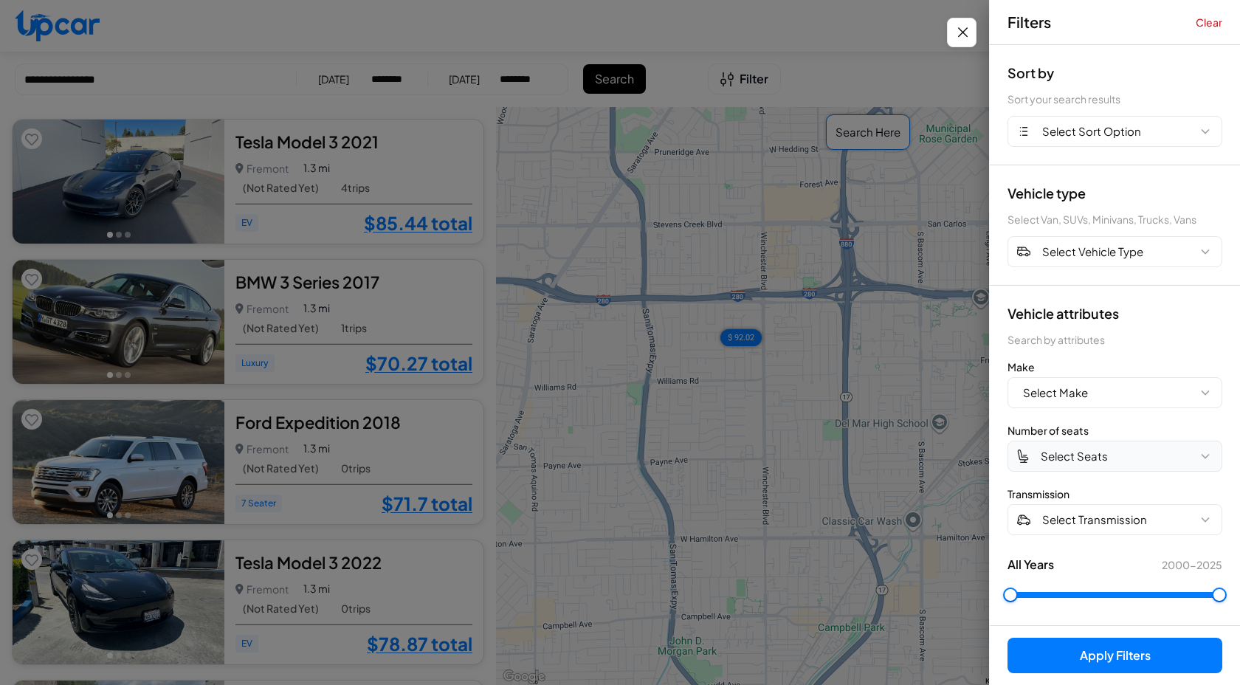
click at [1105, 460] on span "Select Seats" at bounding box center [1073, 456] width 67 height 17
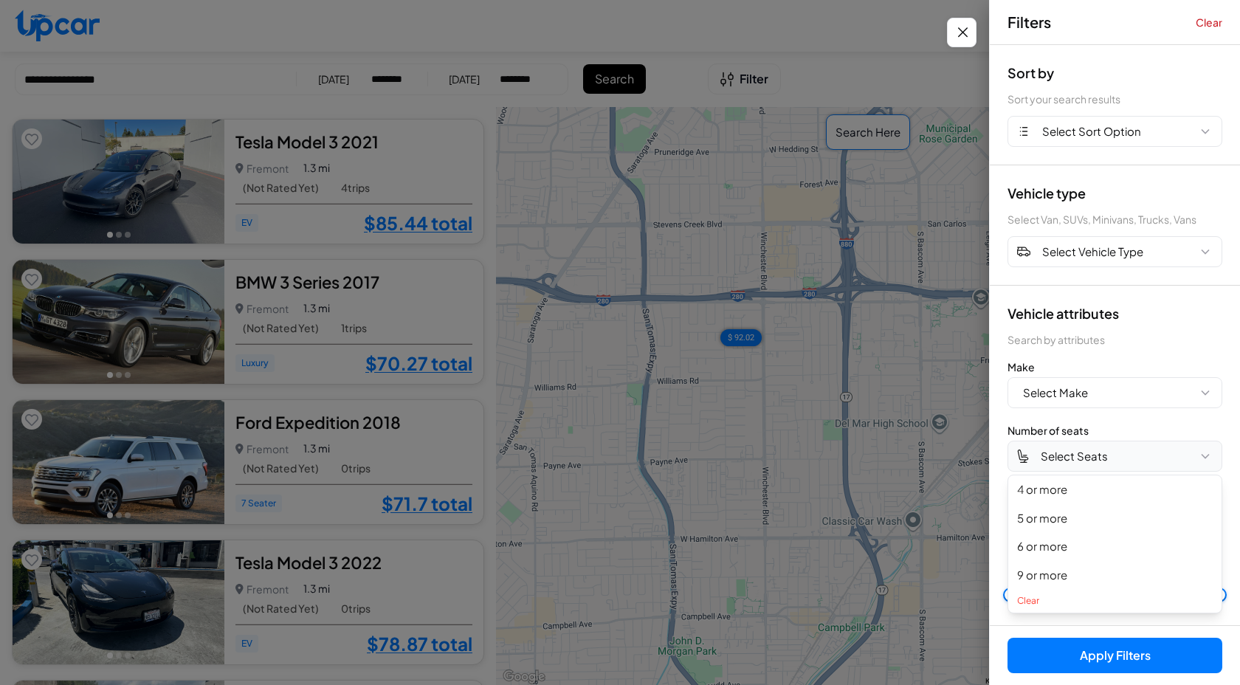
click at [1209, 456] on icon "button" at bounding box center [1204, 456] width 15 height 15
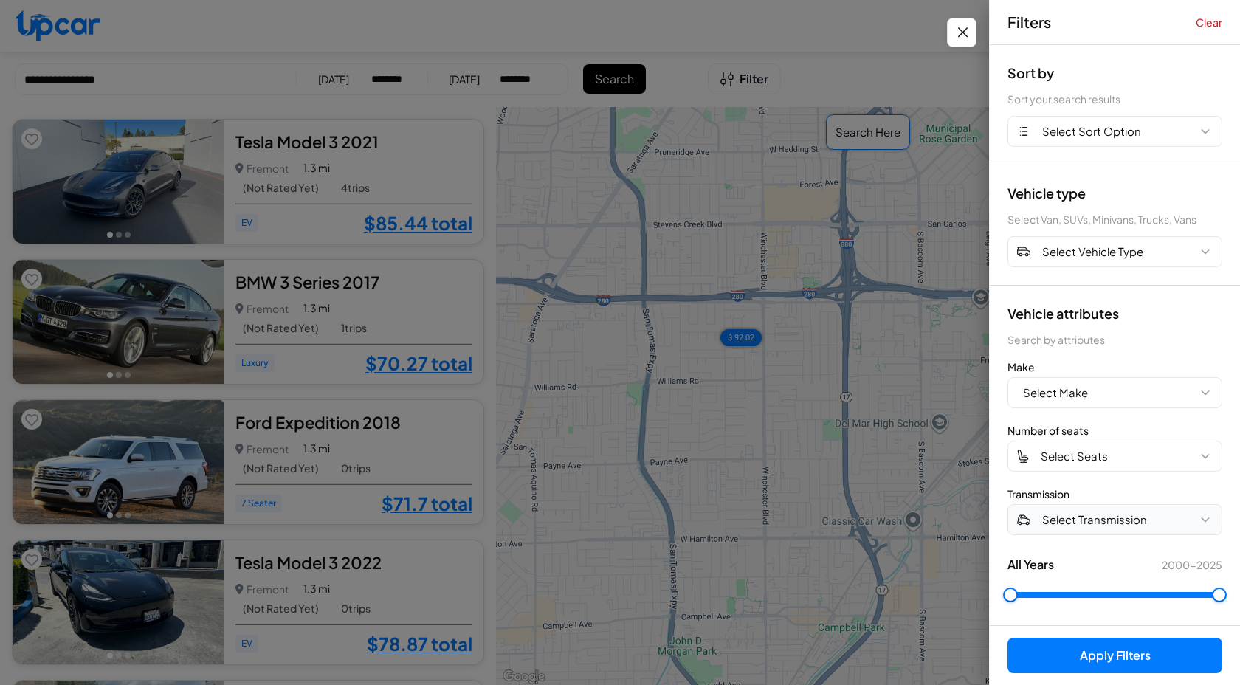
click at [1105, 522] on span "Select Transmission" at bounding box center [1094, 519] width 105 height 17
click at [1197, 514] on button "Select Transmission" at bounding box center [1114, 519] width 215 height 31
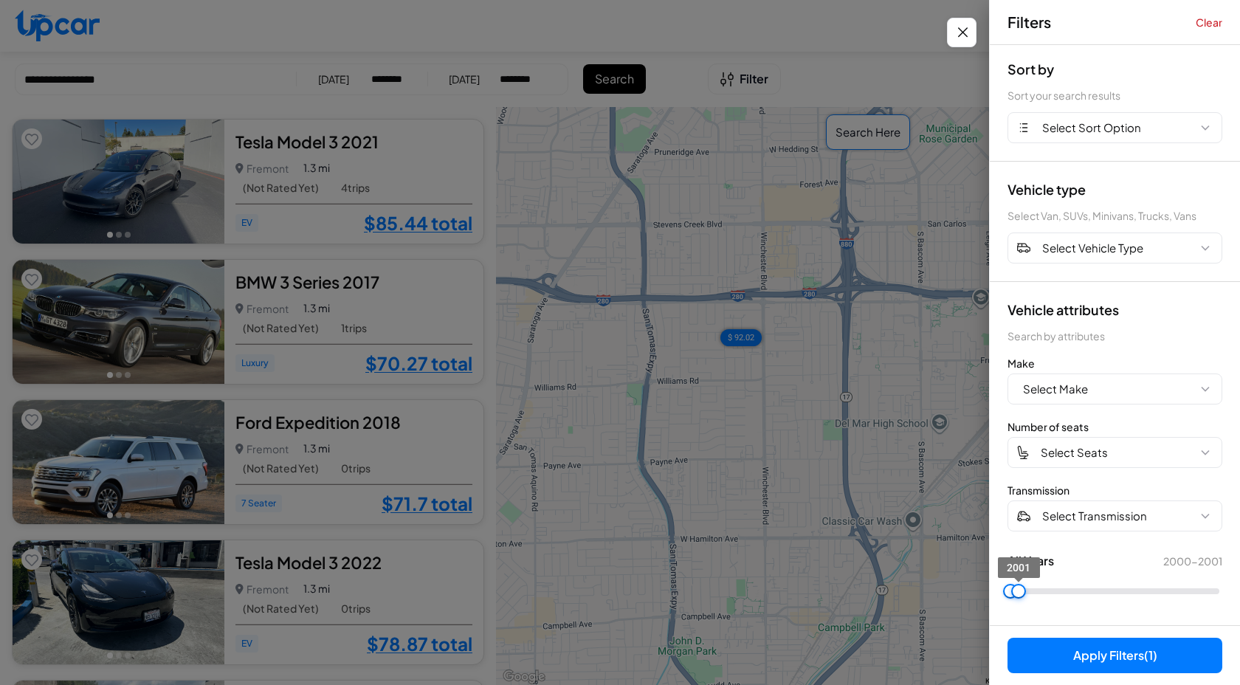
type input "****"
drag, startPoint x: 1214, startPoint y: 590, endPoint x: 996, endPoint y: 597, distance: 217.8
click at [1003, 597] on span "2000" at bounding box center [1010, 591] width 15 height 15
click at [1118, 644] on button "Apply Filters (1)" at bounding box center [1114, 654] width 215 height 35
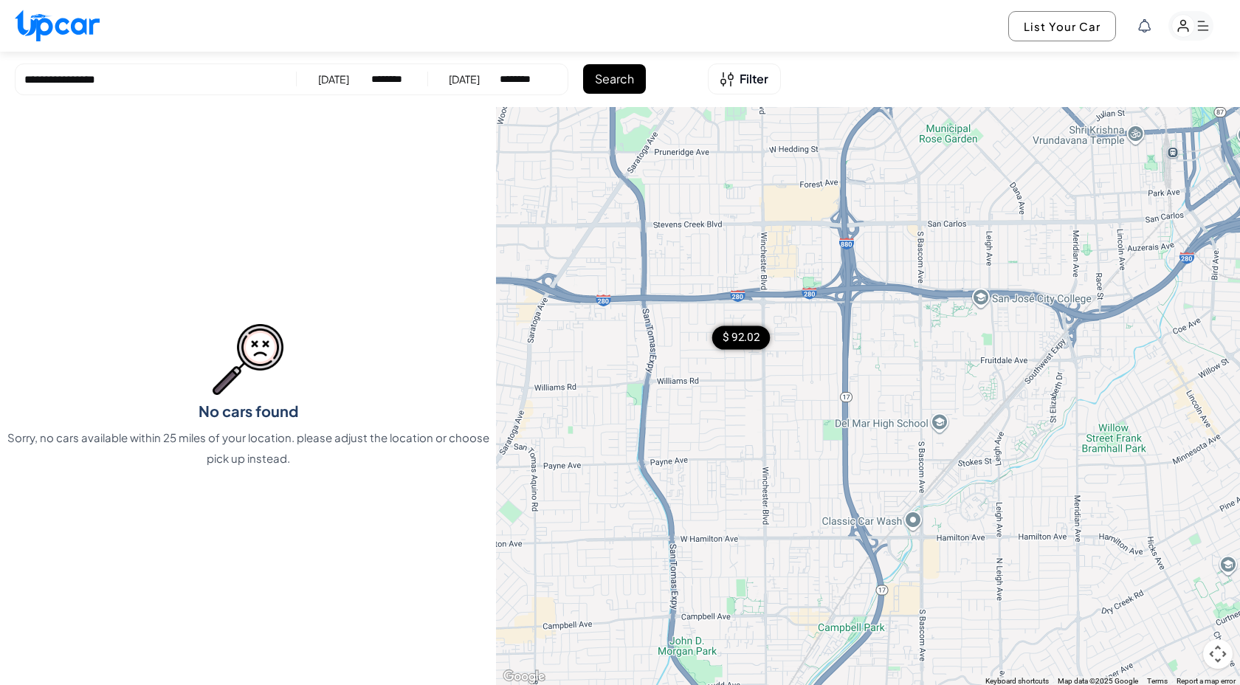
click at [744, 339] on div "$ 92.02" at bounding box center [741, 337] width 58 height 24
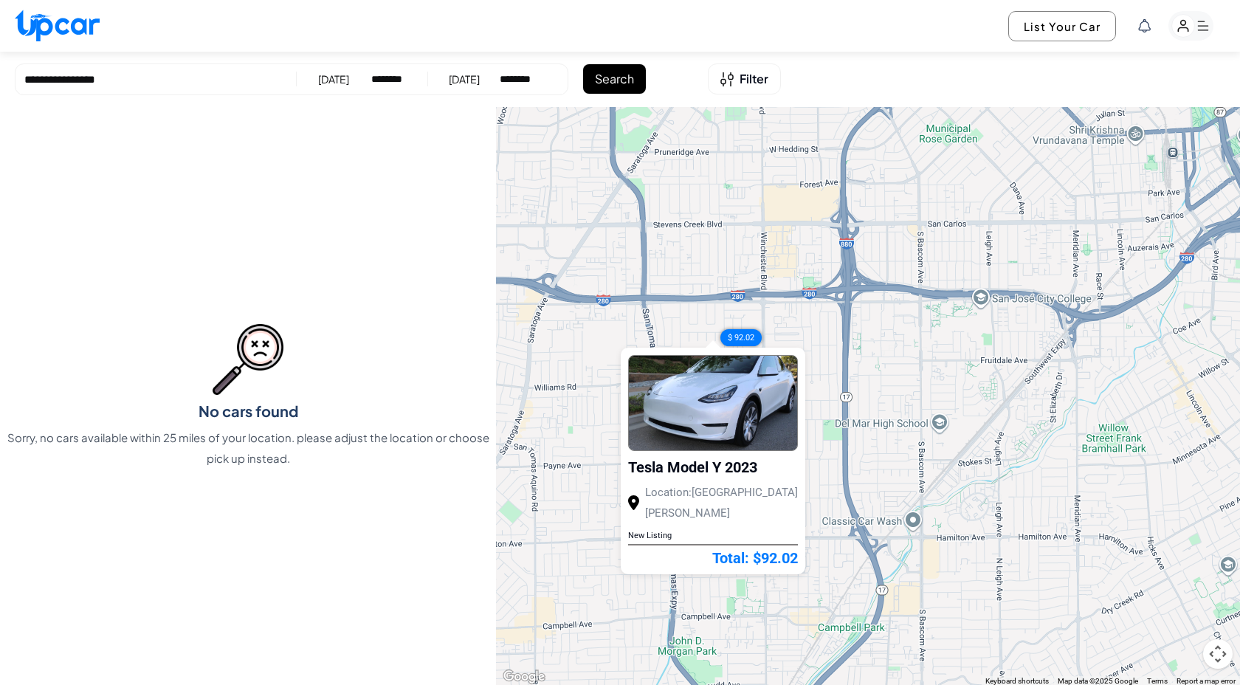
click at [818, 415] on div "$ 85.44 $ 70.27 $ 71.7 $ 78.87 $ 92.02 $ 103.85 $ 78.87 $ 90.7 $ 129.06 $ 83.65…" at bounding box center [868, 396] width 744 height 579
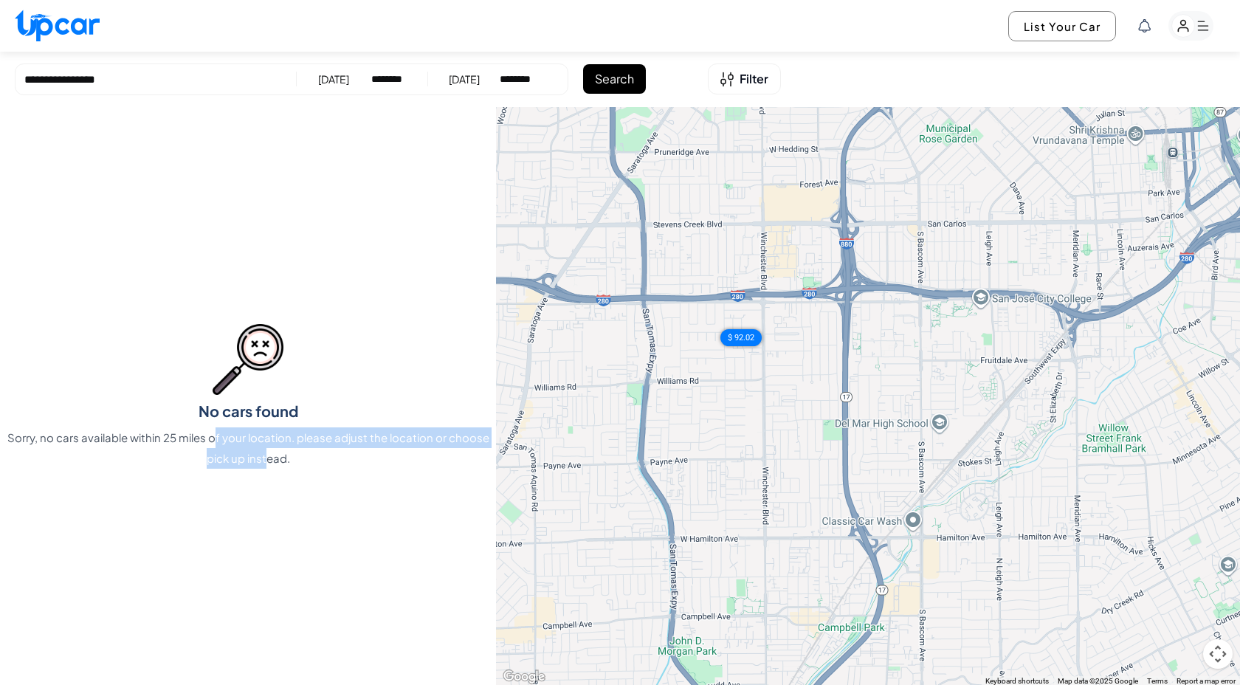
drag, startPoint x: 214, startPoint y: 438, endPoint x: 268, endPoint y: 462, distance: 58.8
click at [268, 462] on p "Sorry, no cars available within 25 miles of your location. please adjust the lo…" at bounding box center [248, 447] width 496 height 41
drag, startPoint x: 299, startPoint y: 473, endPoint x: 232, endPoint y: 443, distance: 73.0
click at [232, 443] on div "No cars found Sorry, no cars available within 25 miles of your location. please…" at bounding box center [248, 396] width 496 height 579
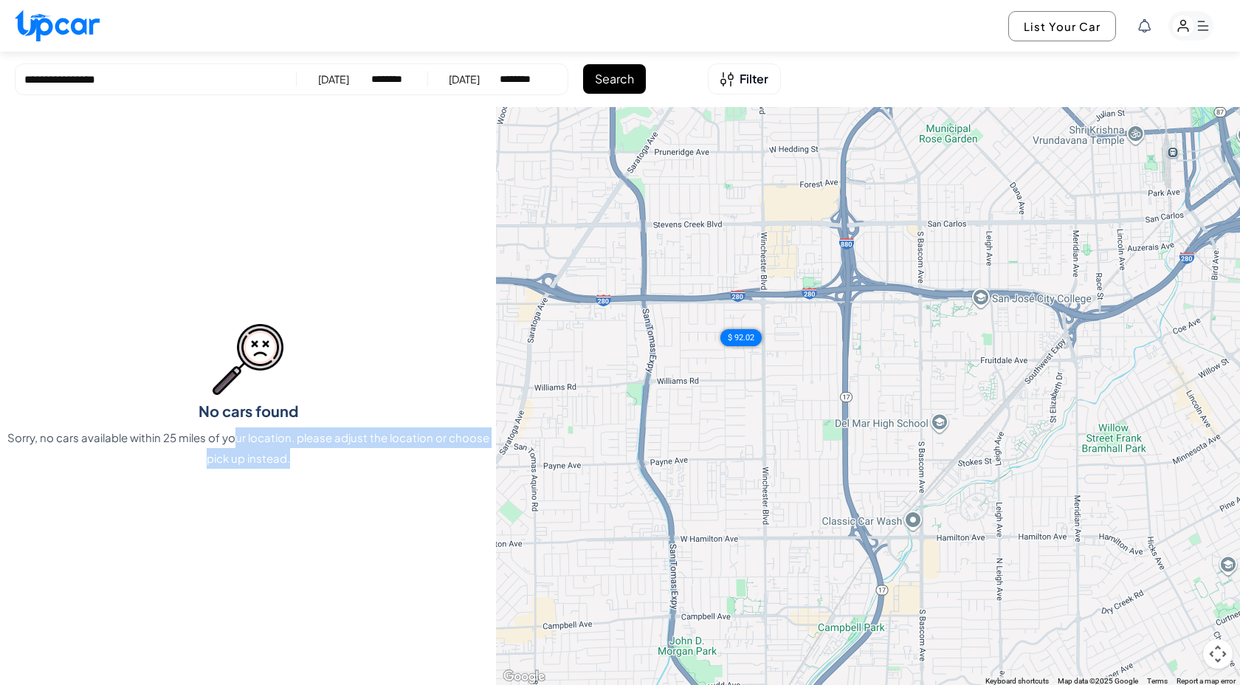
click at [232, 443] on p "Sorry, no cars available within 25 miles of your location. please adjust the lo…" at bounding box center [248, 447] width 496 height 41
drag, startPoint x: 232, startPoint y: 443, endPoint x: 282, endPoint y: 455, distance: 50.8
click at [282, 455] on p "Sorry, no cars available within 25 miles of your location. please adjust the lo…" at bounding box center [248, 447] width 496 height 41
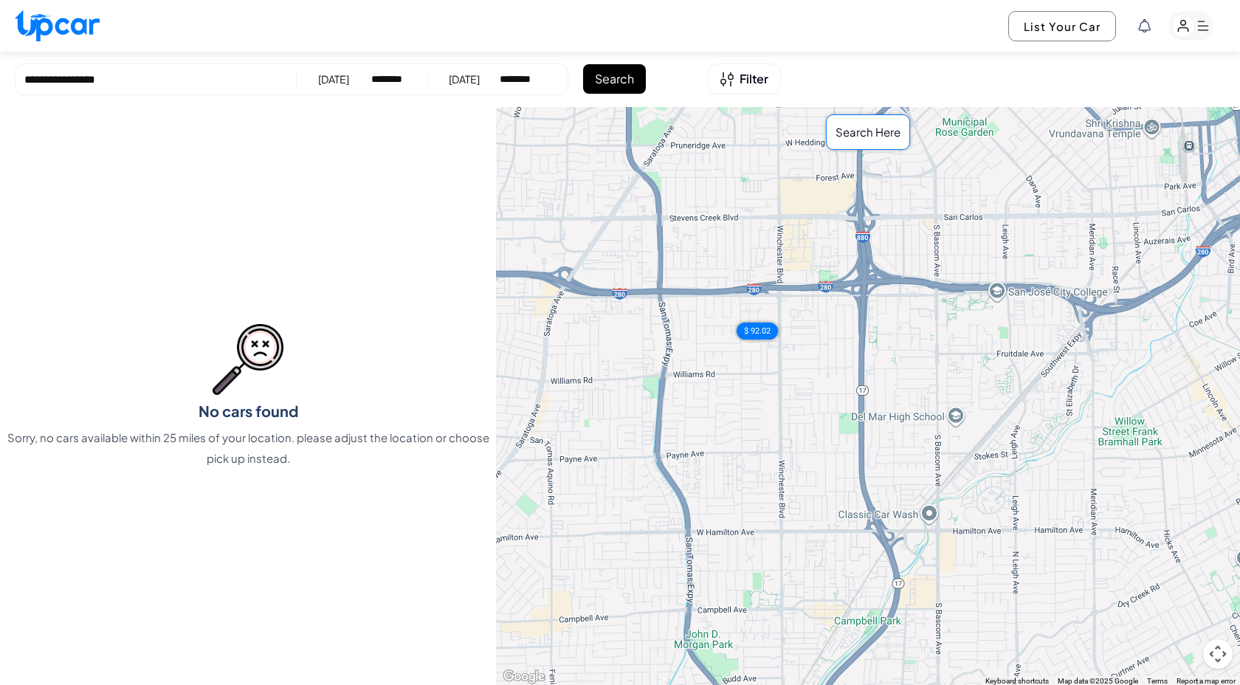
drag, startPoint x: 692, startPoint y: 376, endPoint x: 802, endPoint y: 380, distance: 110.0
click at [802, 380] on div "$ 85.44 $ 70.27 $ 71.7 $ 78.87 $ 92.02 $ 103.85 $ 78.87 $ 90.7 $ 129.06 $ 83.65…" at bounding box center [868, 396] width 744 height 579
click at [761, 322] on div "$ 92.02" at bounding box center [757, 329] width 58 height 24
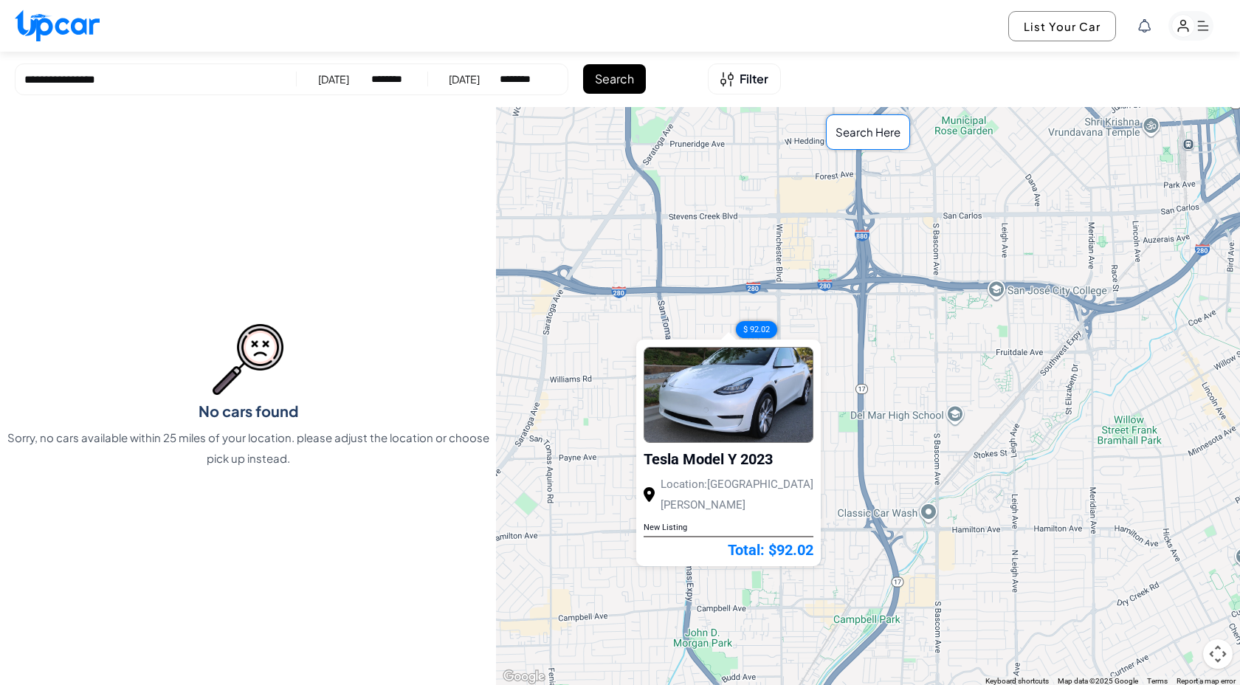
click at [779, 467] on div "Tesla Model Y 2023" at bounding box center [728, 462] width 170 height 24
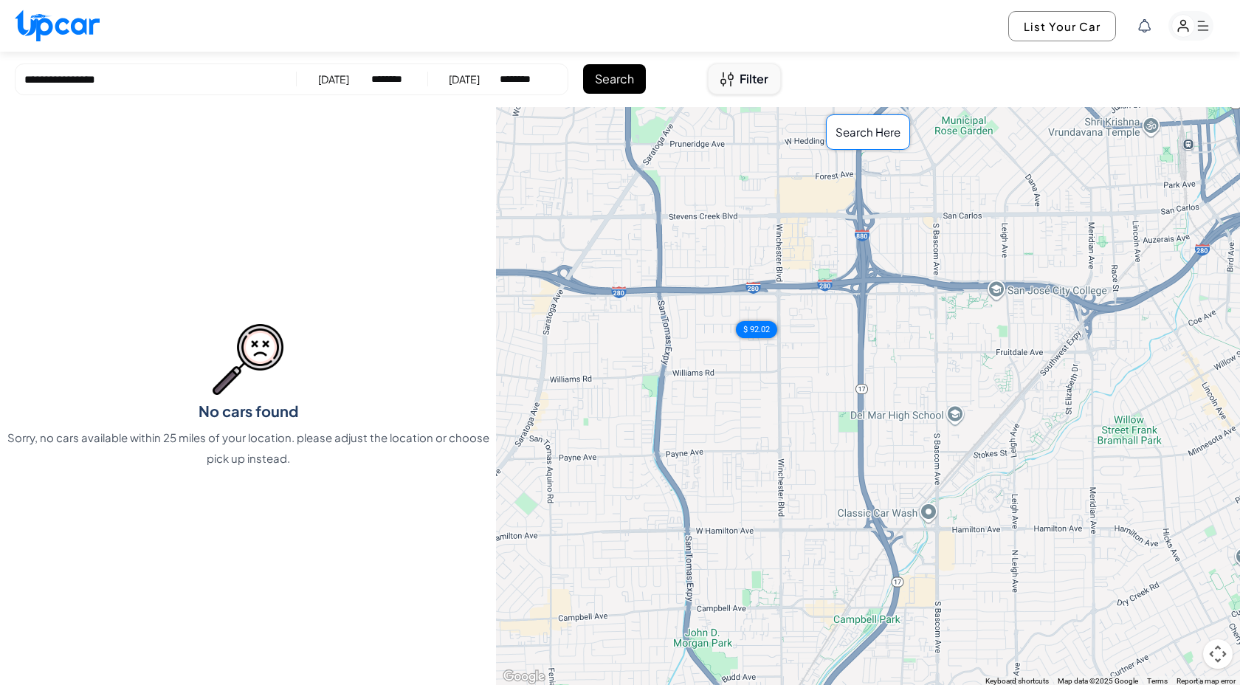
click at [754, 81] on span "Filter" at bounding box center [753, 79] width 29 height 18
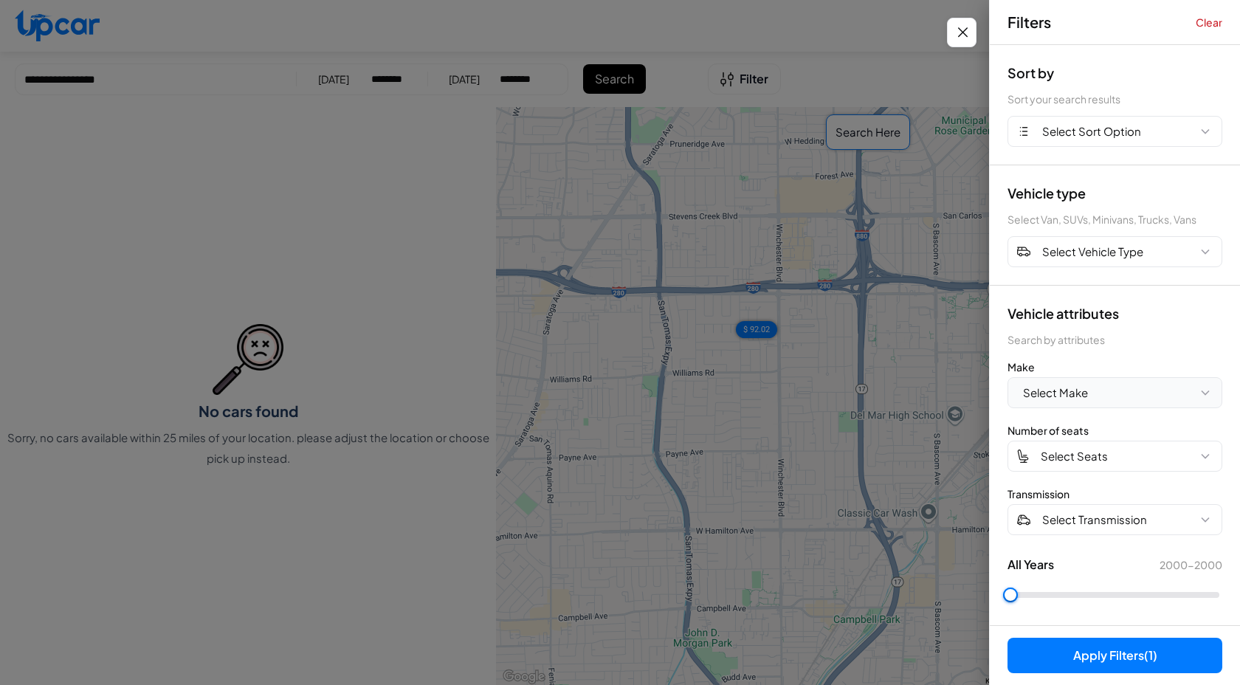
scroll to position [4, 0]
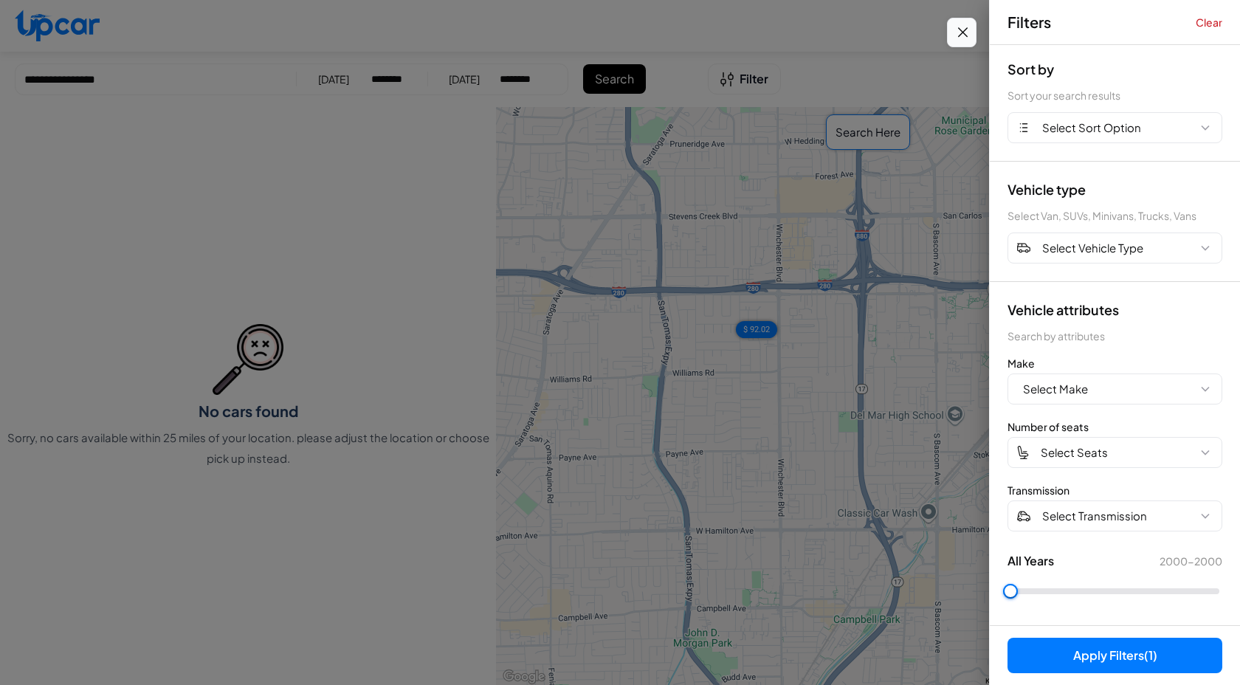
click at [964, 32] on icon "Close filters" at bounding box center [962, 33] width 18 height 18
